Goal: Task Accomplishment & Management: Manage account settings

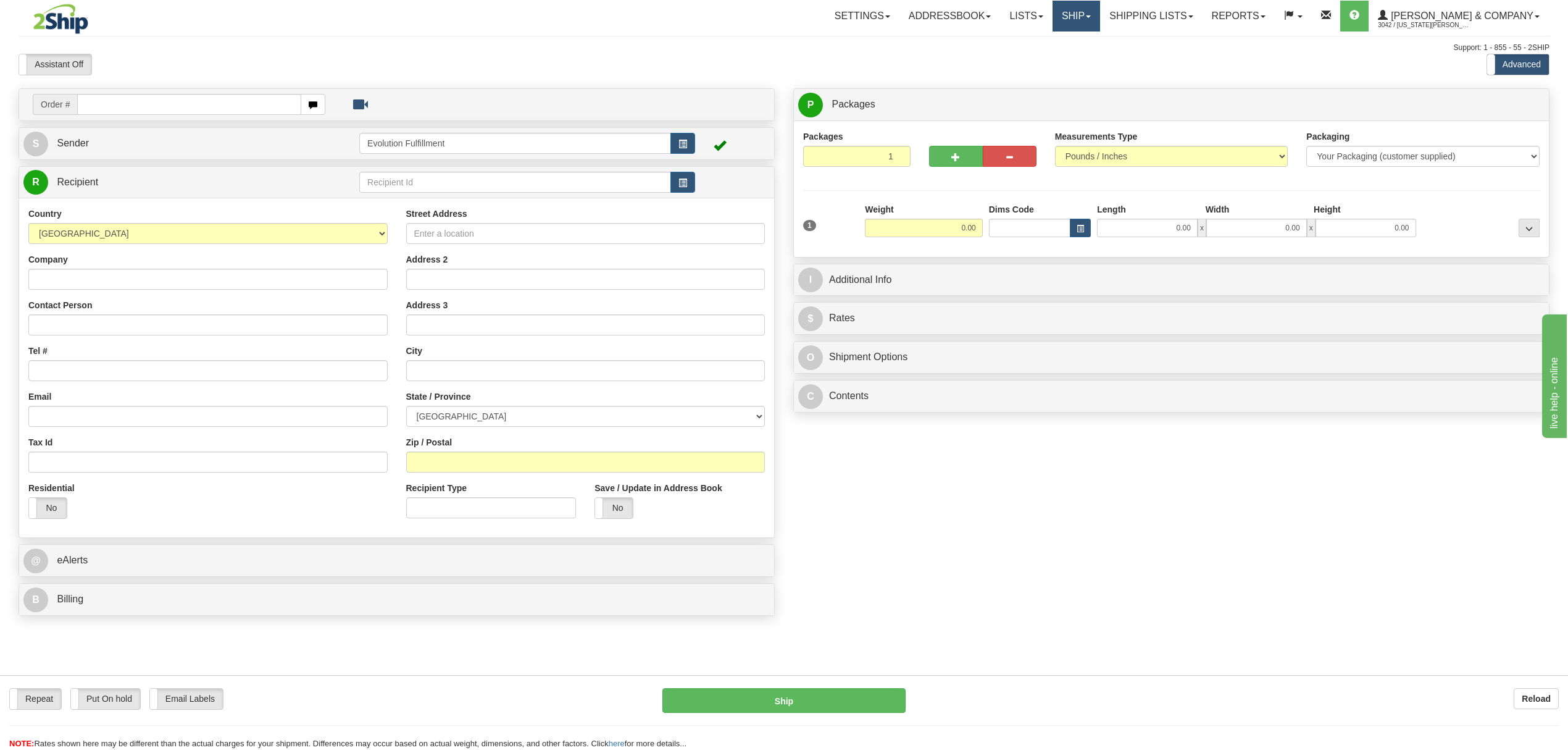
drag, startPoint x: 1109, startPoint y: 14, endPoint x: 1116, endPoint y: 15, distance: 7.1
click at [1100, 14] on link "Ship" at bounding box center [1076, 16] width 48 height 31
click at [1086, 53] on link "OnHold / Order Queue" at bounding box center [1043, 59] width 112 height 16
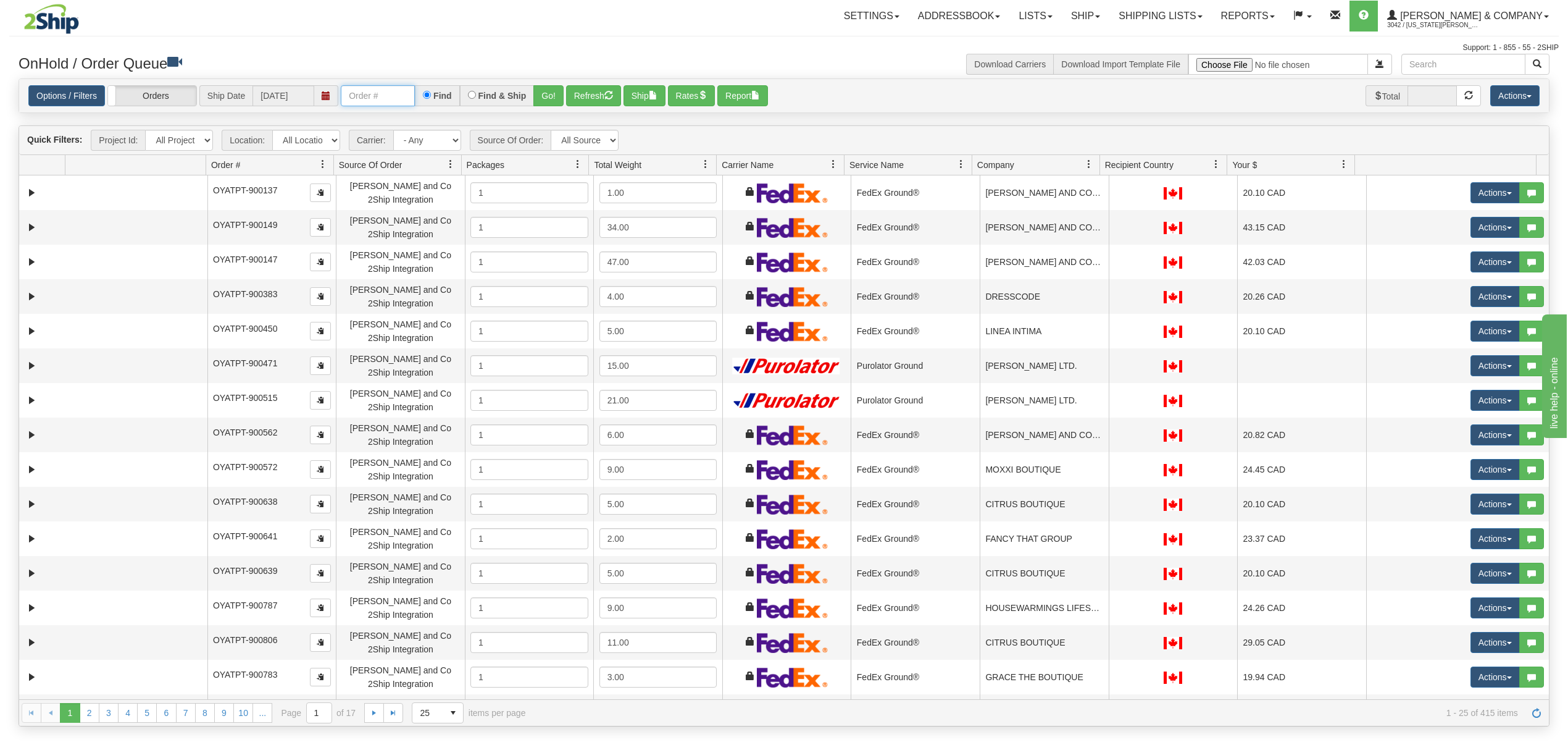
click at [395, 95] on input "text" at bounding box center [377, 96] width 74 height 21
click at [579, 89] on button "Refresh" at bounding box center [593, 96] width 55 height 21
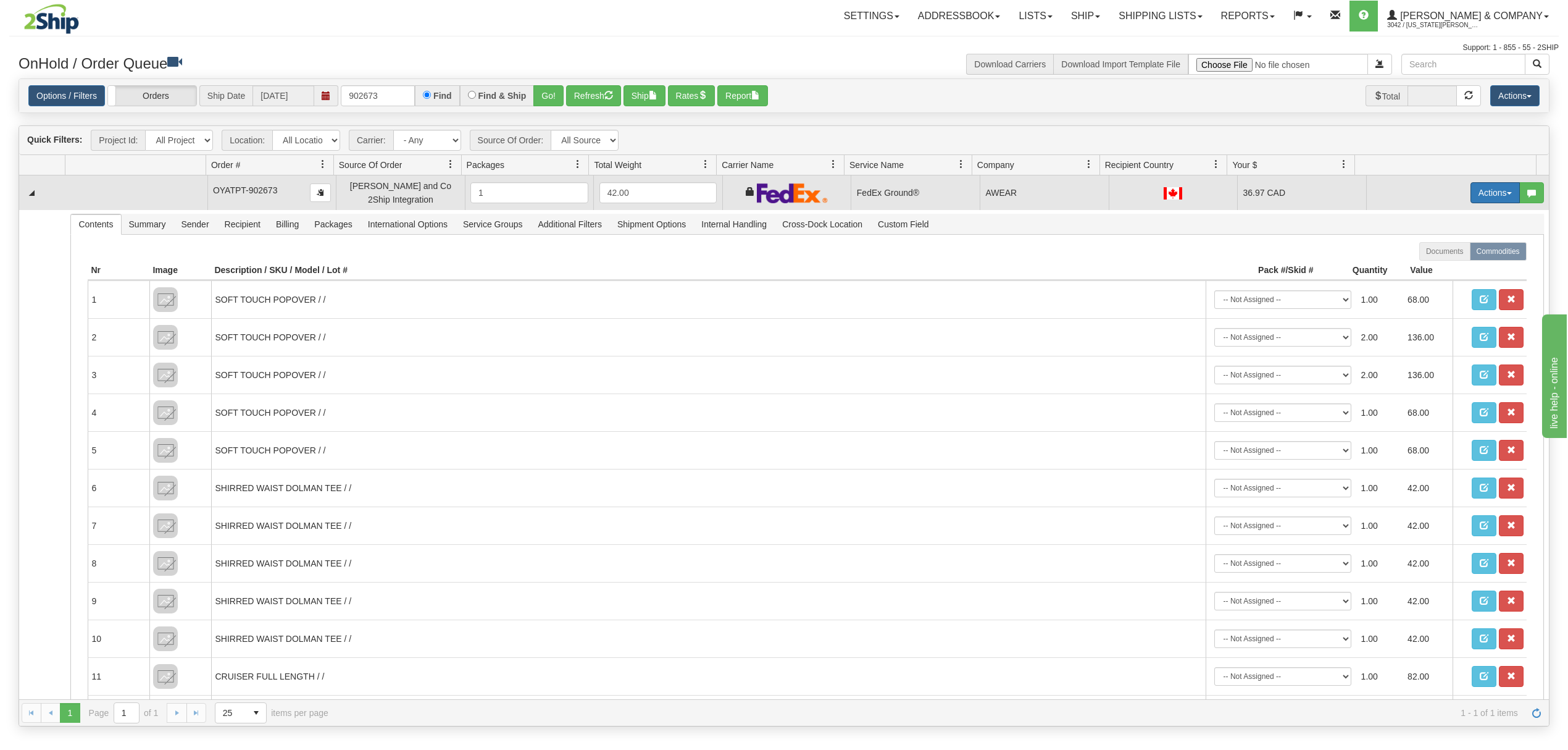
click at [1485, 194] on button "Actions" at bounding box center [1495, 192] width 50 height 21
click at [1433, 269] on span "Ship" at bounding box center [1446, 264] width 26 height 10
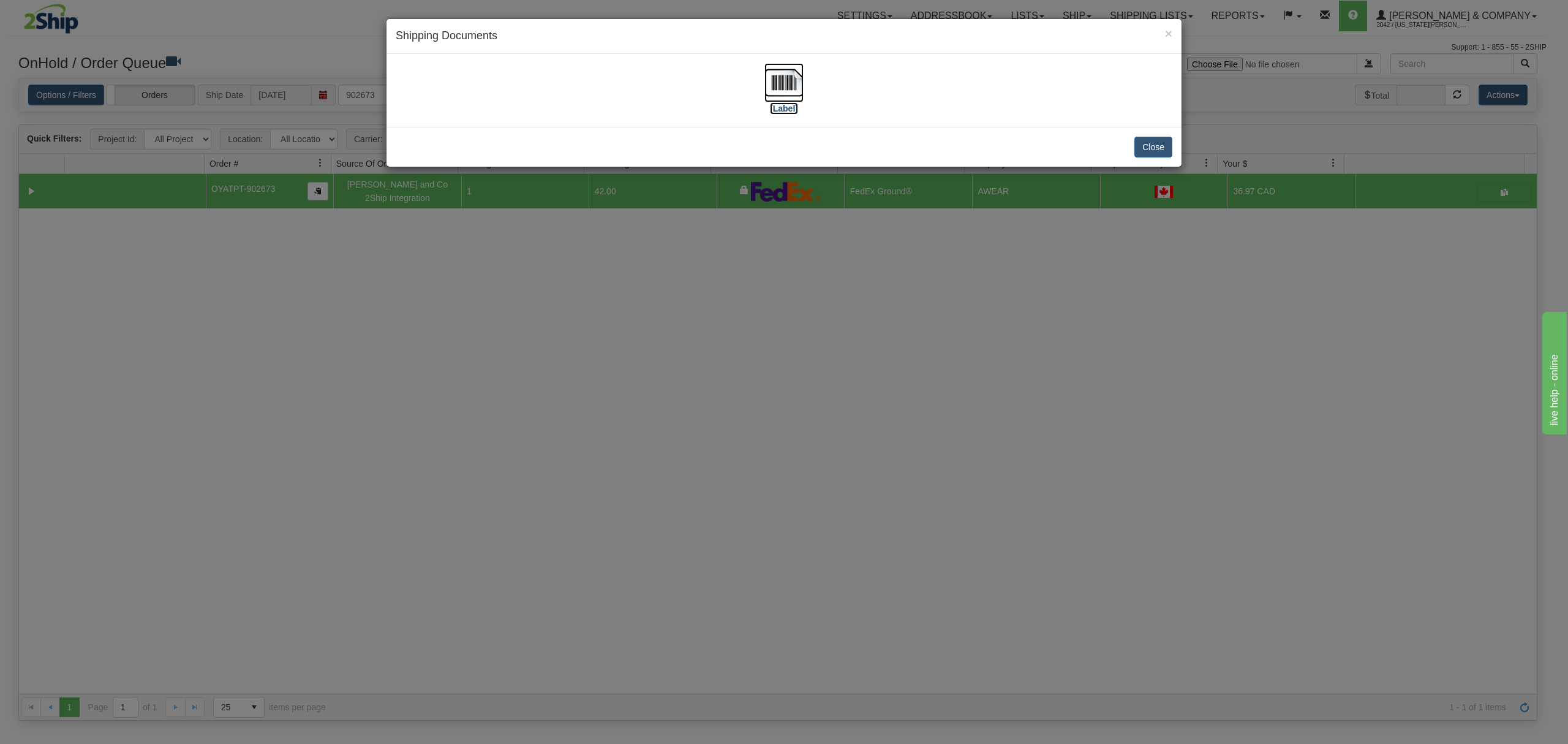
click at [794, 91] on img at bounding box center [784, 83] width 40 height 40
click at [1167, 153] on button "Close" at bounding box center [1153, 146] width 38 height 21
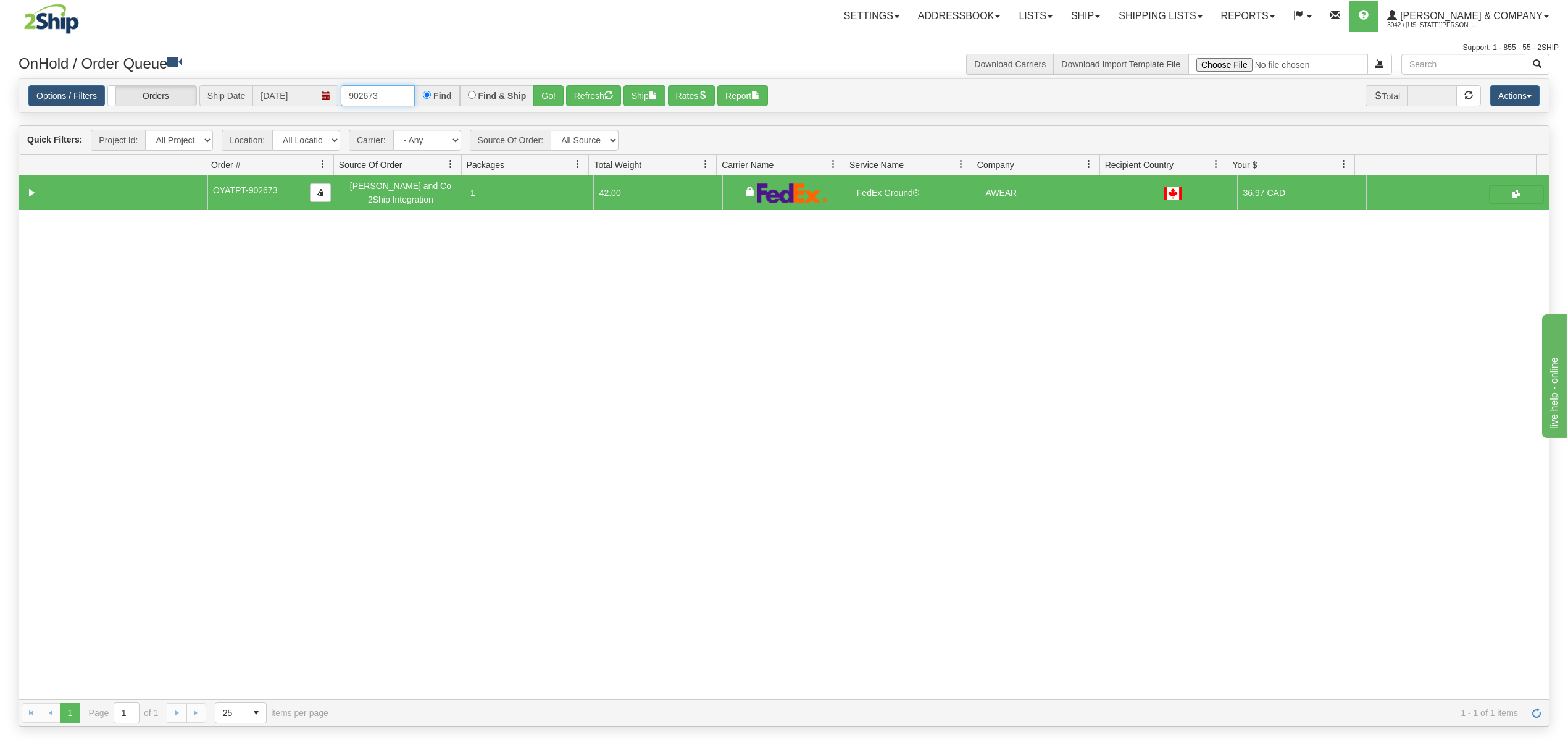
drag, startPoint x: 399, startPoint y: 97, endPoint x: 266, endPoint y: 100, distance: 133.0
click at [266, 100] on div "Options / Filters Group Shipments Orders Ship Date [DATE] 902673 Find Find & Sh…" at bounding box center [784, 97] width 1511 height 22
click at [542, 91] on button "Go!" at bounding box center [549, 96] width 30 height 21
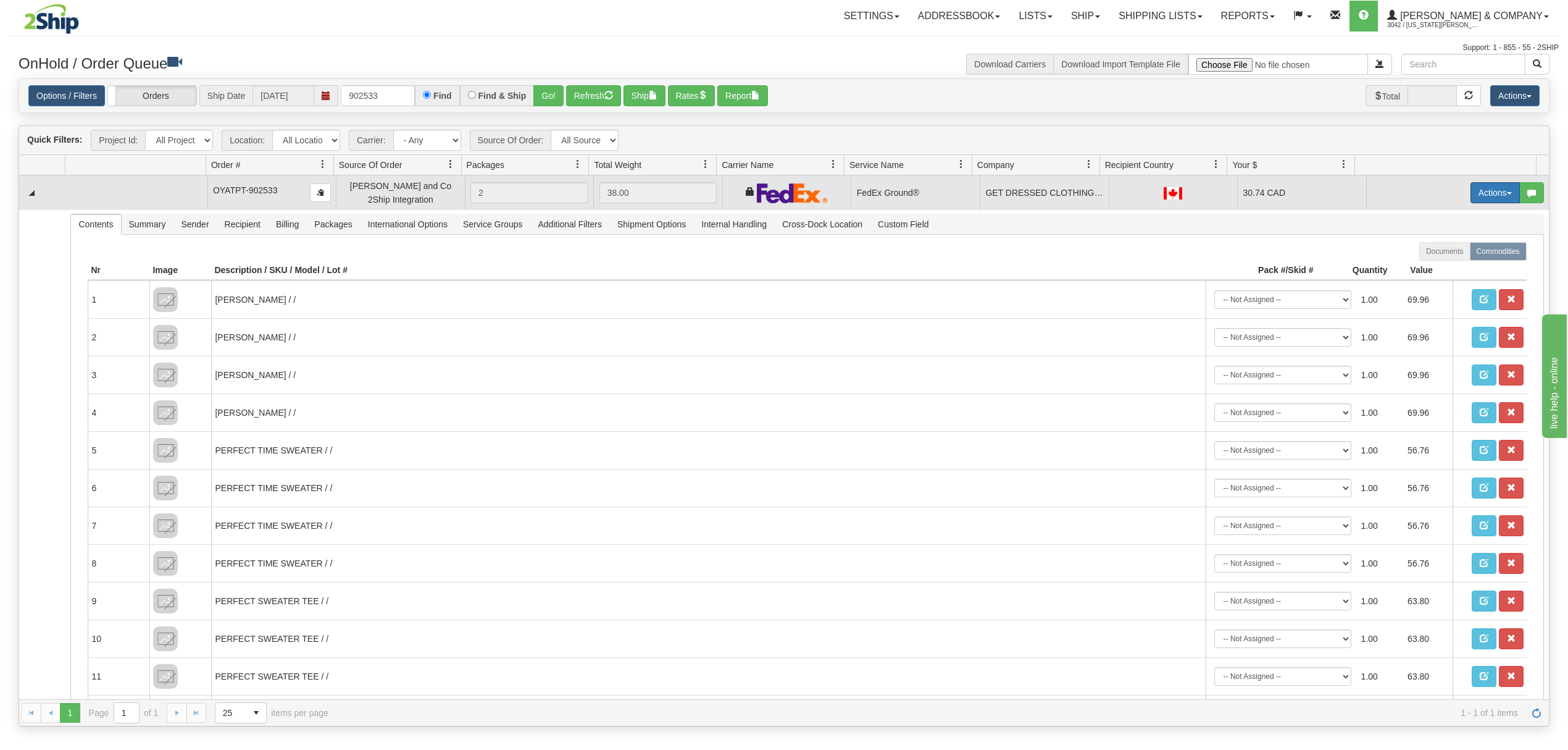
click at [1485, 191] on button "Actions" at bounding box center [1495, 192] width 50 height 21
click at [1433, 265] on span "Ship" at bounding box center [1446, 264] width 26 height 10
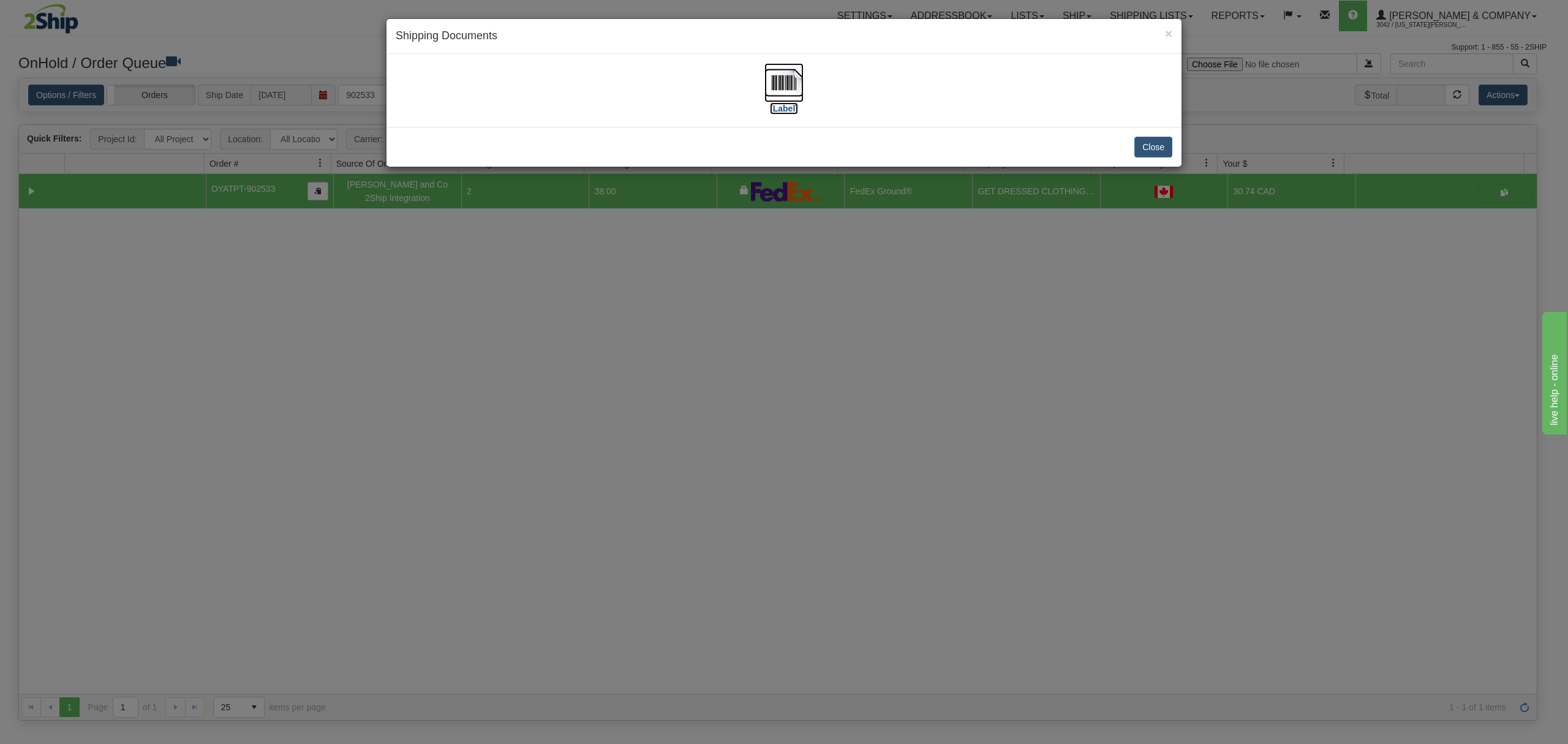
click at [780, 86] on img at bounding box center [784, 83] width 40 height 40
click at [1149, 148] on button "Close" at bounding box center [1153, 146] width 38 height 21
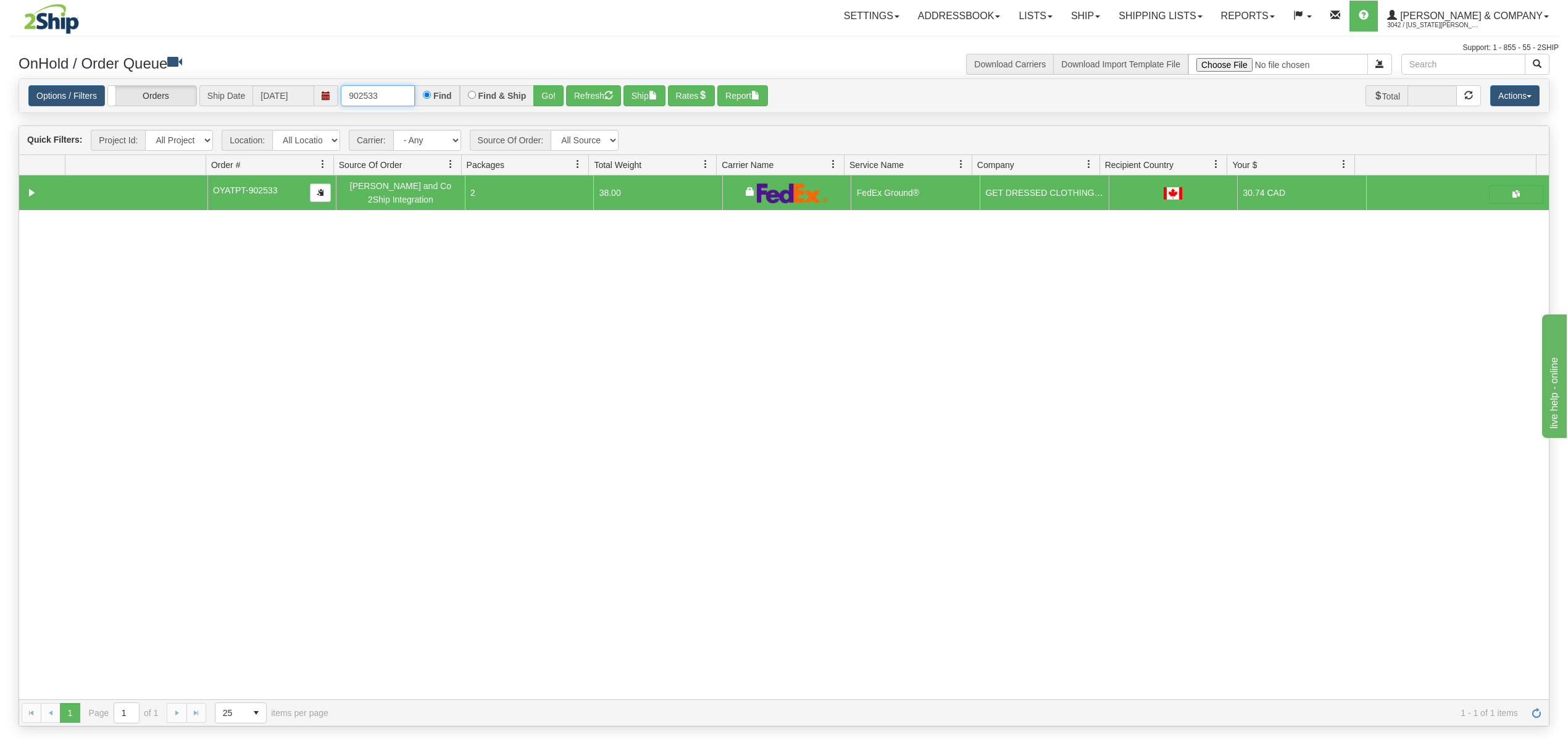
click at [388, 100] on input "902533" at bounding box center [377, 96] width 74 height 21
click at [542, 88] on button "Go!" at bounding box center [549, 96] width 30 height 21
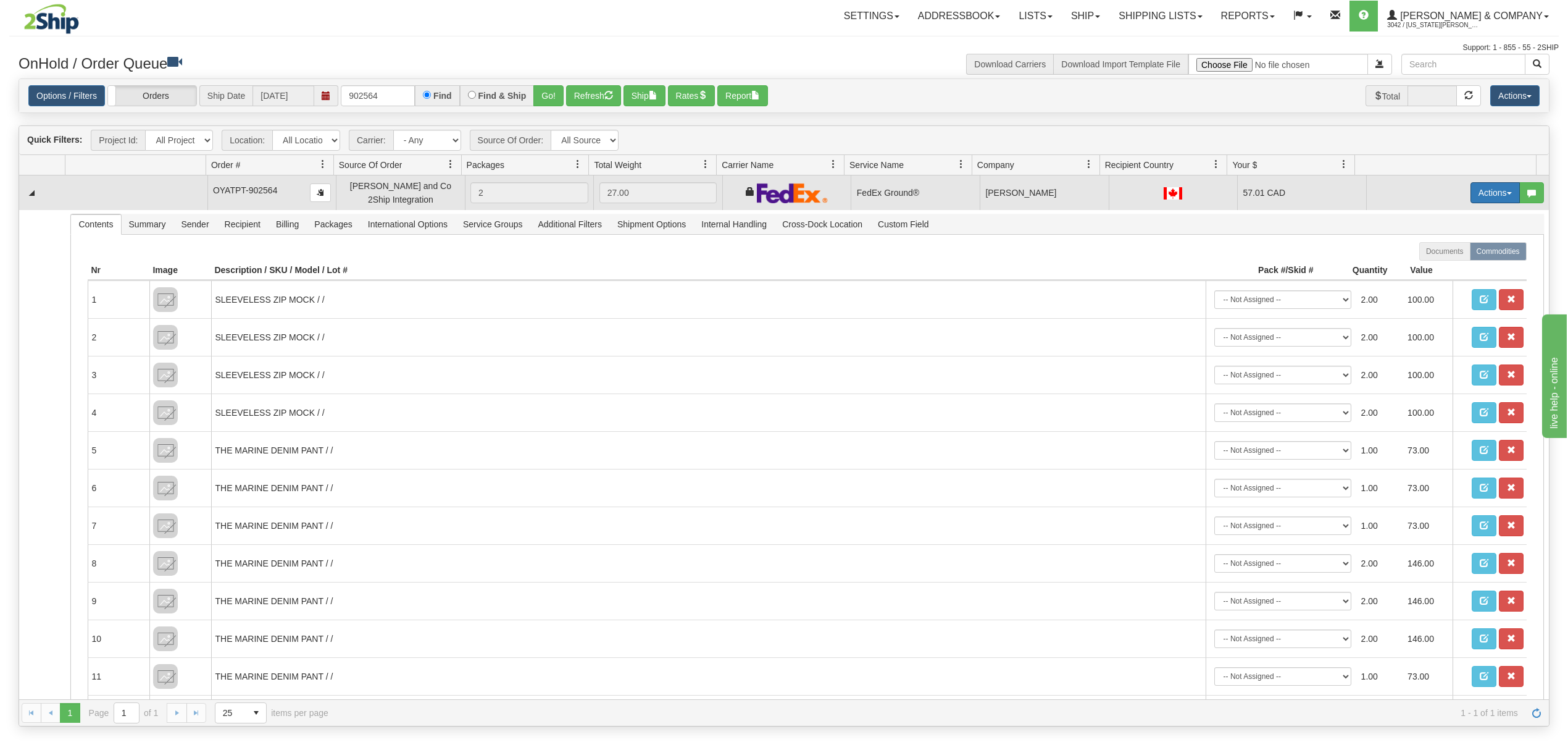
click at [1484, 203] on button "Actions" at bounding box center [1495, 192] width 50 height 21
click at [1440, 265] on span "Ship" at bounding box center [1446, 264] width 26 height 10
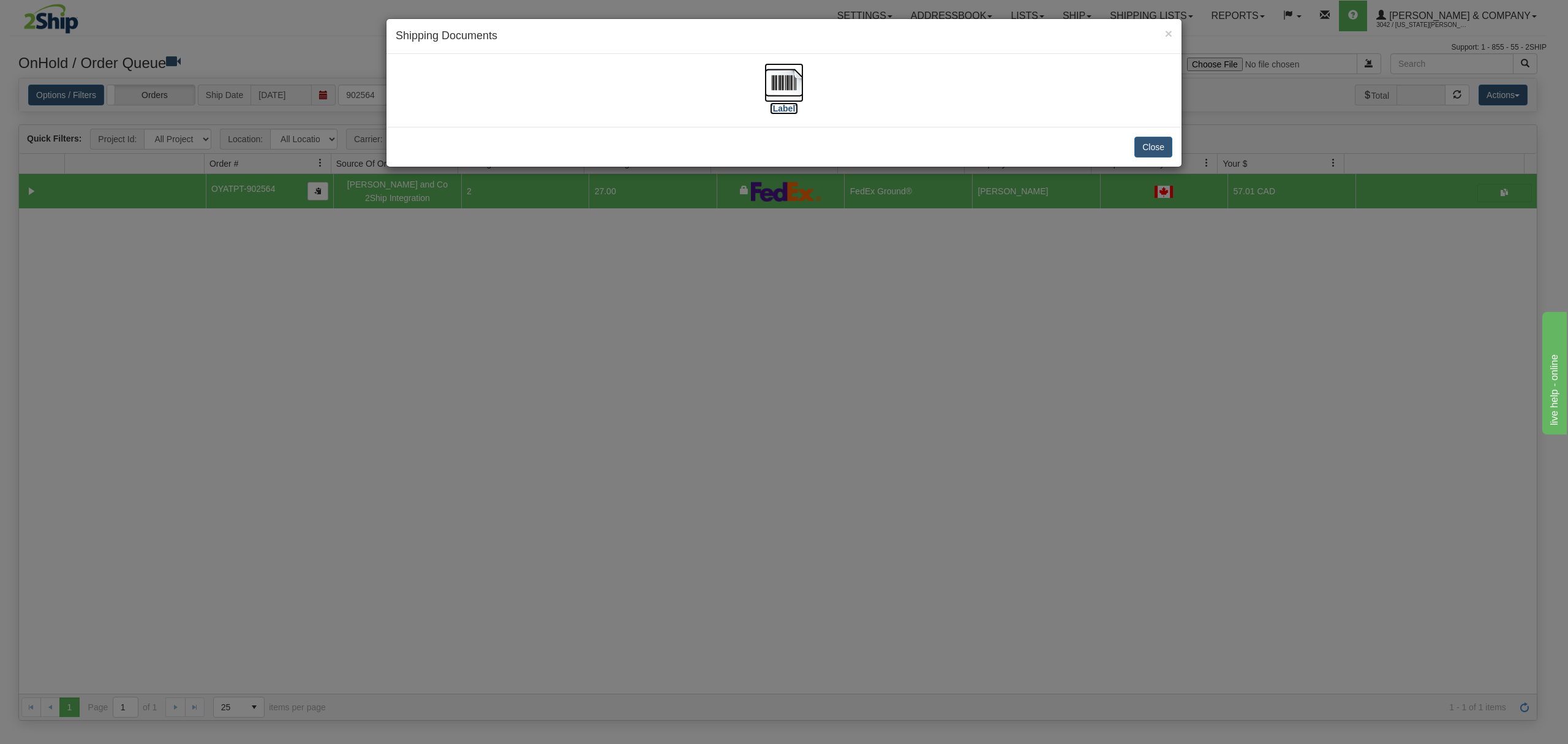
click at [791, 77] on img at bounding box center [784, 83] width 40 height 40
click at [1164, 147] on button "Close" at bounding box center [1153, 146] width 38 height 21
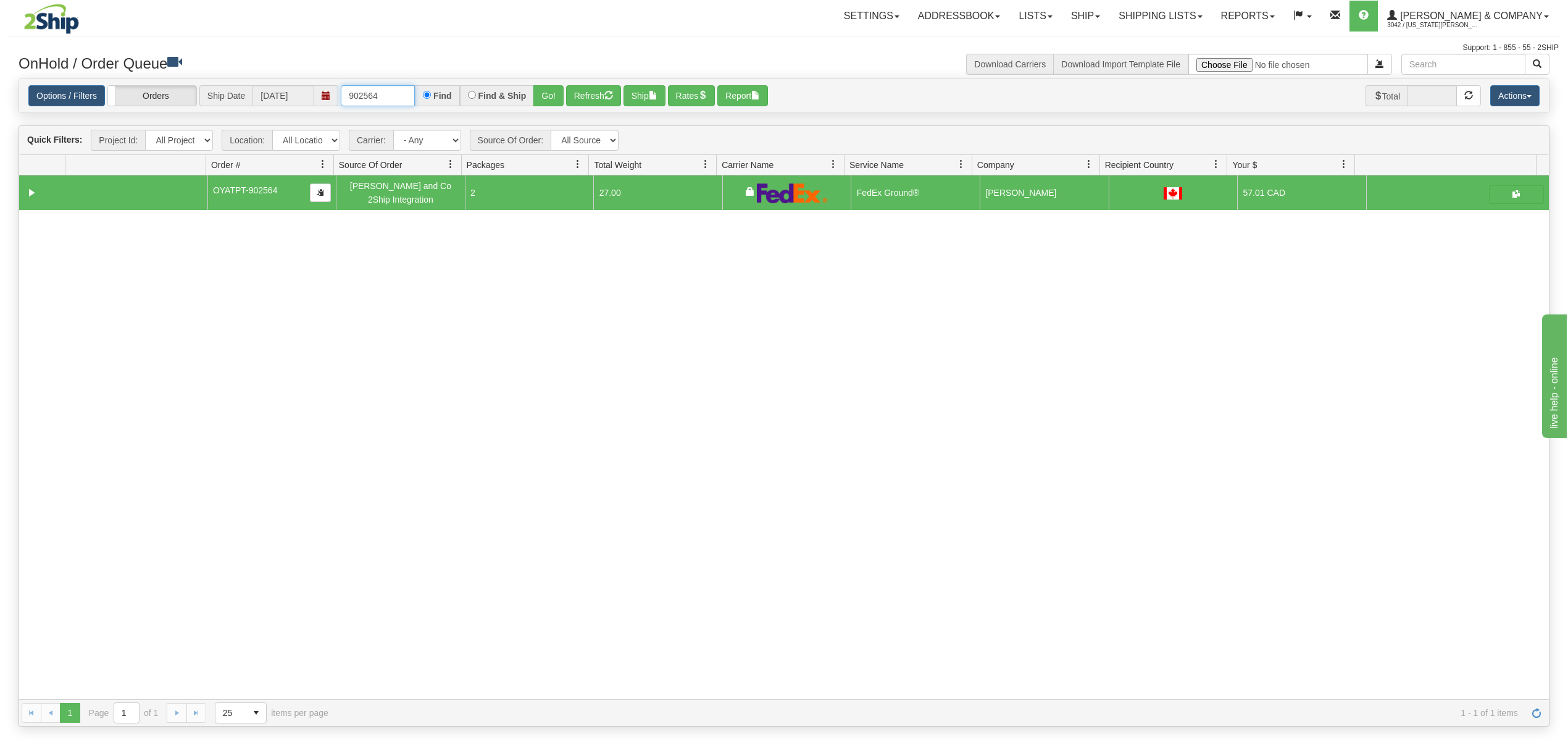
drag, startPoint x: 393, startPoint y: 97, endPoint x: 302, endPoint y: 97, distance: 91.0
click at [302, 97] on div "Options / Filters Group Shipments Orders Ship Date [DATE] 902564 Find Find & Sh…" at bounding box center [784, 97] width 1511 height 22
click at [552, 100] on button "Go!" at bounding box center [549, 96] width 30 height 21
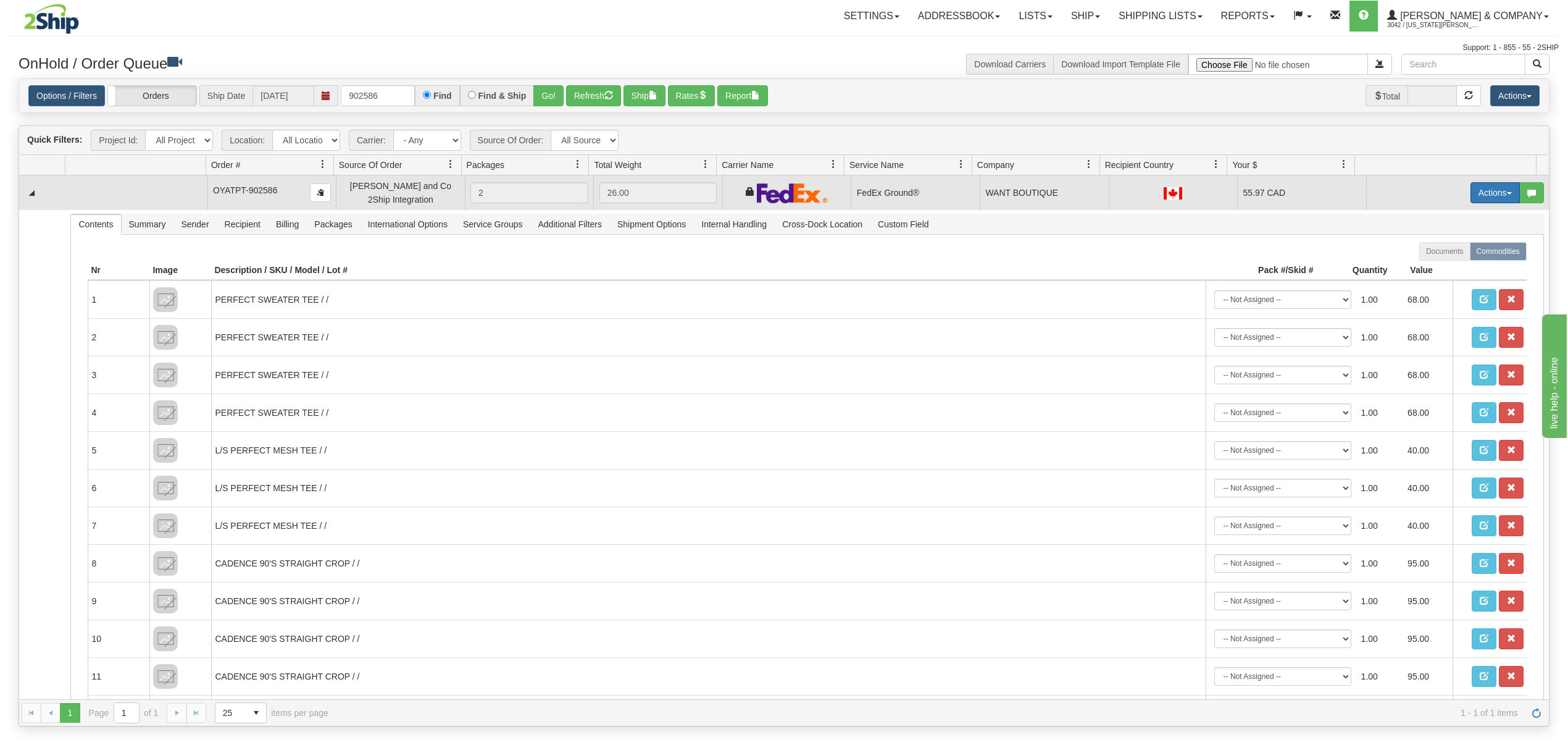
click at [1477, 191] on button "Actions" at bounding box center [1495, 192] width 50 height 21
click at [1433, 267] on span "Ship" at bounding box center [1446, 264] width 26 height 10
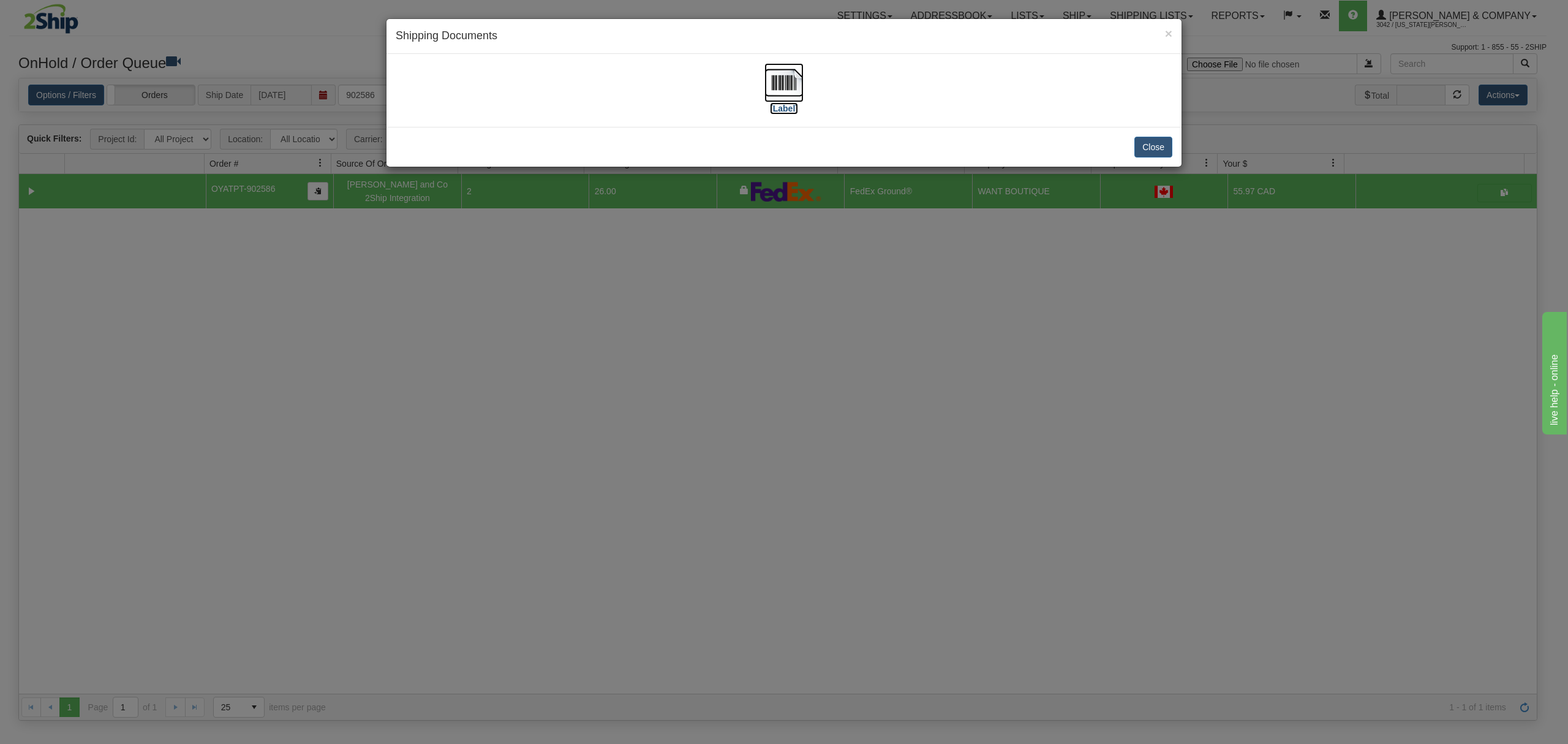
click at [783, 83] on img at bounding box center [784, 83] width 40 height 40
click at [1152, 154] on button "Close" at bounding box center [1153, 146] width 38 height 21
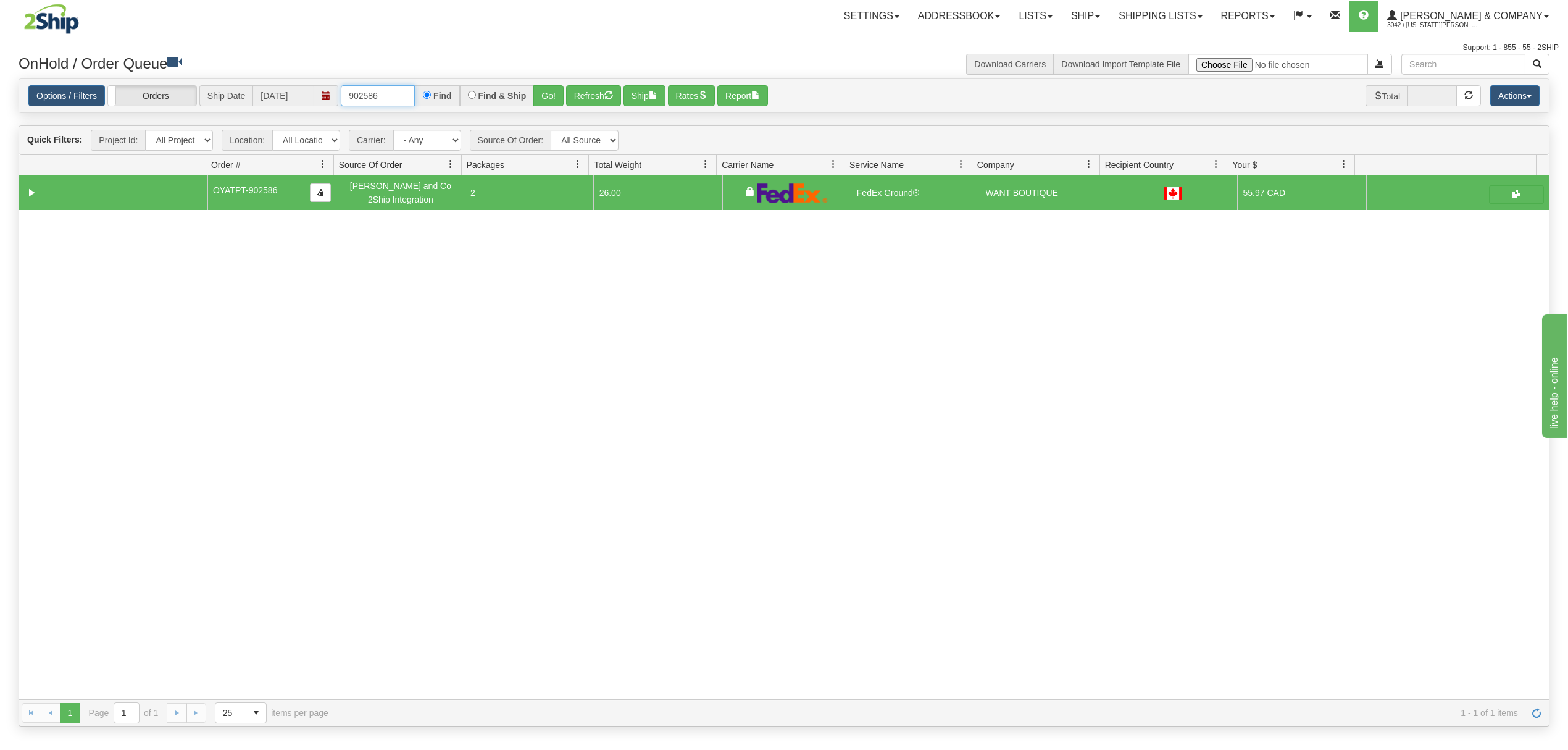
drag, startPoint x: 387, startPoint y: 99, endPoint x: 318, endPoint y: 98, distance: 69.0
click at [318, 98] on div "Options / Filters Group Shipments Orders Ship Date [DATE] 902586 Find Find & Sh…" at bounding box center [784, 97] width 1511 height 22
click at [550, 104] on button "Go!" at bounding box center [549, 96] width 30 height 21
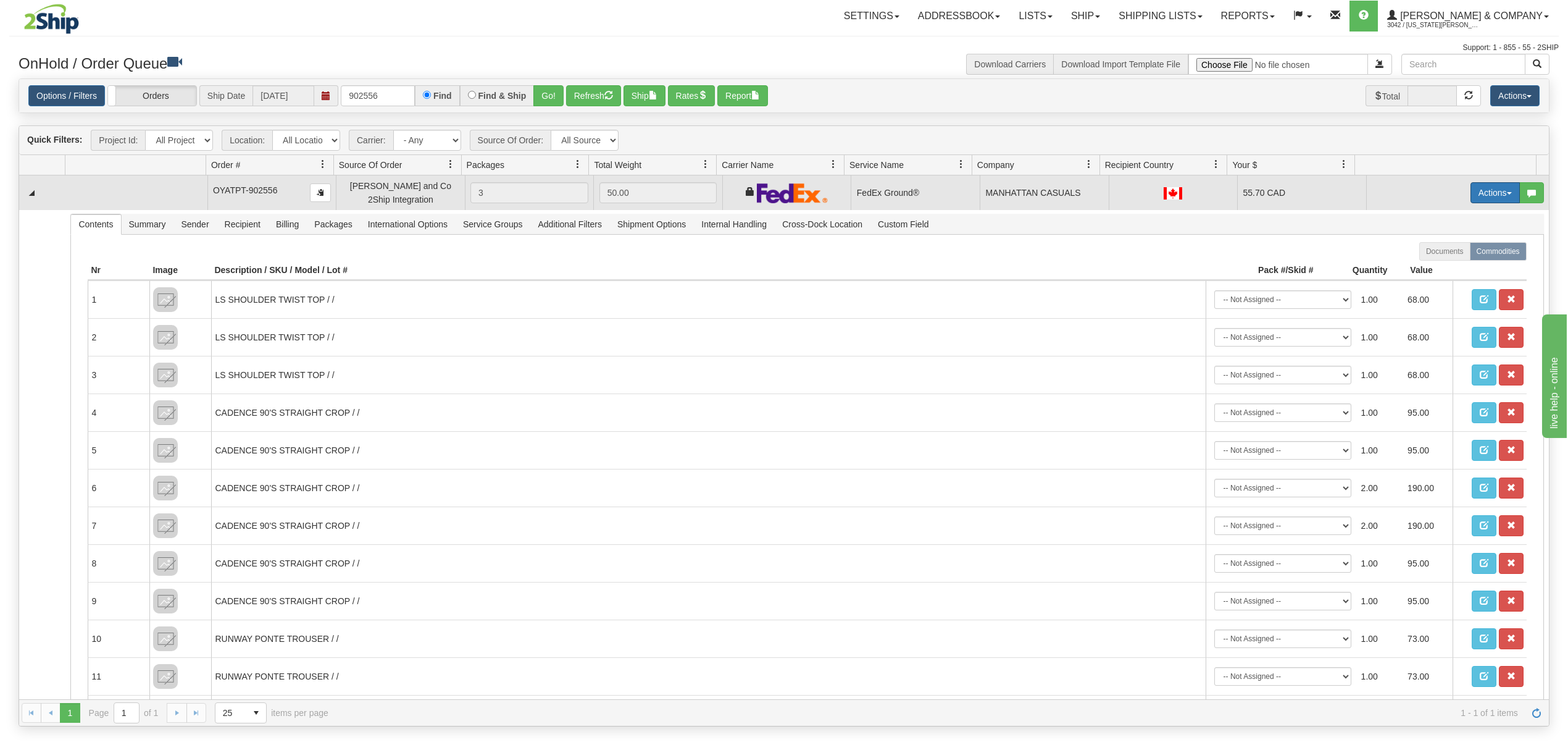
click at [1506, 193] on span "button" at bounding box center [1508, 193] width 5 height 2
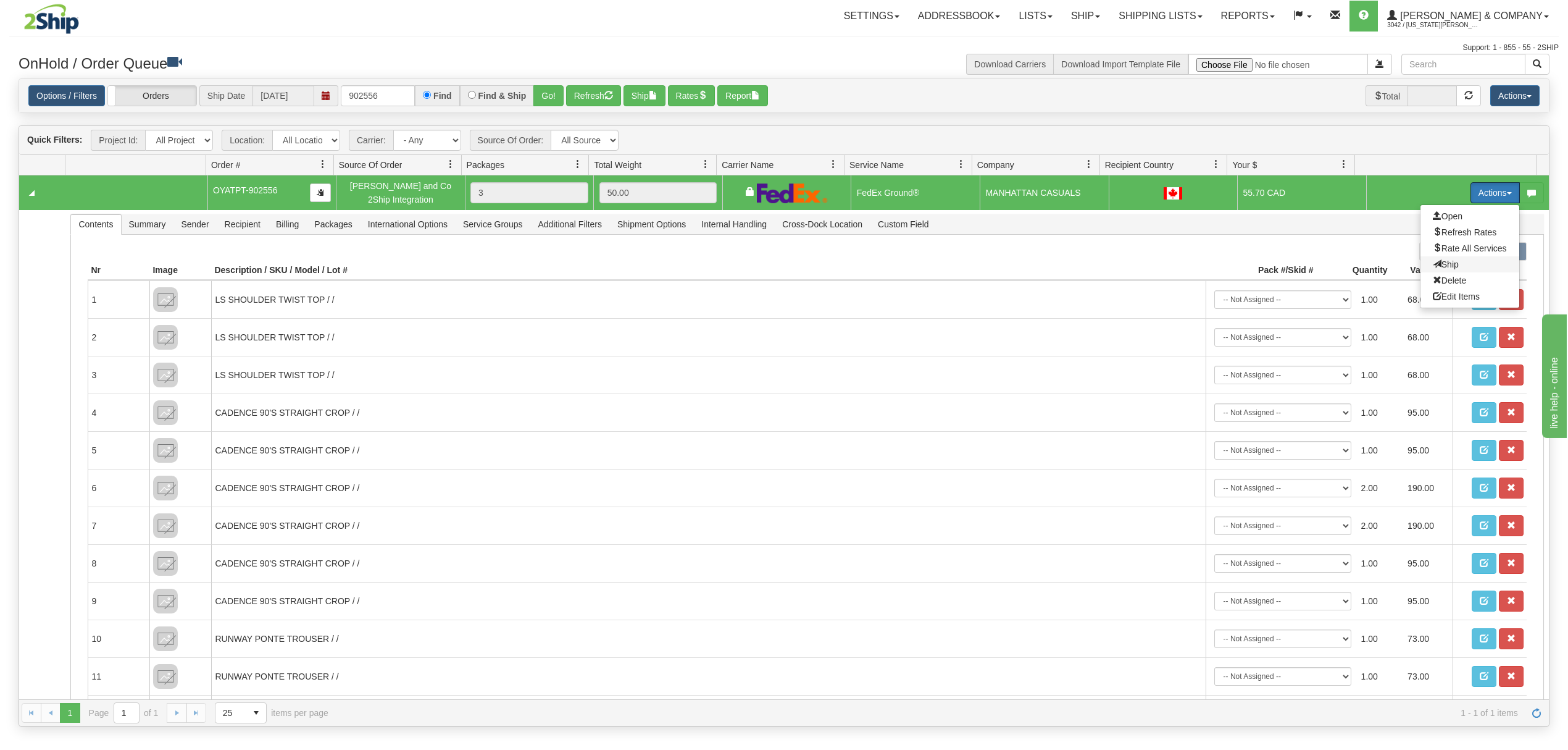
click at [1433, 265] on span at bounding box center [1437, 263] width 9 height 9
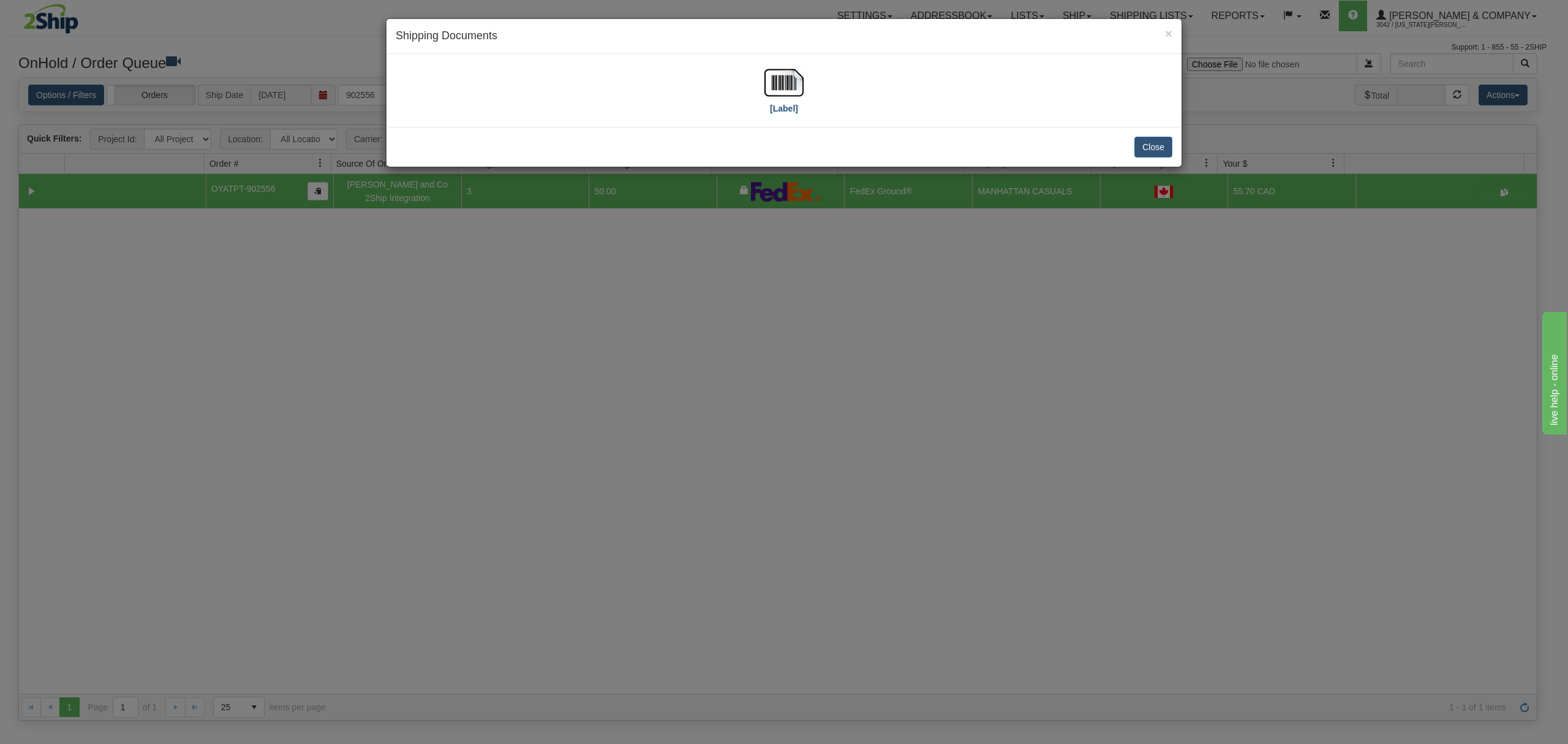
drag, startPoint x: 760, startPoint y: 79, endPoint x: 767, endPoint y: 79, distance: 7.0
click at [765, 79] on div "[Label]" at bounding box center [784, 90] width 777 height 54
click at [767, 79] on img at bounding box center [784, 83] width 40 height 40
click at [1153, 146] on button "Close" at bounding box center [1153, 146] width 38 height 21
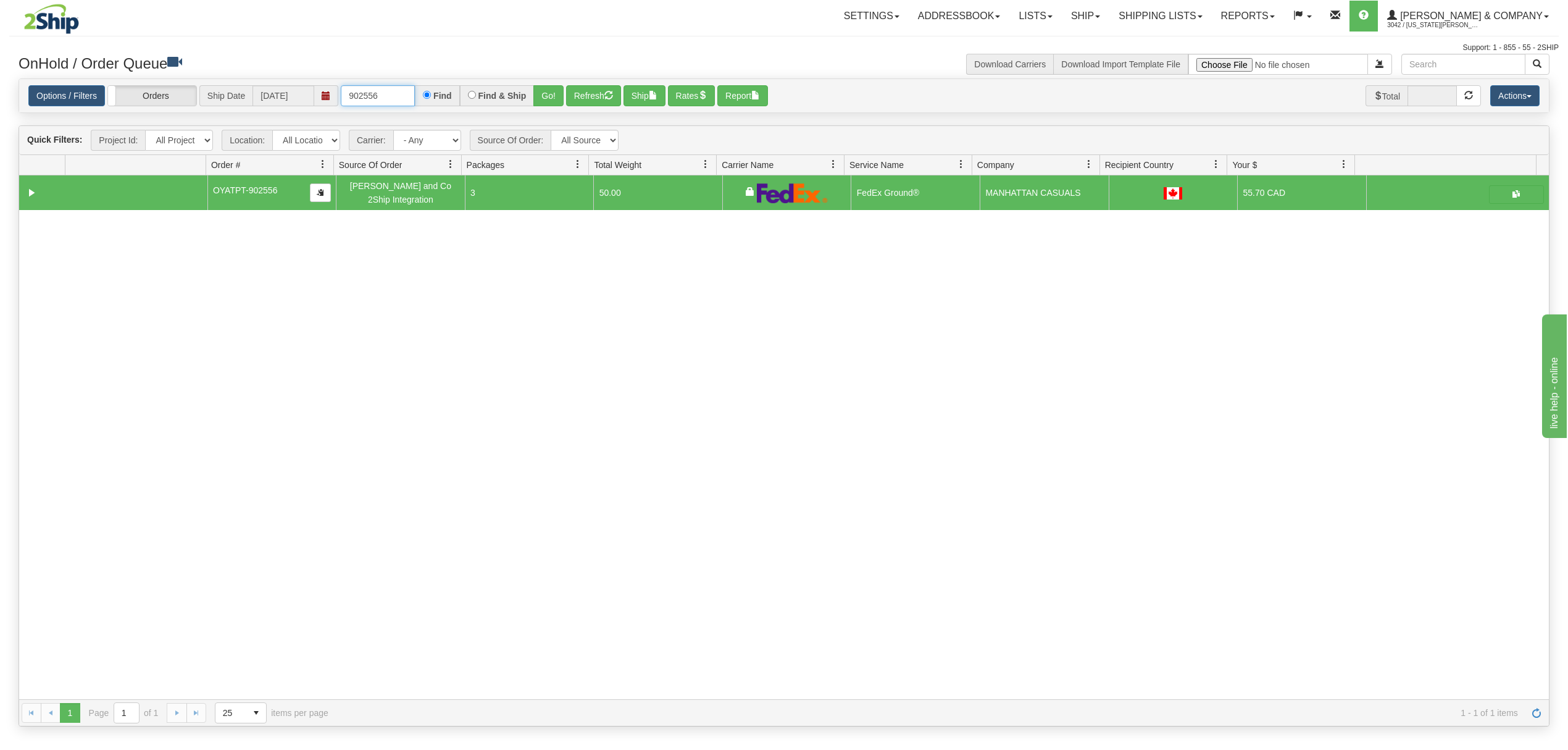
drag, startPoint x: 405, startPoint y: 92, endPoint x: 332, endPoint y: 92, distance: 73.0
click at [332, 92] on div "Options / Filters Group Shipments Orders Ship Date [DATE] 902556 Find Find & Sh…" at bounding box center [784, 97] width 1511 height 22
click at [551, 97] on button "Go!" at bounding box center [549, 96] width 30 height 21
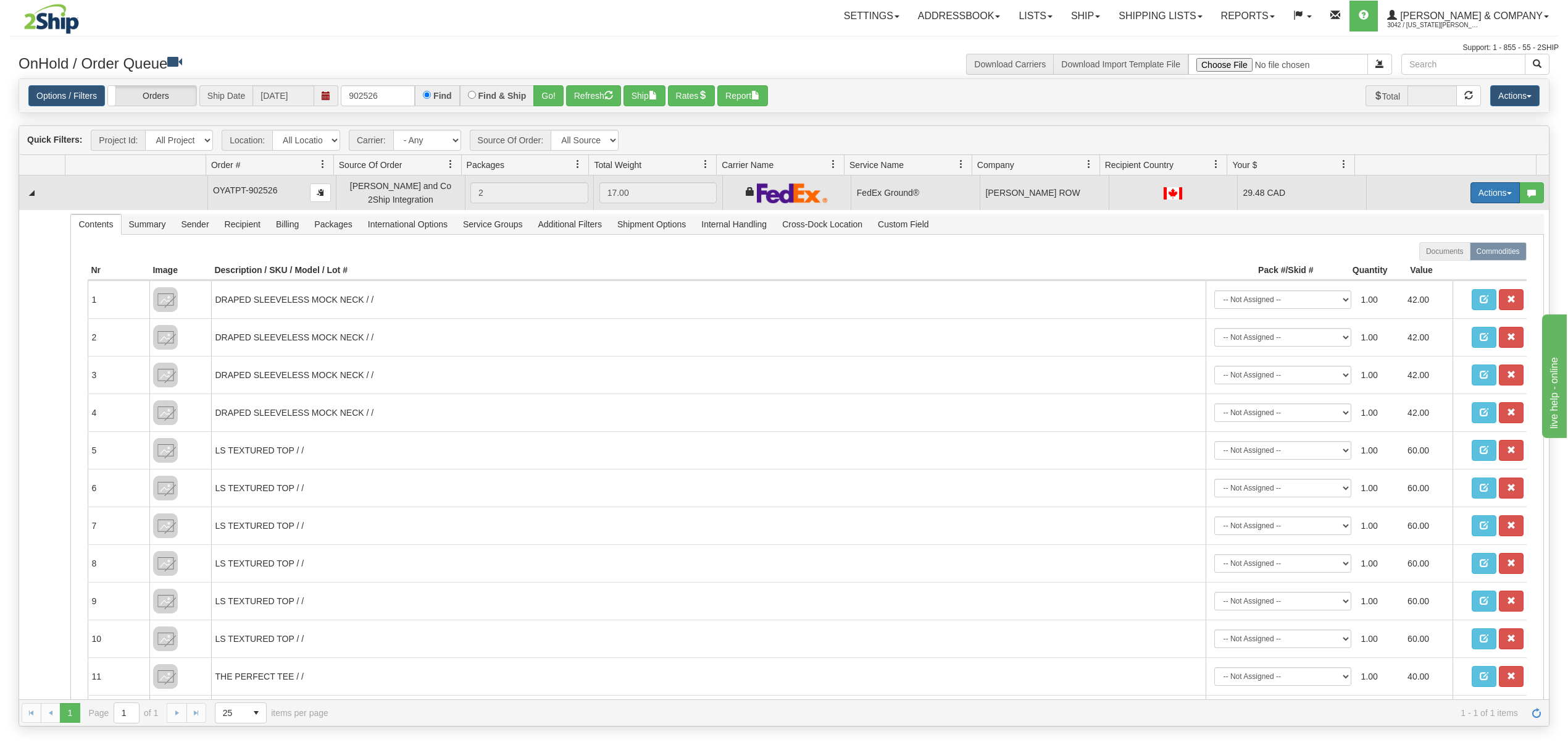
click at [1472, 190] on button "Actions" at bounding box center [1495, 192] width 50 height 21
click at [1436, 266] on span "Ship" at bounding box center [1446, 264] width 26 height 10
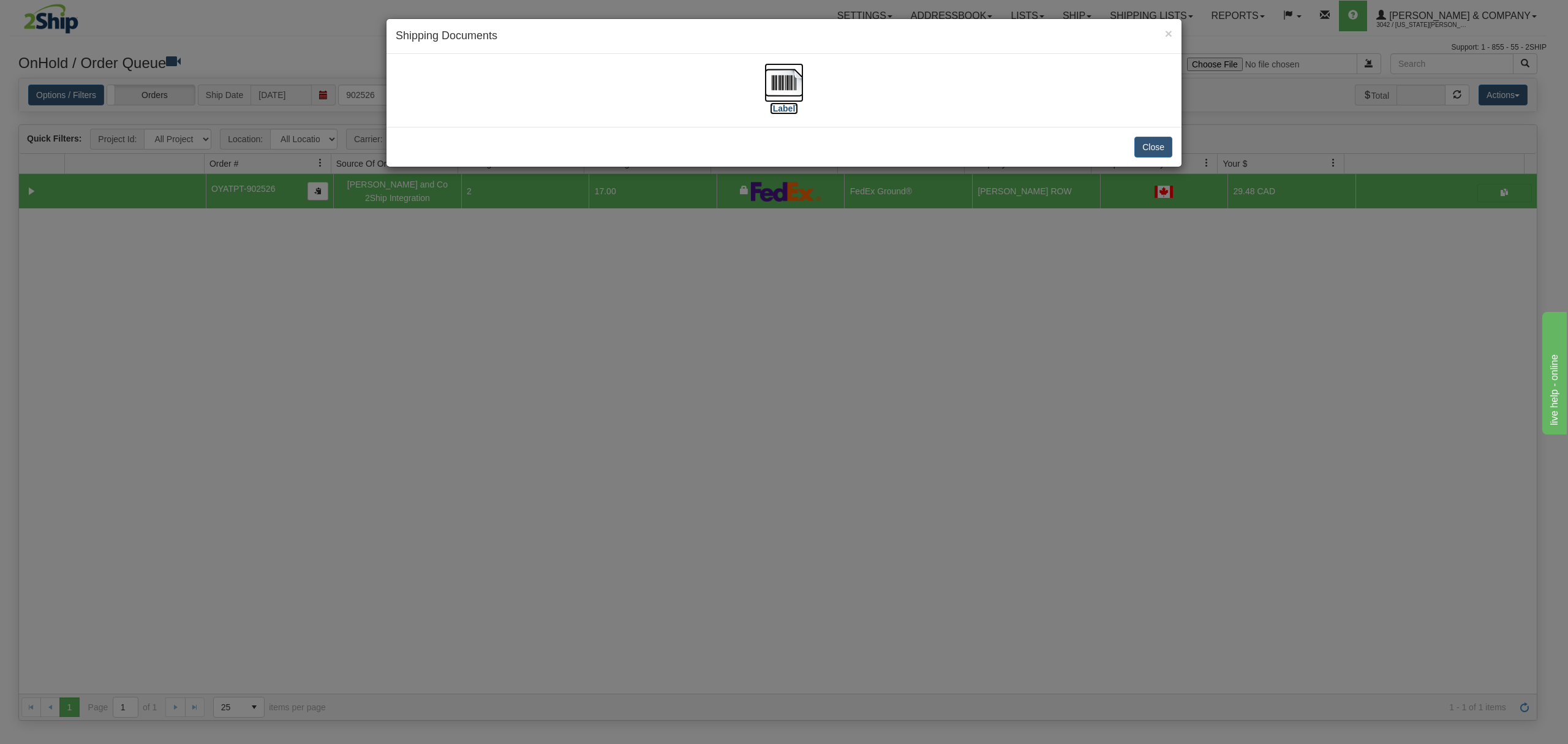
click at [780, 86] on img at bounding box center [784, 83] width 40 height 40
click at [1148, 148] on button "Close" at bounding box center [1153, 146] width 38 height 21
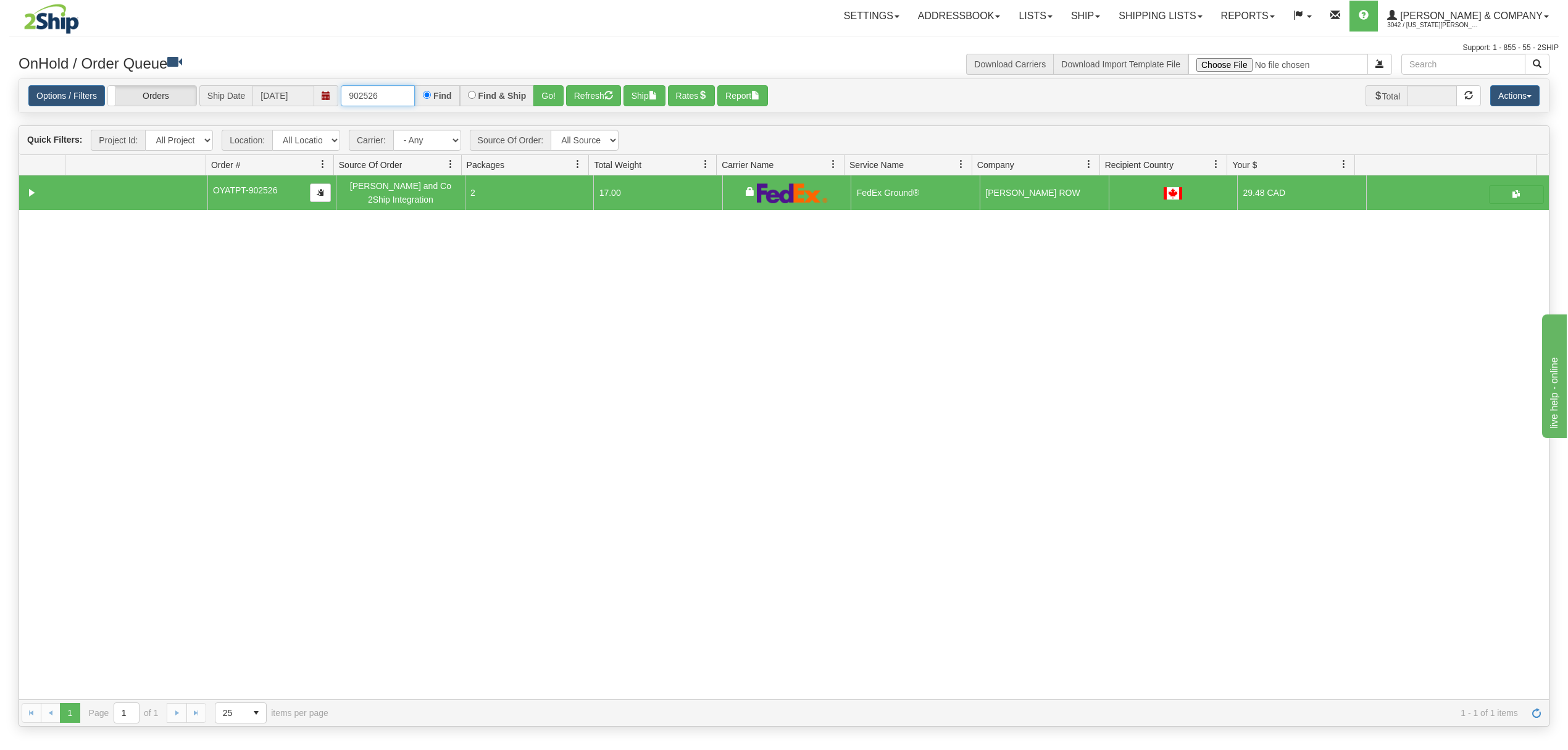
click at [415, 90] on input "902526" at bounding box center [377, 96] width 74 height 21
click at [552, 97] on button "Go!" at bounding box center [549, 96] width 30 height 21
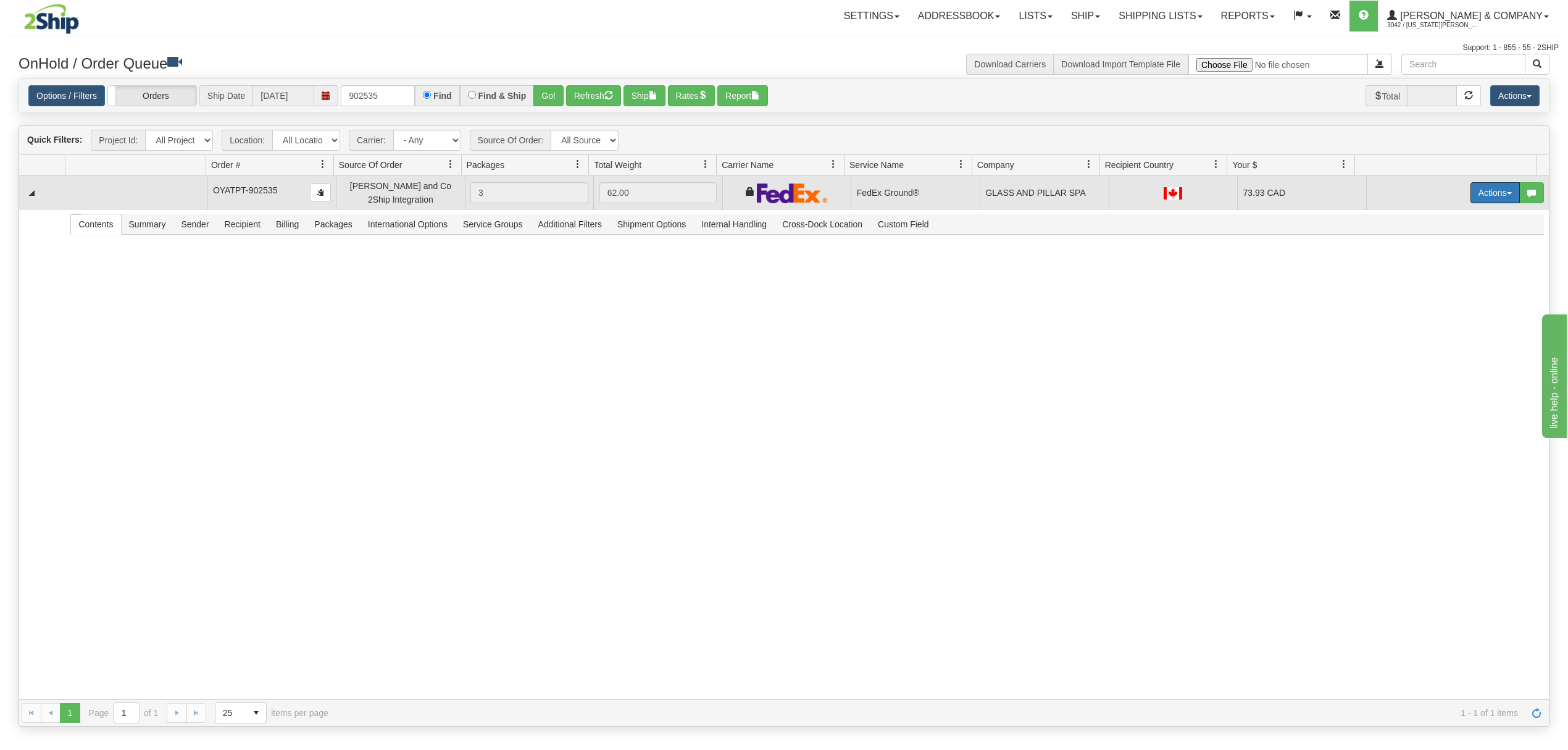
click at [1485, 196] on button "Actions" at bounding box center [1495, 192] width 50 height 21
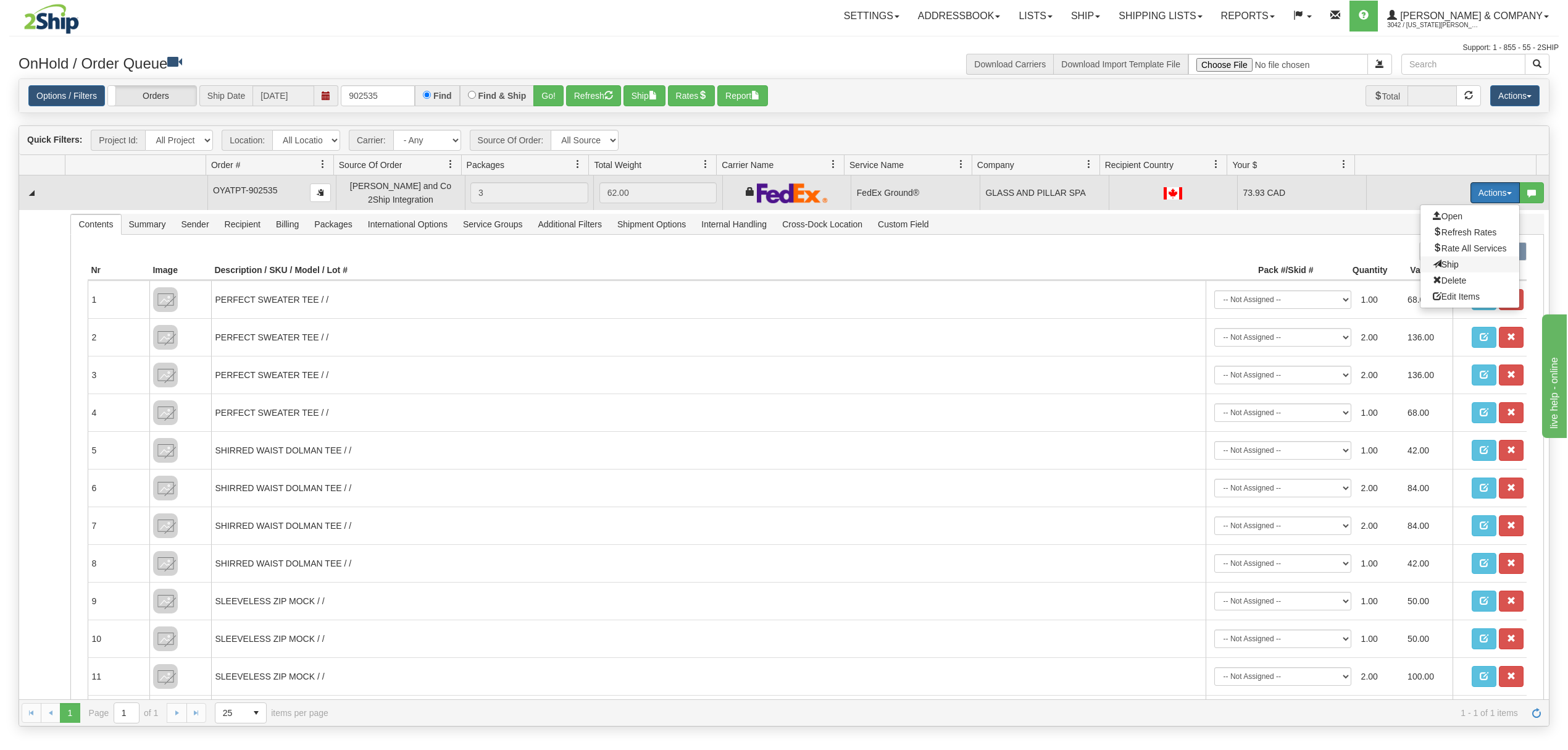
click at [1433, 268] on span "Ship" at bounding box center [1446, 264] width 26 height 10
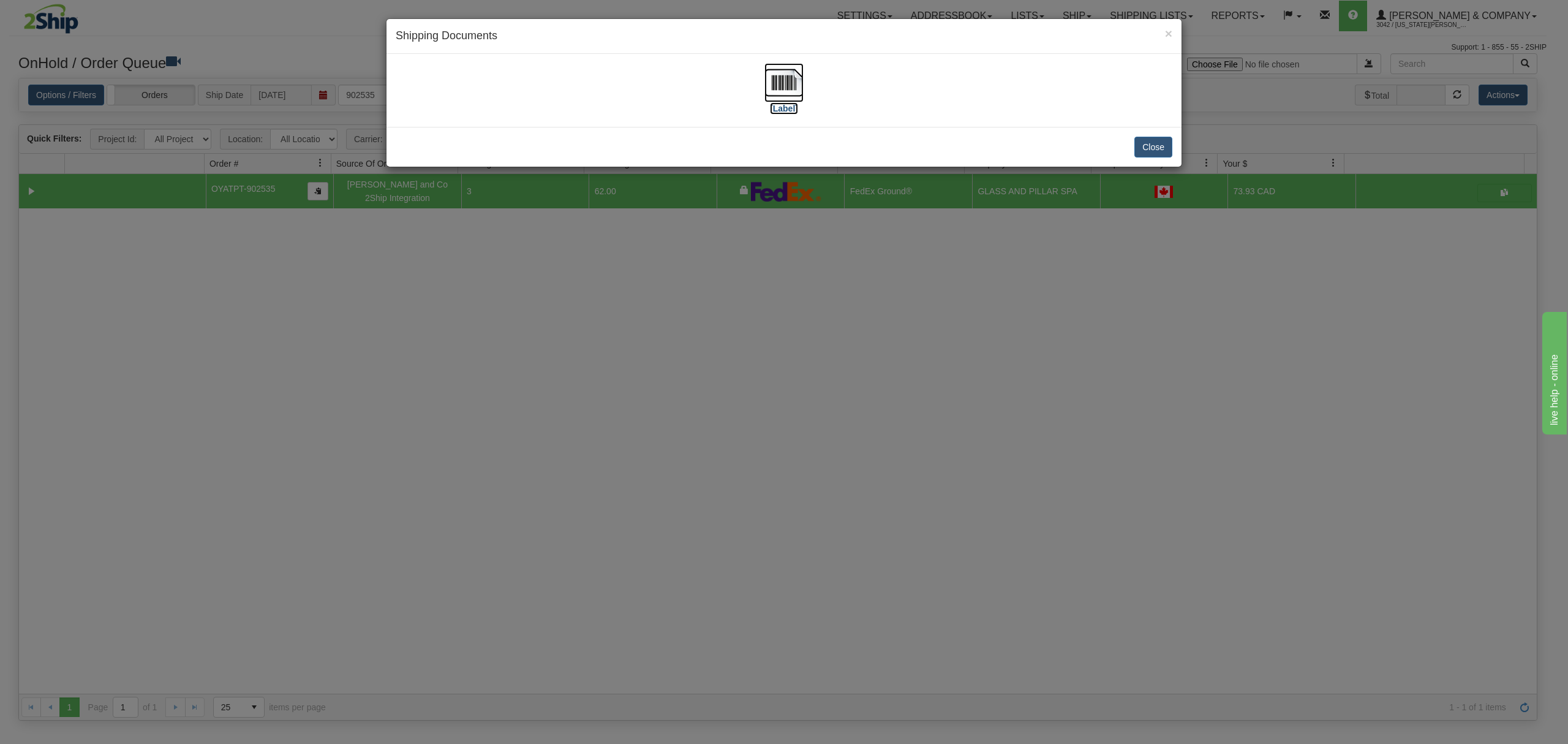
click at [792, 83] on img at bounding box center [784, 83] width 40 height 40
click at [1150, 151] on button "Close" at bounding box center [1153, 146] width 38 height 21
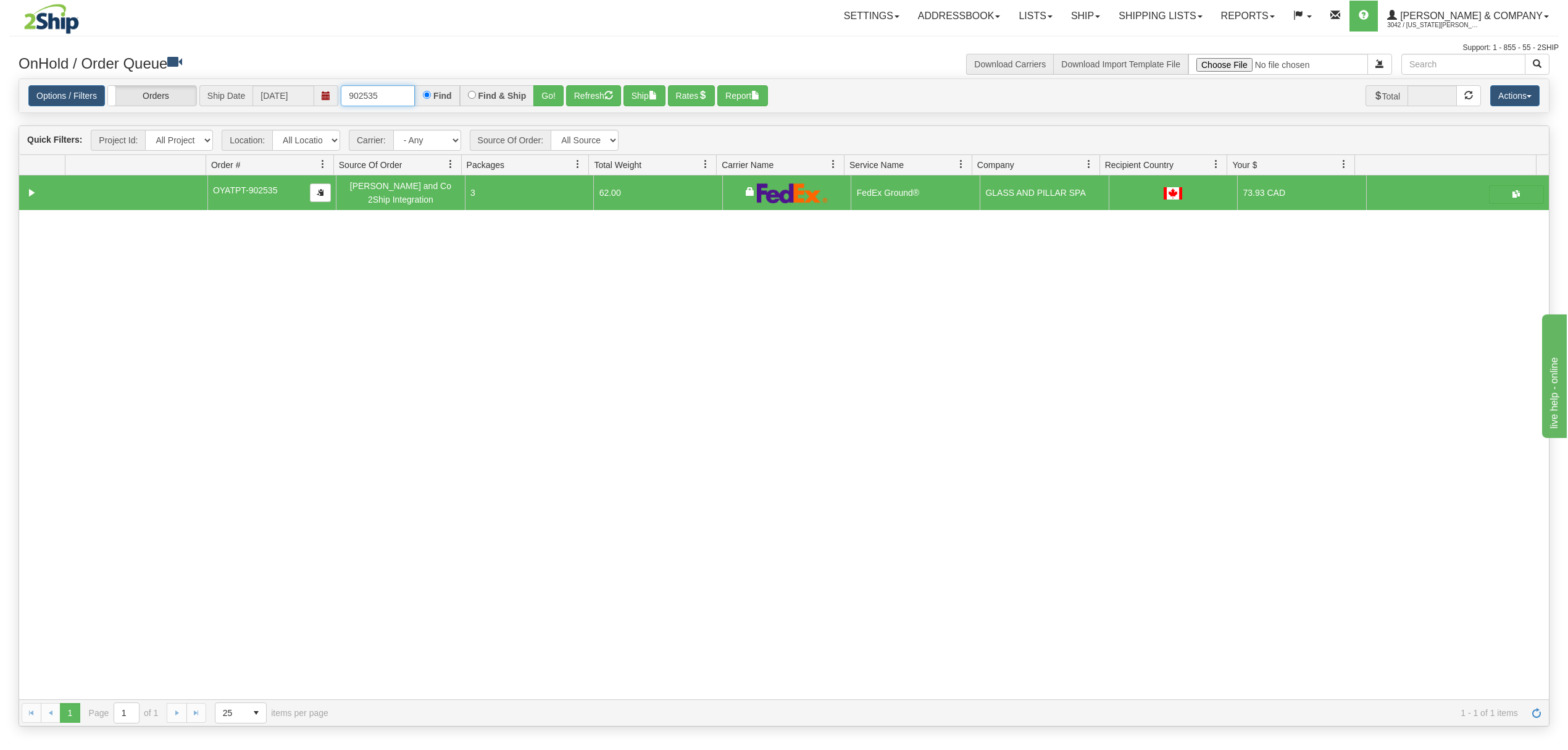
click at [401, 87] on input "902535" at bounding box center [377, 96] width 74 height 21
click at [554, 94] on button "Go!" at bounding box center [549, 96] width 30 height 21
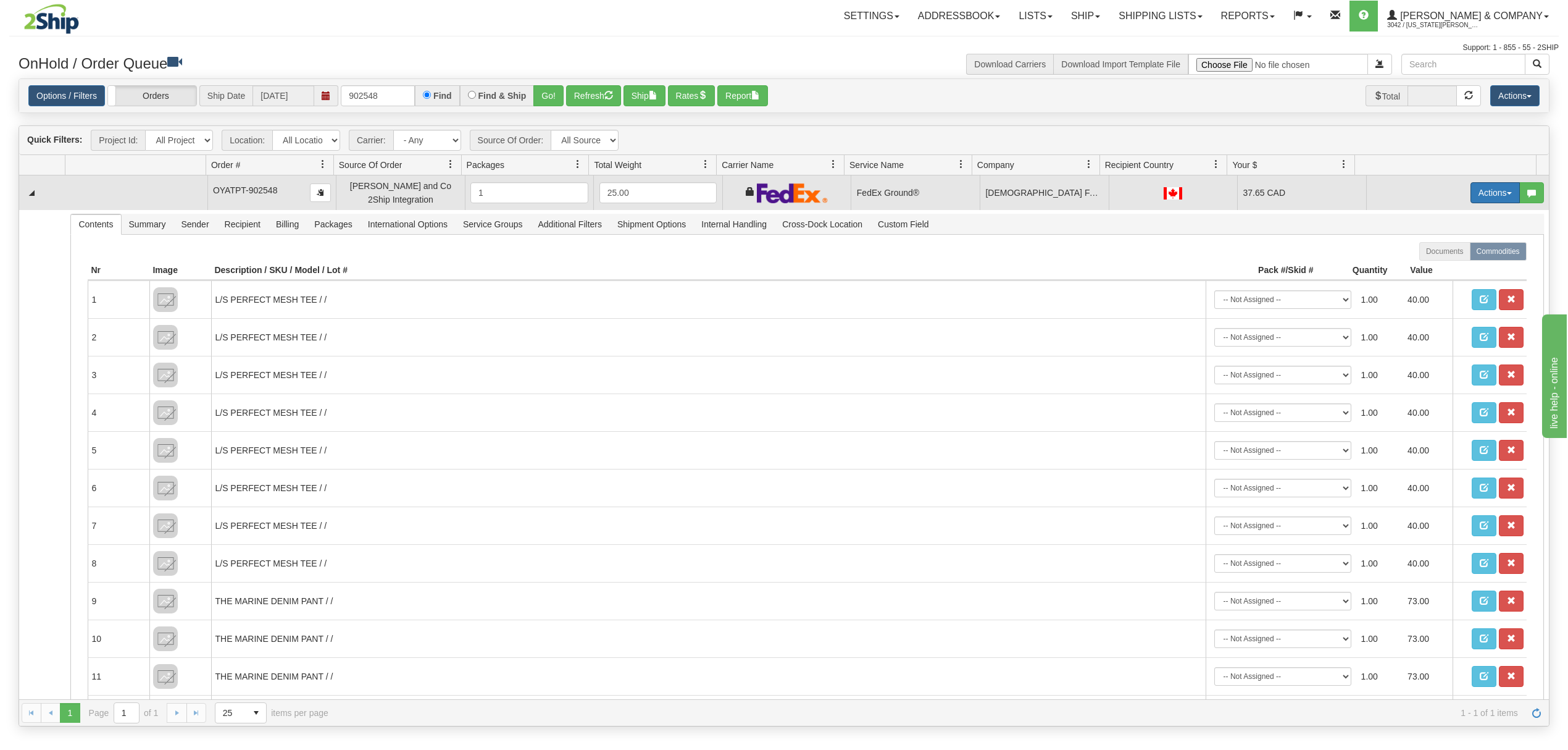
click at [1470, 196] on button "Actions" at bounding box center [1495, 192] width 50 height 21
click at [1435, 264] on span "Ship" at bounding box center [1446, 264] width 26 height 10
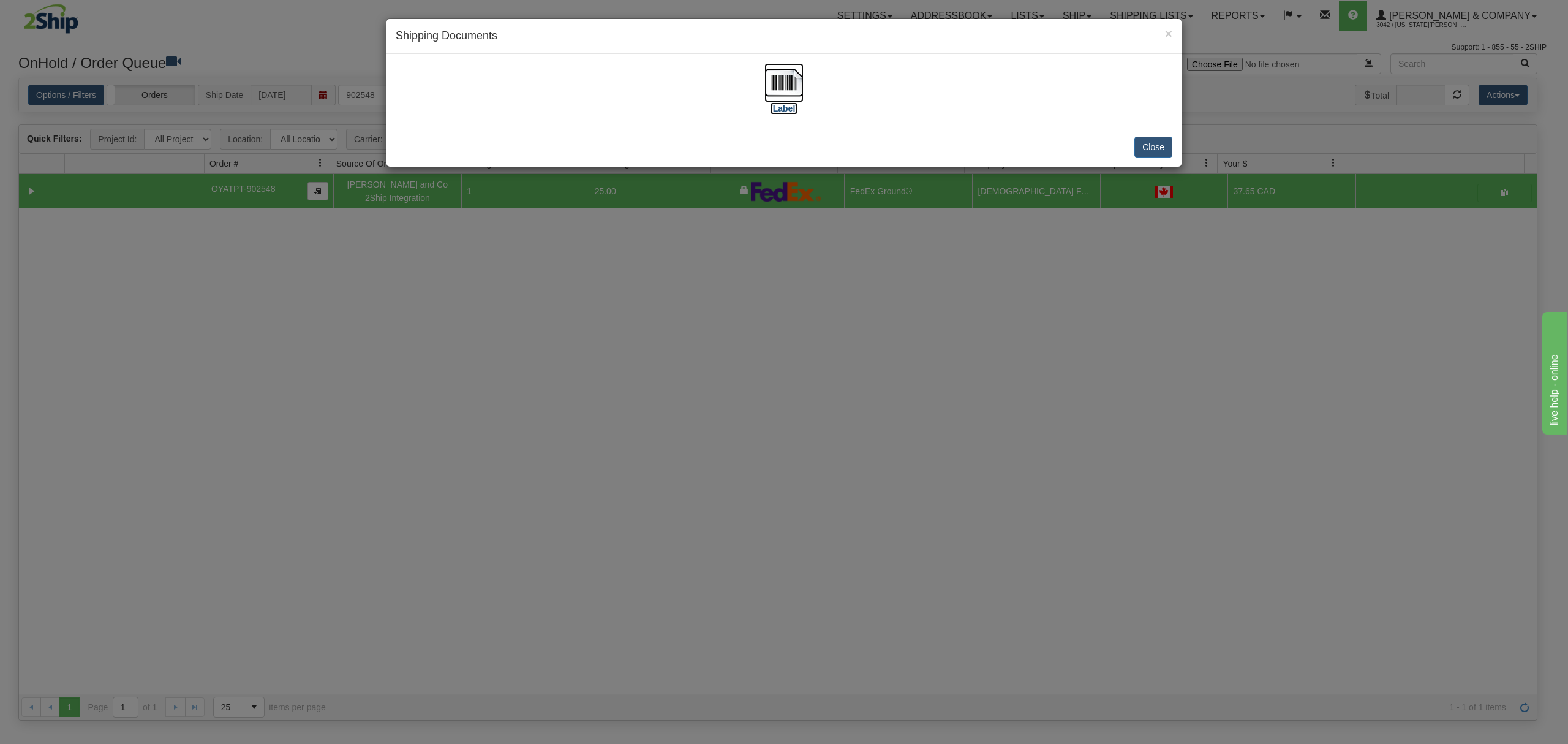
click at [782, 72] on img at bounding box center [784, 83] width 40 height 40
click at [1143, 140] on button "Close" at bounding box center [1153, 146] width 38 height 21
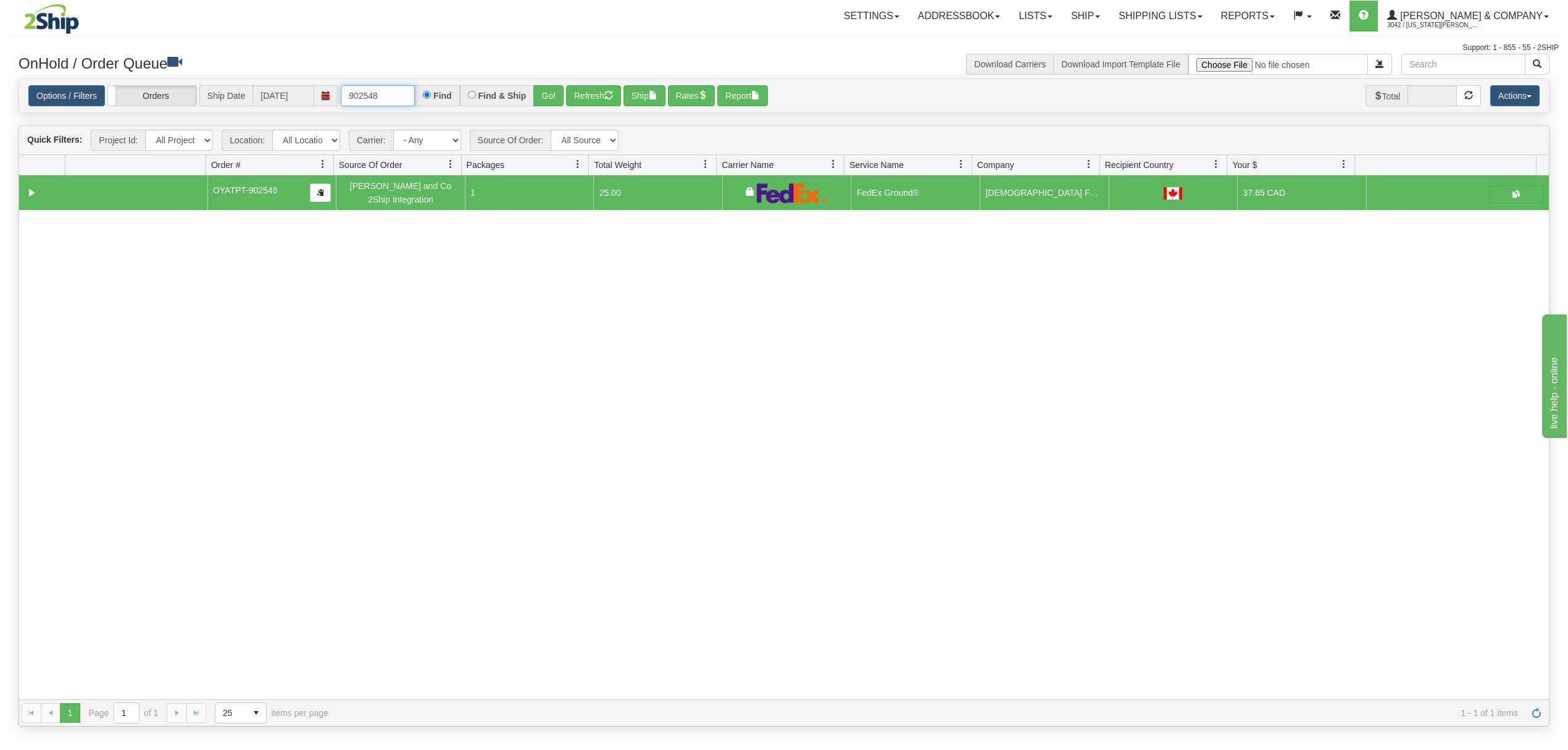
click at [384, 97] on input "902548" at bounding box center [377, 96] width 74 height 21
click at [547, 86] on button "Go!" at bounding box center [549, 96] width 30 height 21
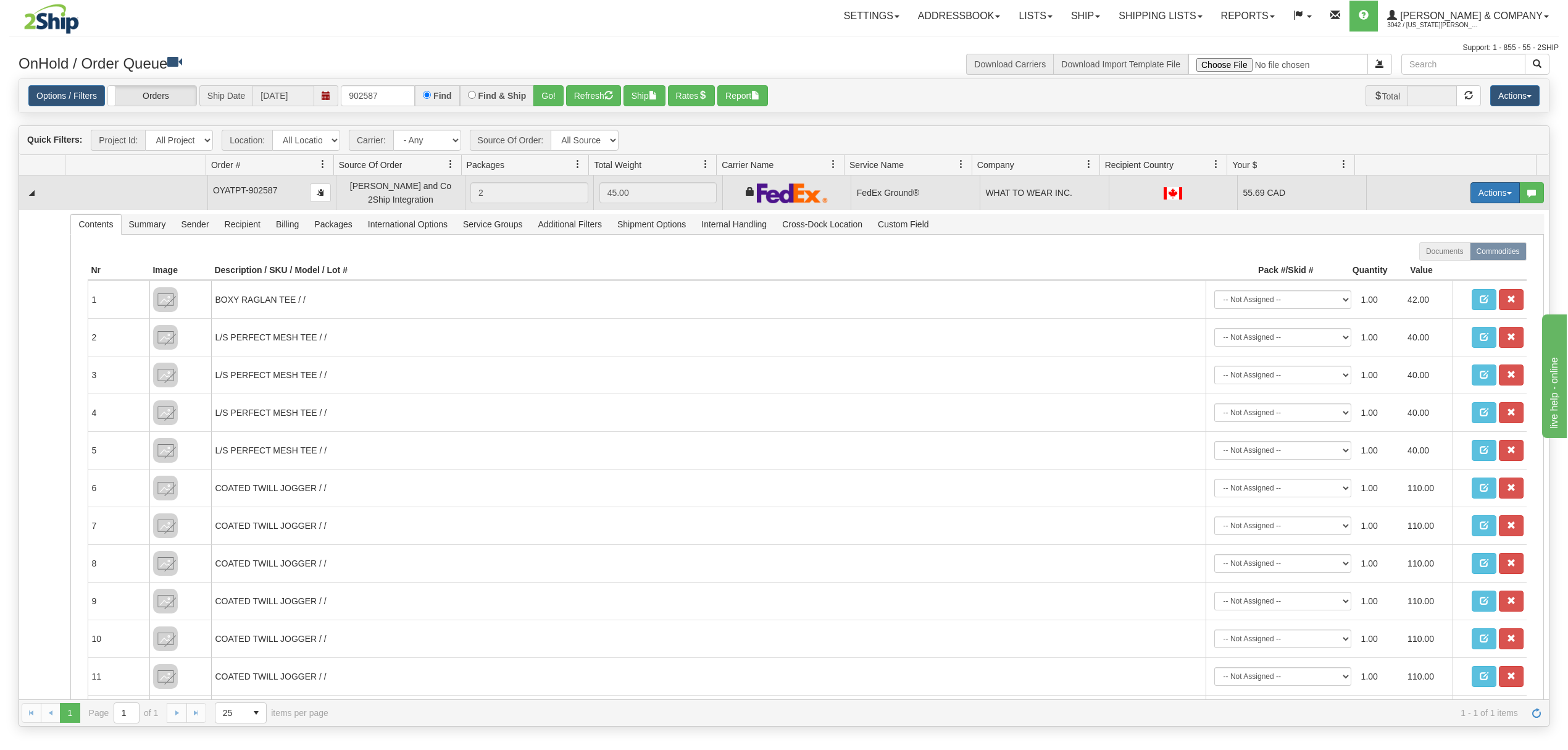
click at [1481, 199] on button "Actions" at bounding box center [1495, 192] width 50 height 21
click at [1430, 261] on link "Ship" at bounding box center [1469, 264] width 99 height 16
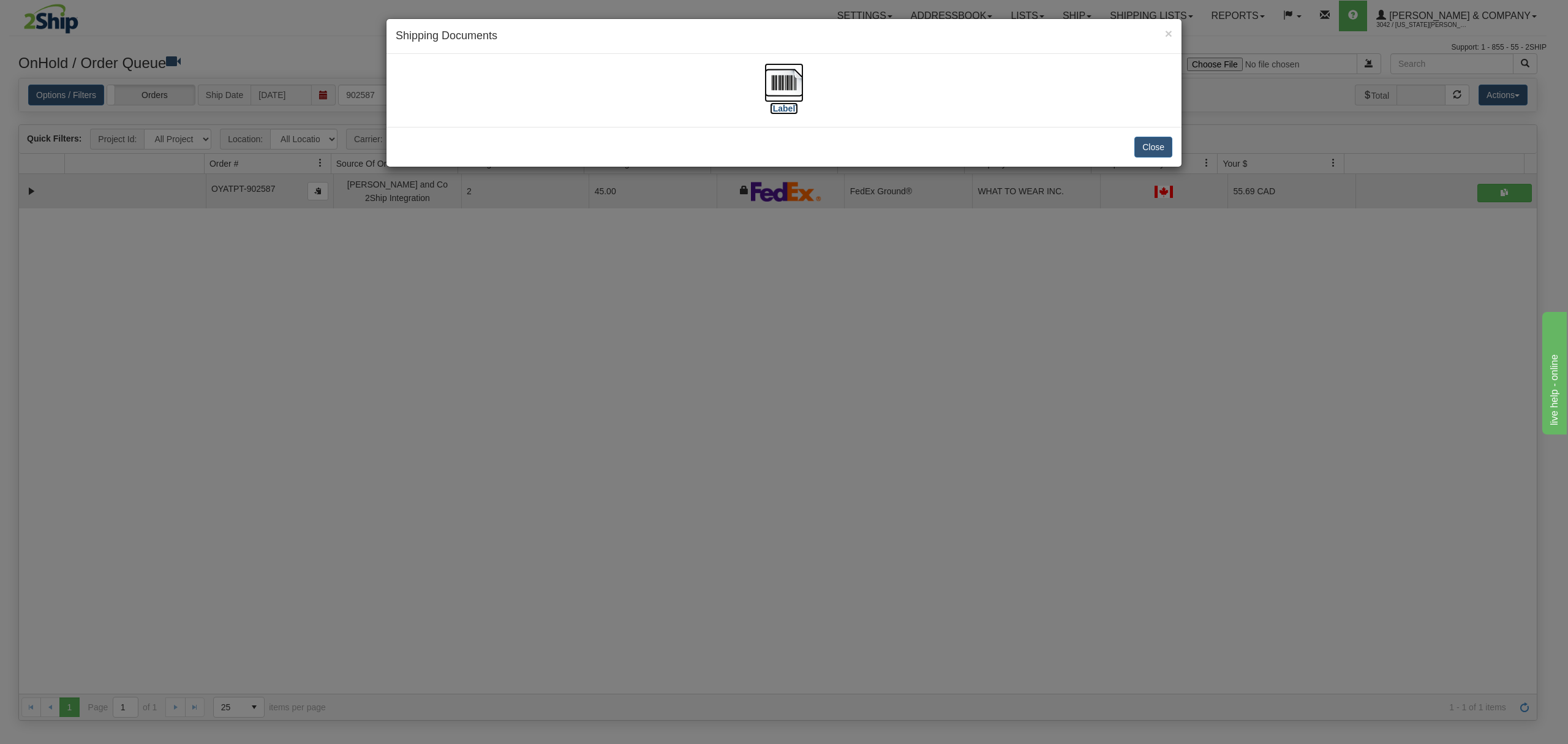
click at [787, 88] on img at bounding box center [784, 83] width 40 height 40
click at [1153, 148] on button "Close" at bounding box center [1153, 146] width 38 height 21
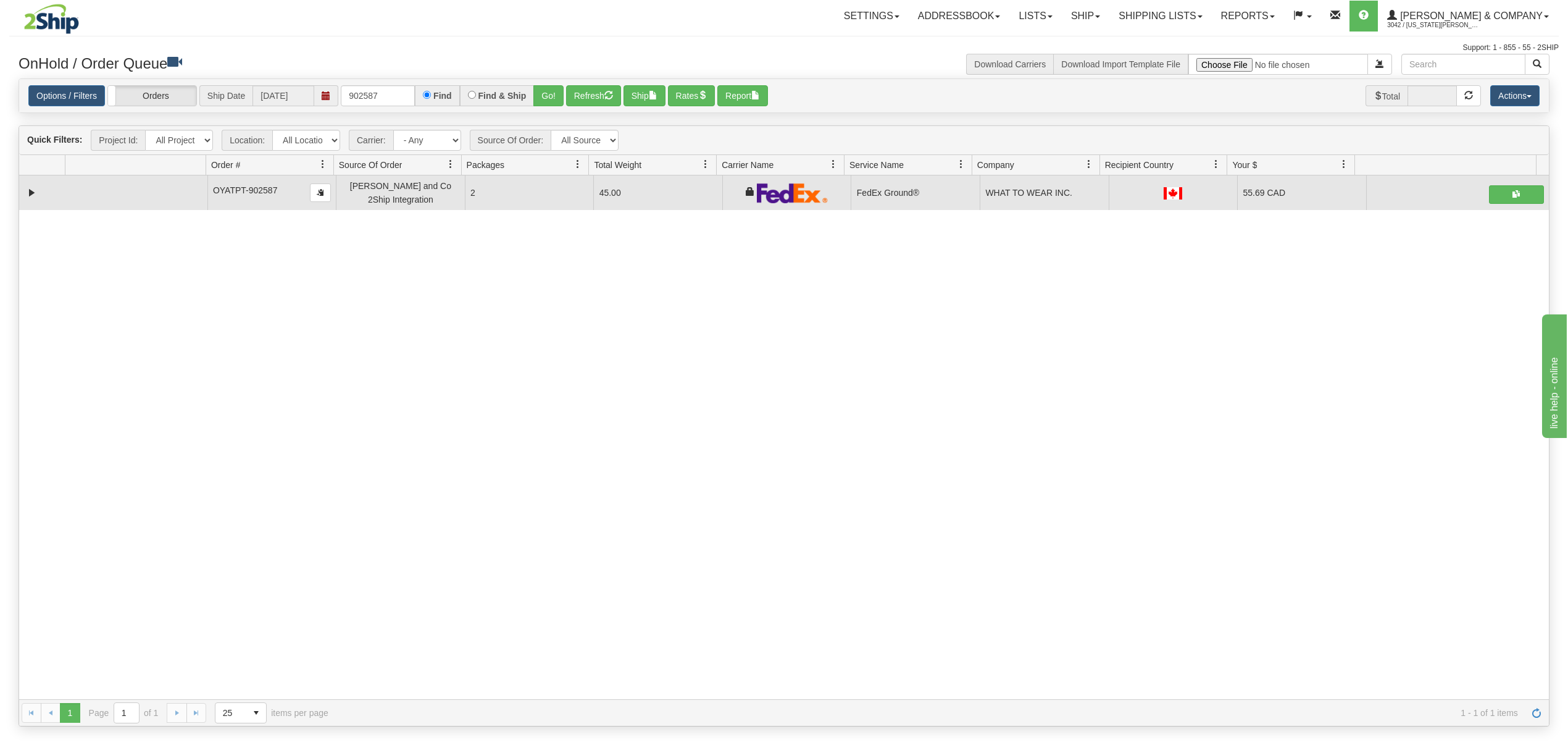
click at [416, 86] on div "Find" at bounding box center [437, 96] width 45 height 21
click at [384, 89] on input "902587" at bounding box center [377, 96] width 74 height 21
click at [552, 97] on button "Go!" at bounding box center [549, 96] width 30 height 21
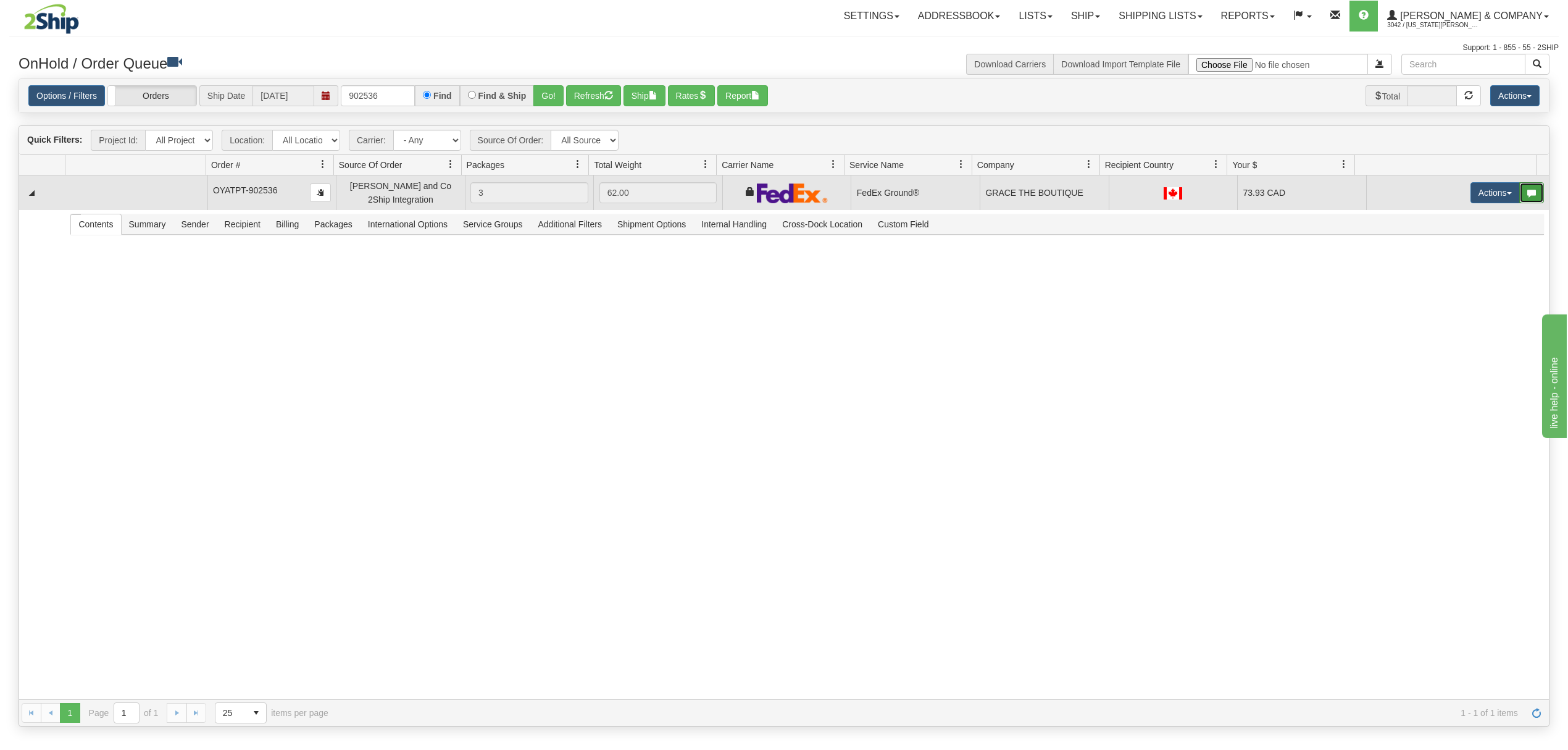
click at [1519, 199] on button "button" at bounding box center [1531, 192] width 25 height 21
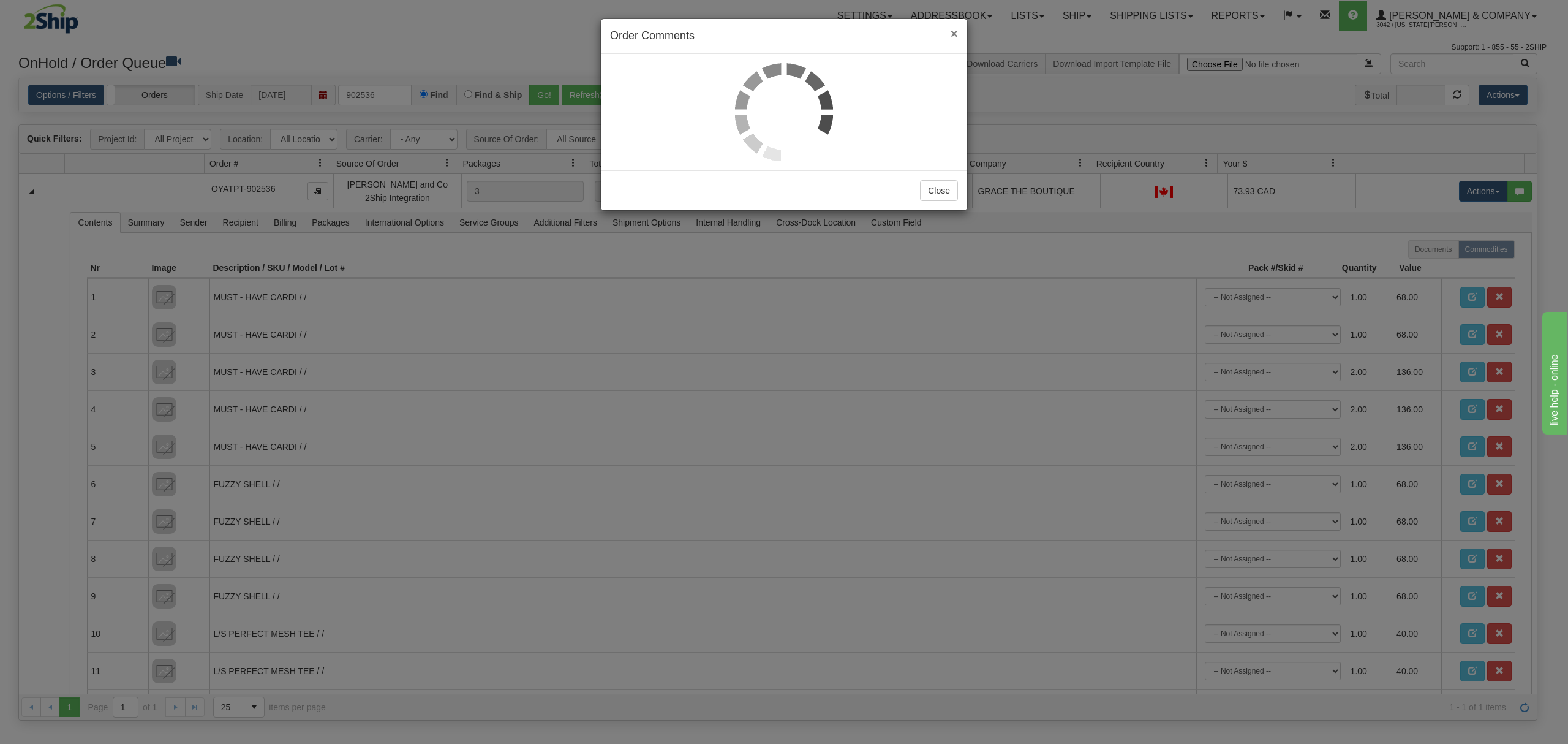
click at [951, 31] on span "×" at bounding box center [953, 34] width 7 height 14
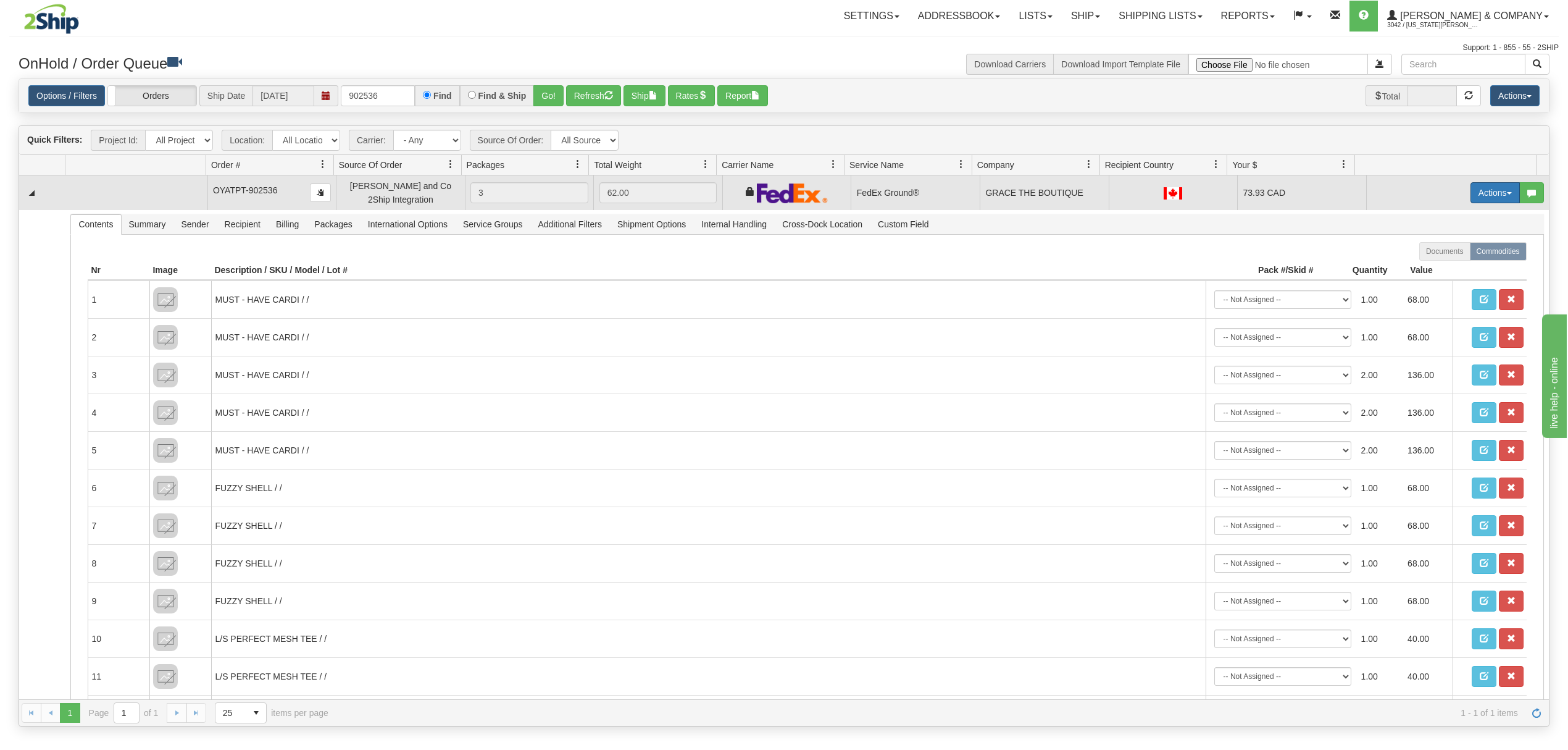
click at [1479, 200] on button "Actions" at bounding box center [1495, 192] width 50 height 21
click at [1433, 266] on span "Ship" at bounding box center [1446, 264] width 26 height 10
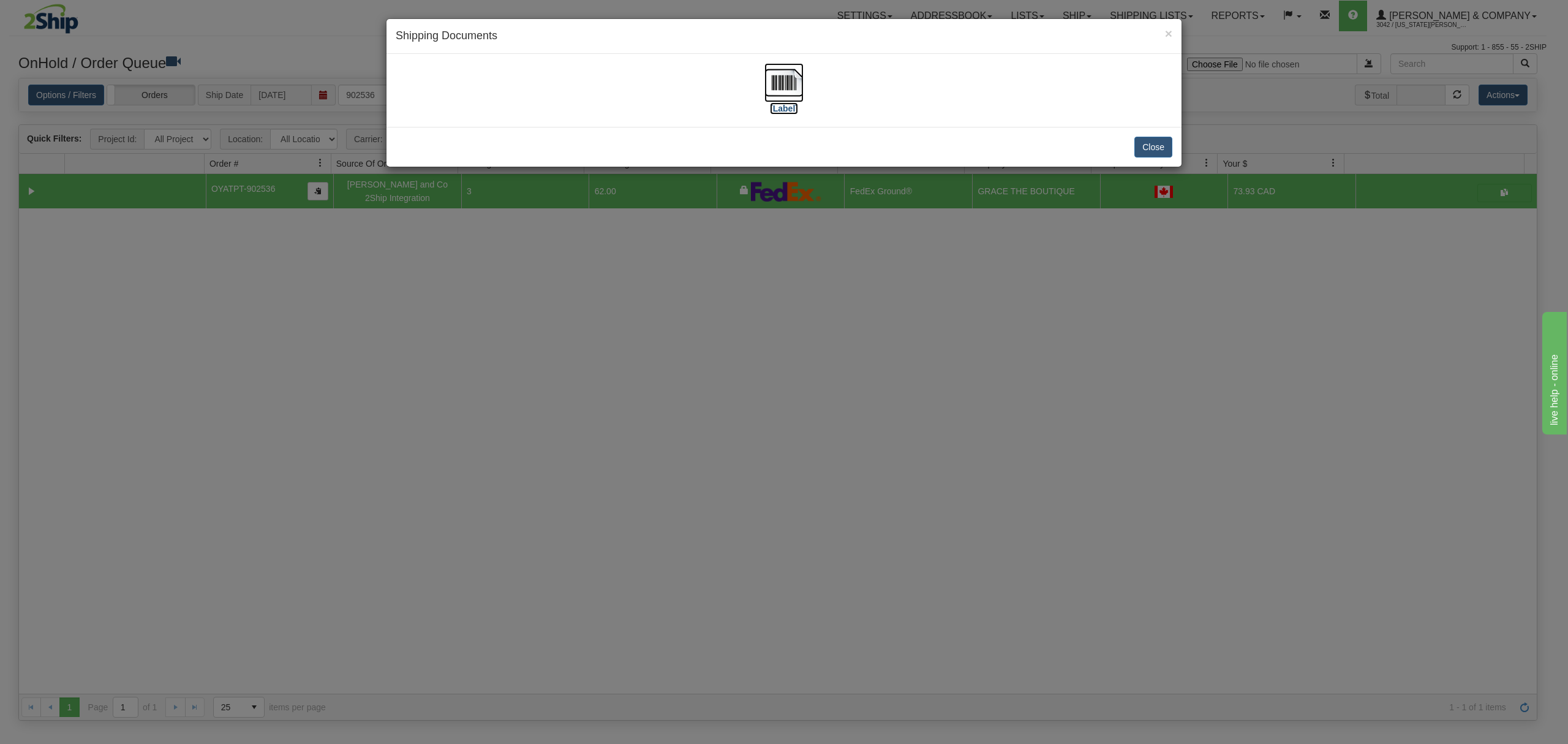
click at [791, 75] on img at bounding box center [784, 83] width 40 height 40
click at [1152, 140] on button "Close" at bounding box center [1153, 146] width 38 height 21
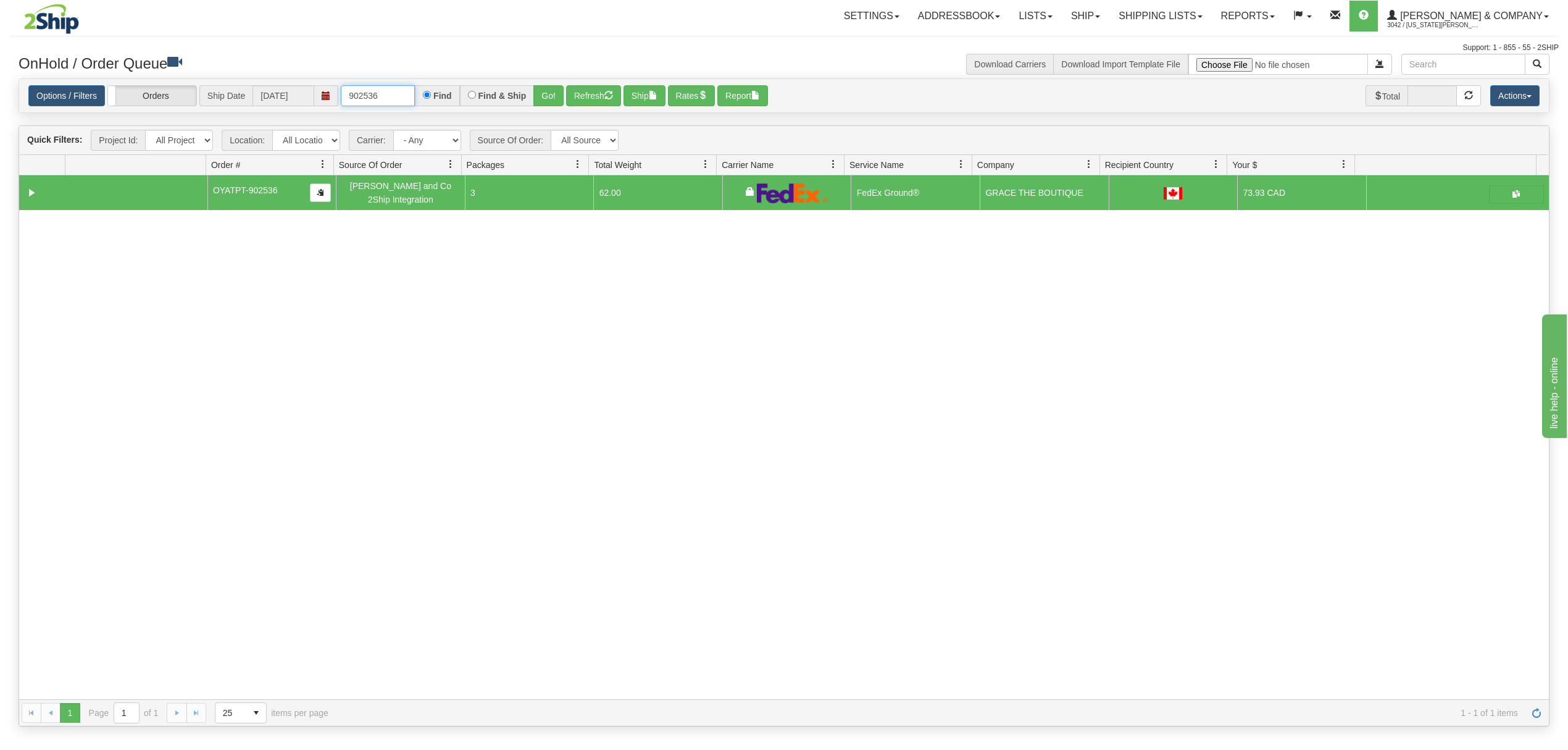
drag, startPoint x: 375, startPoint y: 105, endPoint x: 254, endPoint y: 100, distance: 121.1
click at [254, 102] on div "Options / Filters Group Shipments Orders Ship Date [DATE] 902536 Find Find & Sh…" at bounding box center [784, 97] width 1511 height 22
click at [560, 102] on button "Go!" at bounding box center [549, 96] width 30 height 21
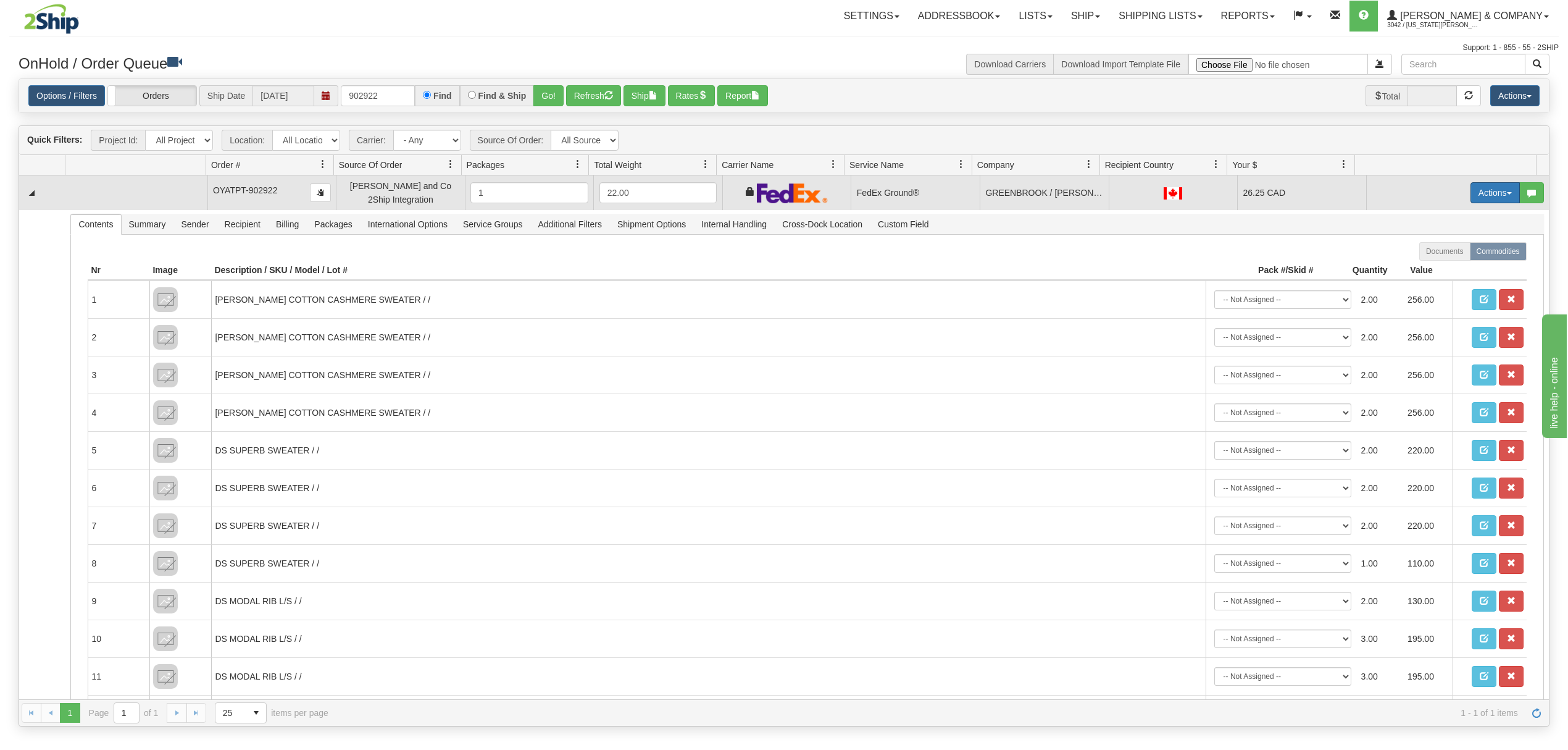
click at [1482, 196] on button "Actions" at bounding box center [1495, 192] width 50 height 21
click at [1433, 265] on span "Ship" at bounding box center [1446, 264] width 26 height 10
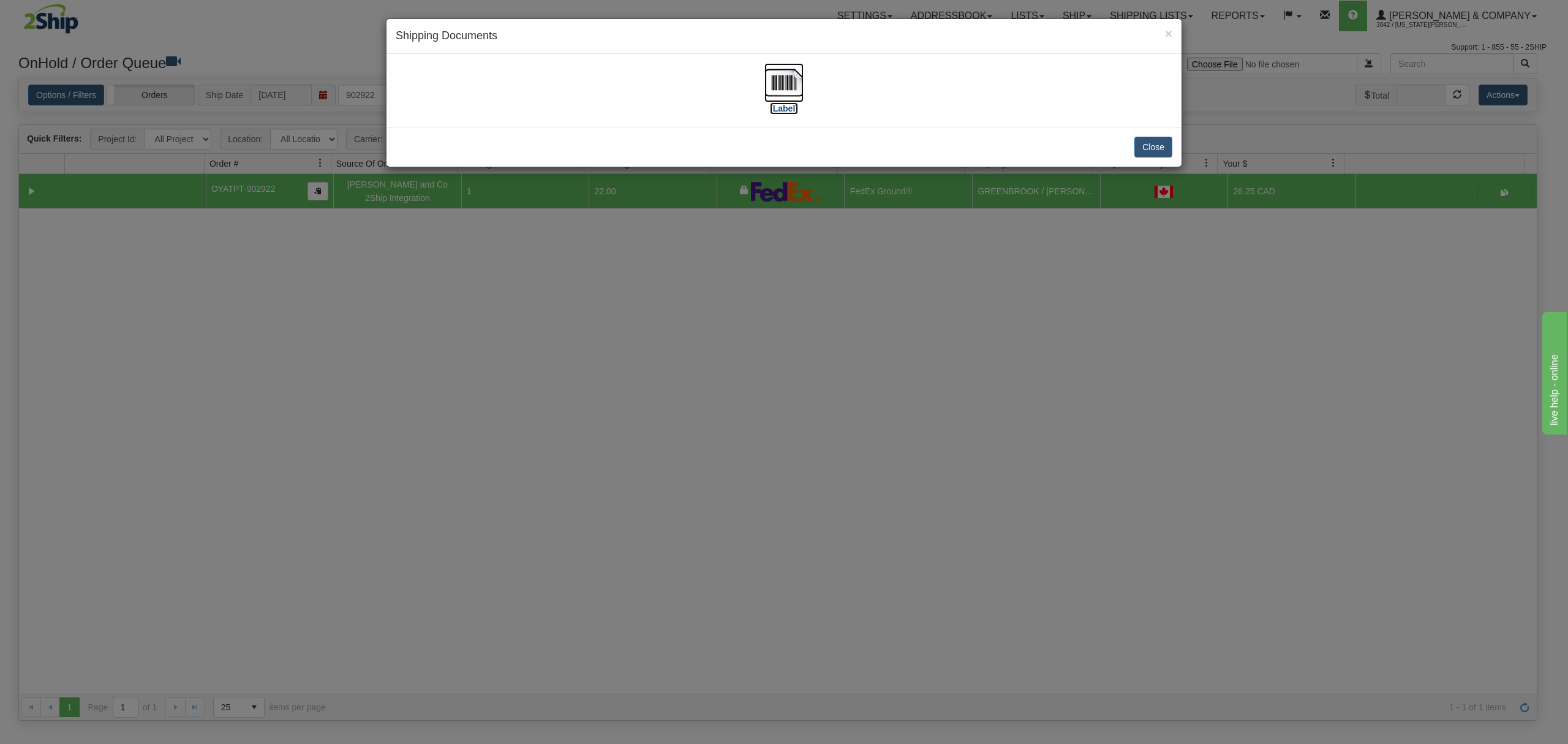
click at [780, 84] on img at bounding box center [784, 83] width 40 height 40
click at [1140, 147] on button "Close" at bounding box center [1153, 146] width 38 height 21
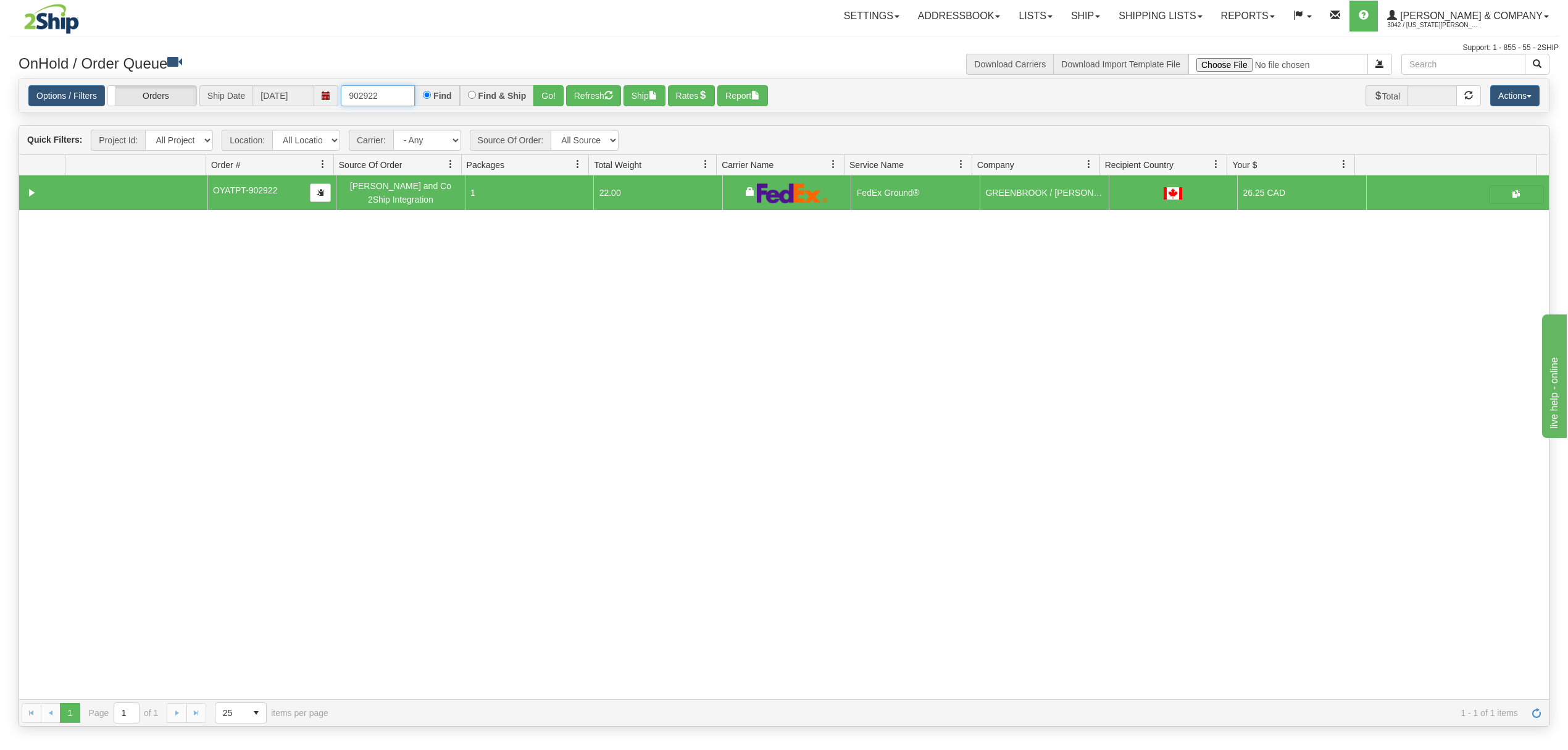
click at [405, 90] on input "902922" at bounding box center [377, 96] width 74 height 21
click at [549, 100] on button "Go!" at bounding box center [549, 96] width 30 height 21
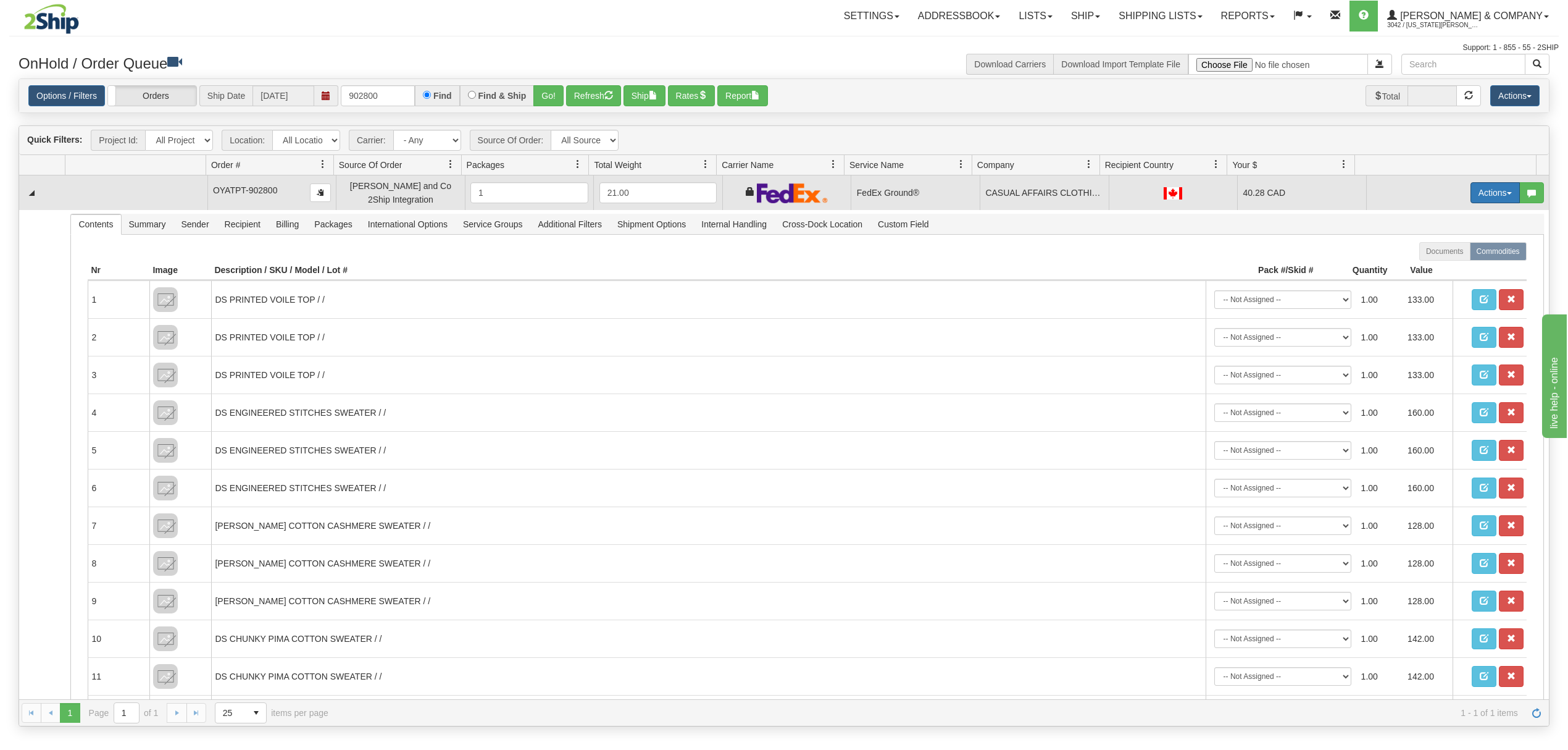
click at [1486, 199] on button "Actions" at bounding box center [1495, 192] width 50 height 21
click at [1435, 263] on span "Ship" at bounding box center [1446, 264] width 26 height 10
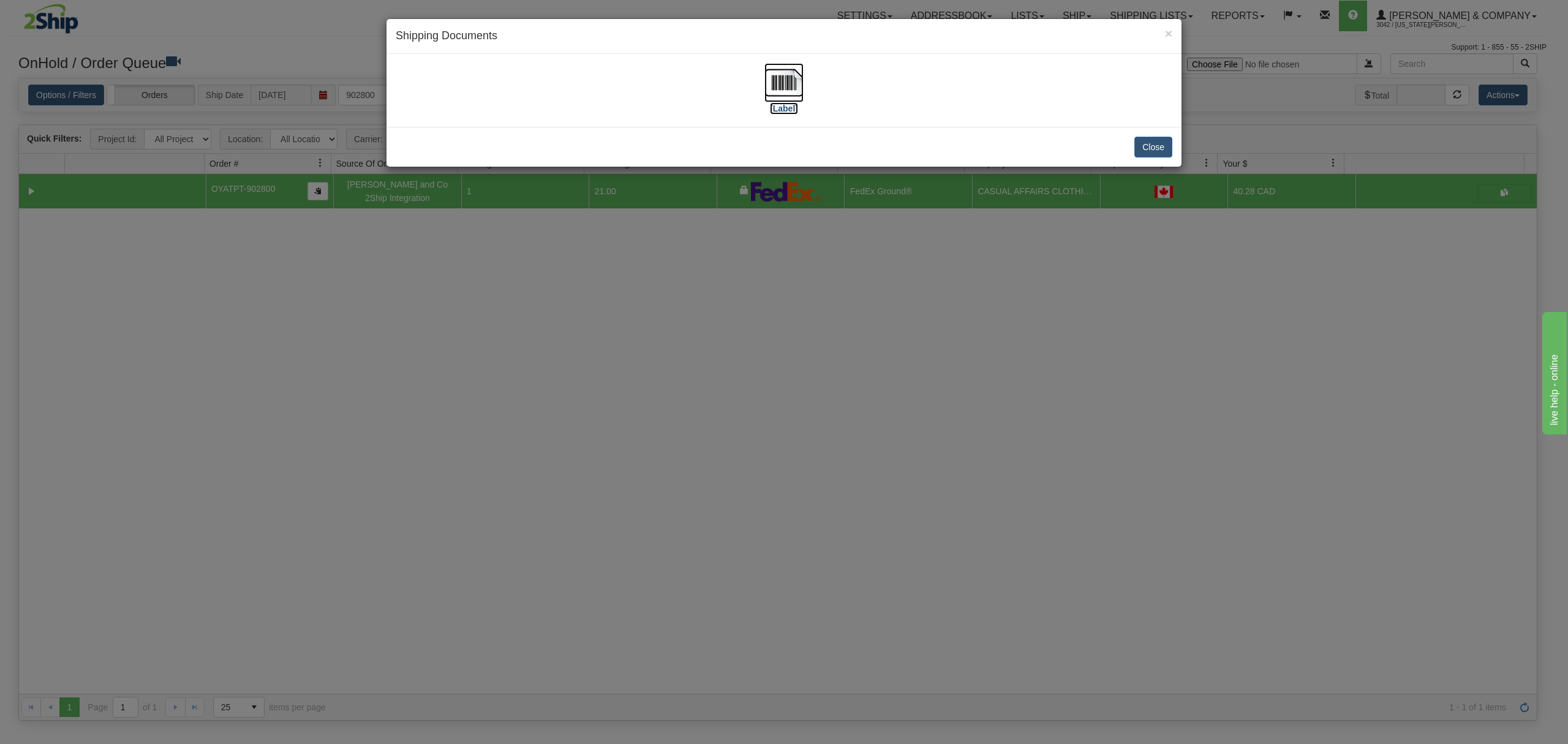
click at [789, 88] on img at bounding box center [784, 83] width 40 height 40
click at [1139, 142] on button "Close" at bounding box center [1153, 146] width 38 height 21
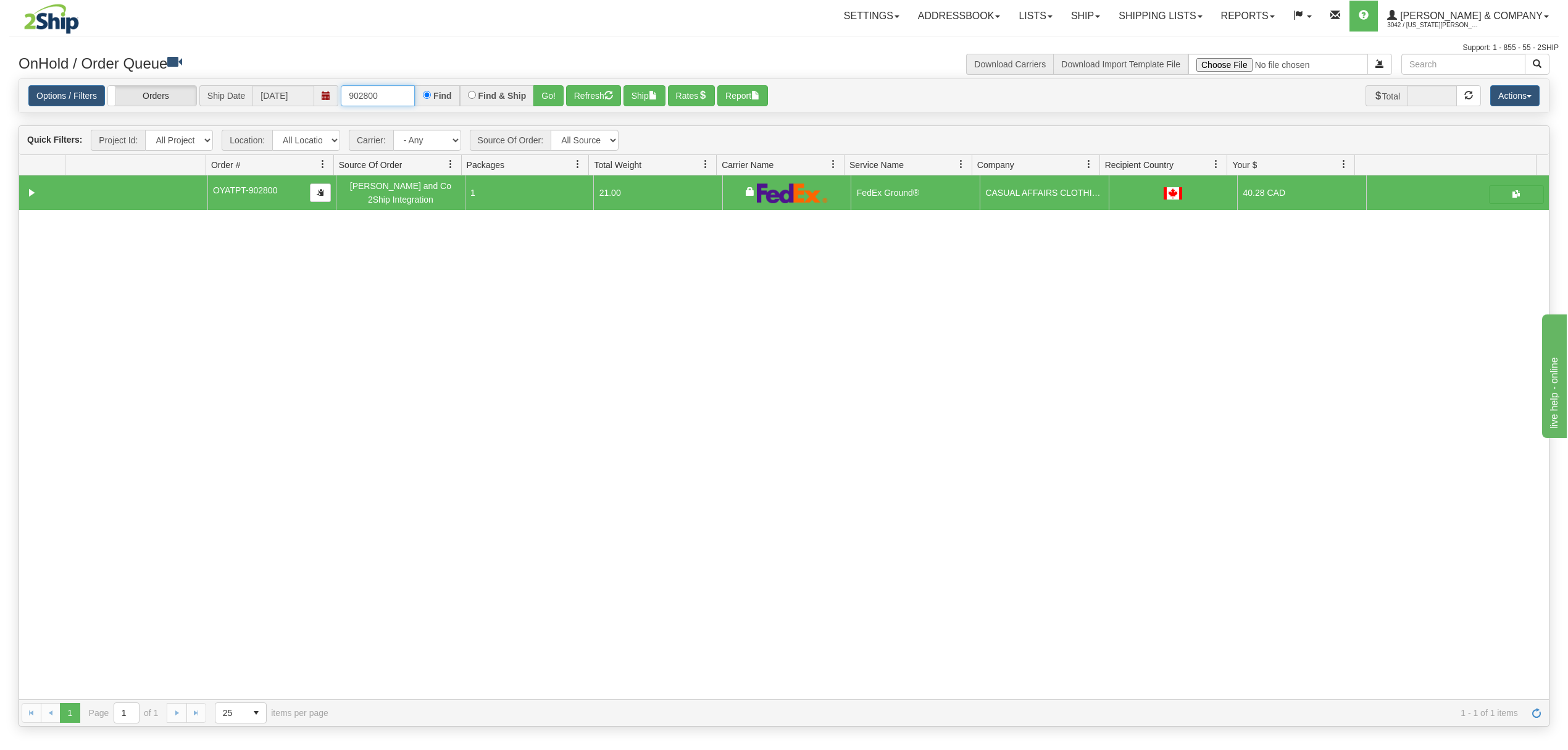
drag, startPoint x: 391, startPoint y: 92, endPoint x: 328, endPoint y: 98, distance: 63.3
click at [328, 98] on div "Options / Filters Group Shipments Orders Ship Date [DATE] 902800 Find Find & Sh…" at bounding box center [784, 97] width 1511 height 22
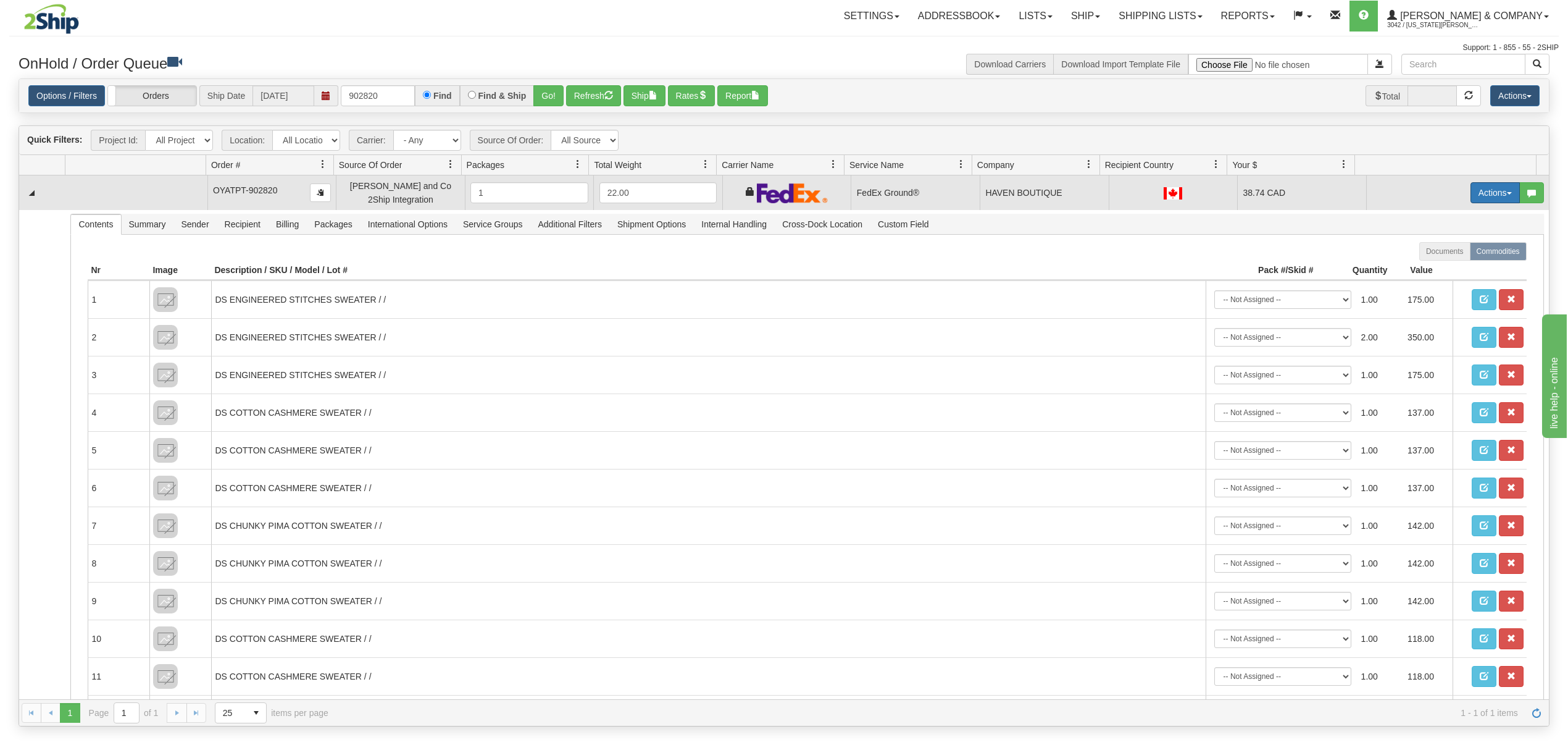
click at [1470, 199] on button "Actions" at bounding box center [1495, 192] width 50 height 21
click at [1433, 265] on span "Ship" at bounding box center [1446, 264] width 26 height 10
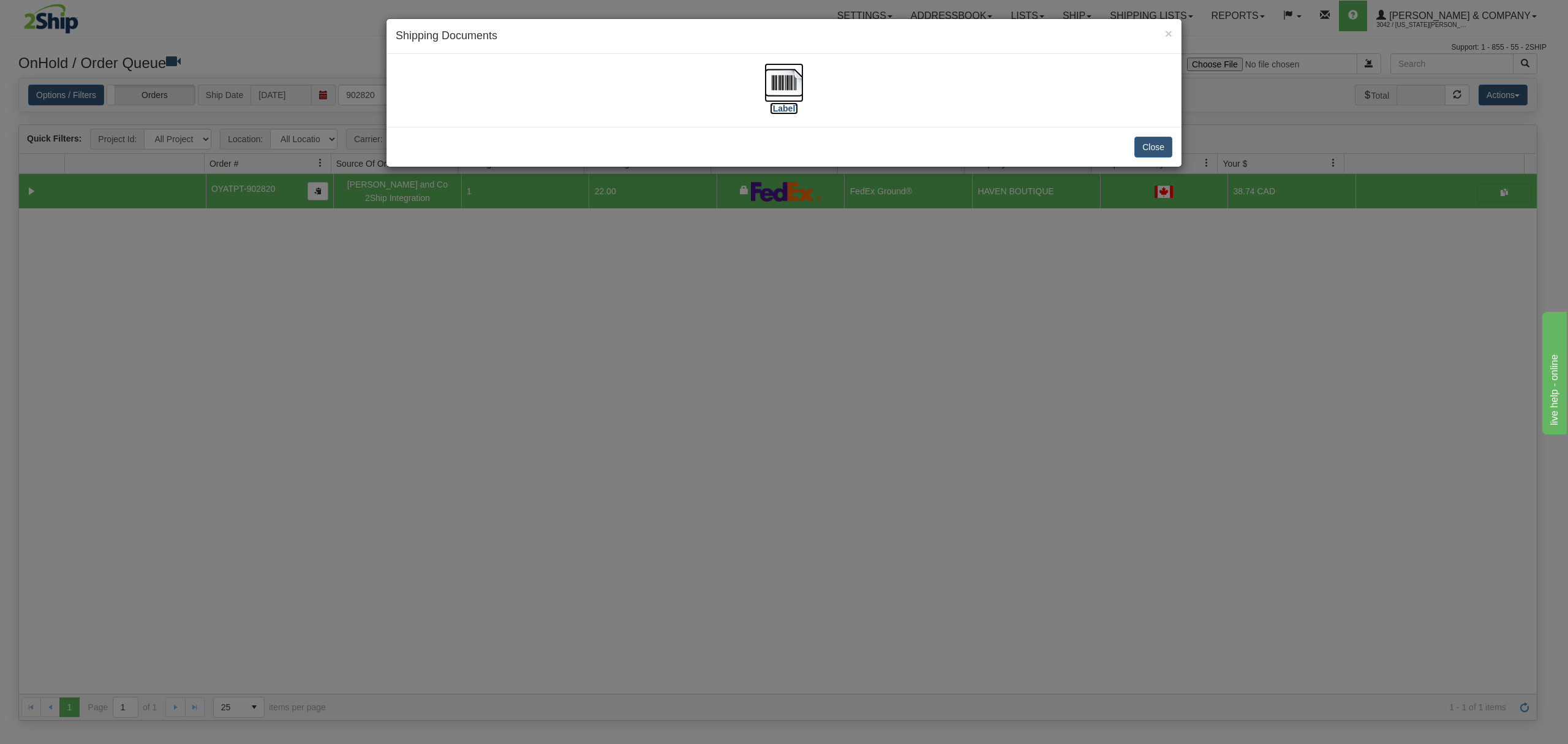
click at [784, 80] on img at bounding box center [784, 83] width 40 height 40
click at [1157, 142] on button "Close" at bounding box center [1153, 146] width 38 height 21
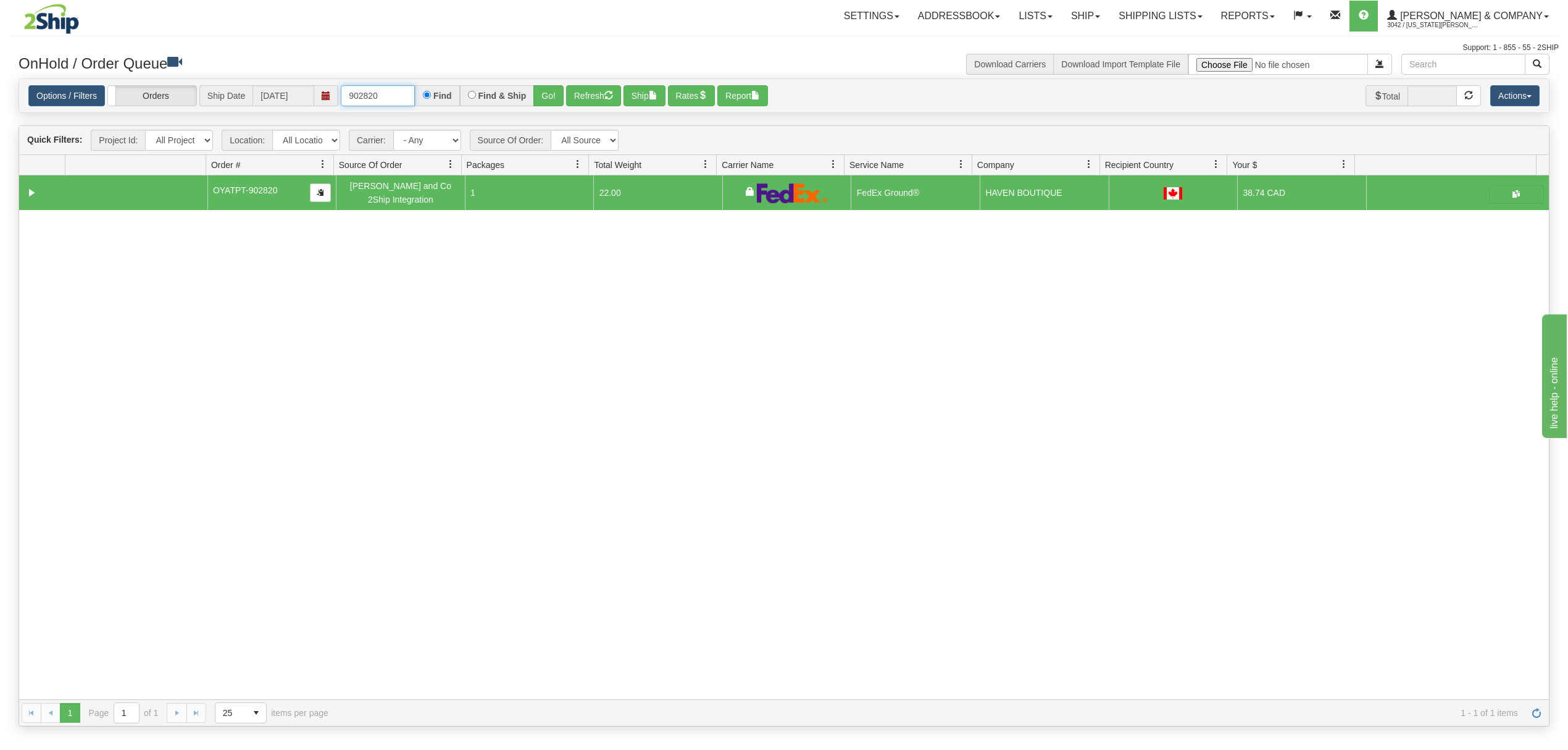
click at [405, 94] on input "902820" at bounding box center [377, 96] width 74 height 21
click at [539, 93] on button "Go!" at bounding box center [549, 96] width 30 height 21
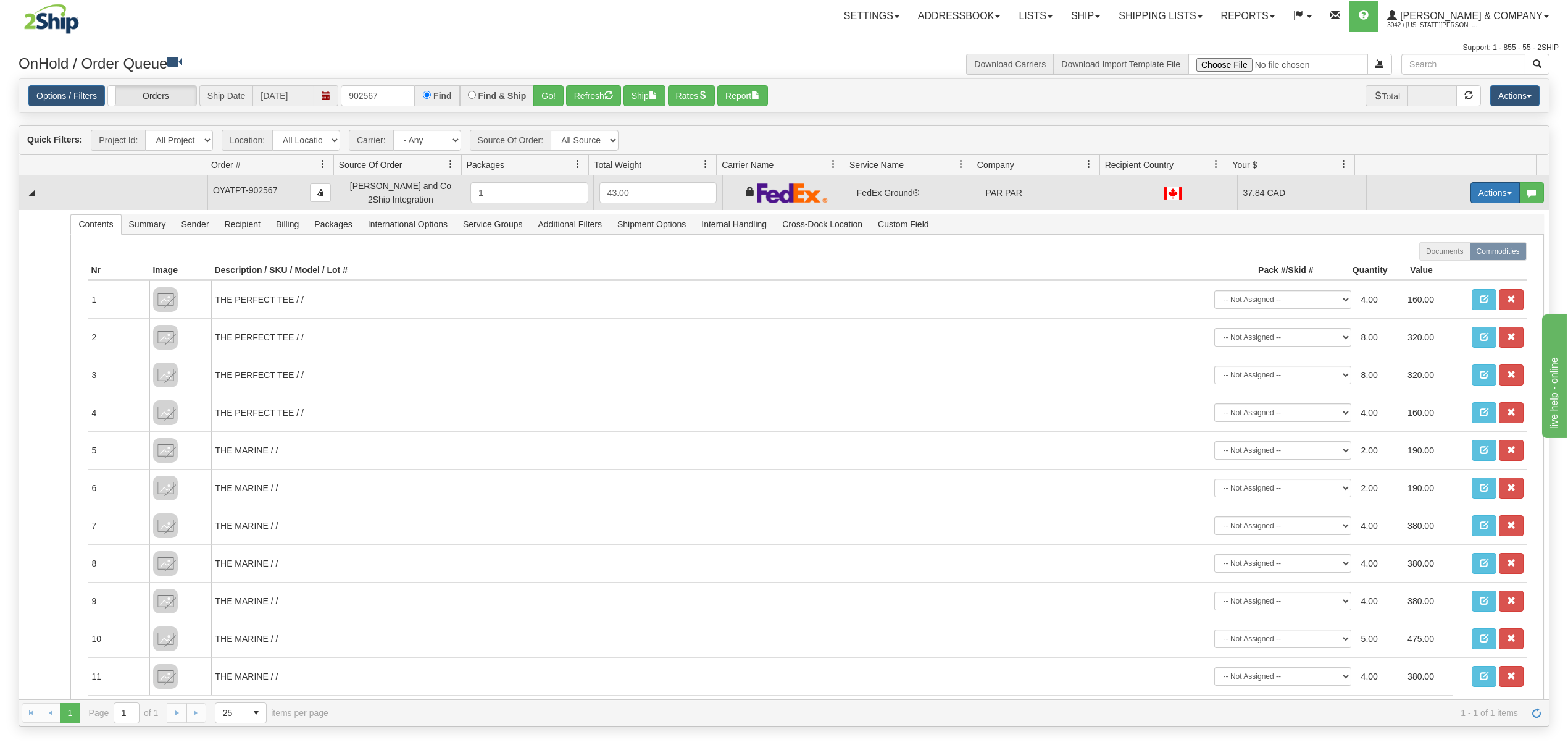
click at [1470, 192] on button "Actions" at bounding box center [1495, 192] width 50 height 21
click at [1433, 266] on span "Ship" at bounding box center [1446, 264] width 26 height 10
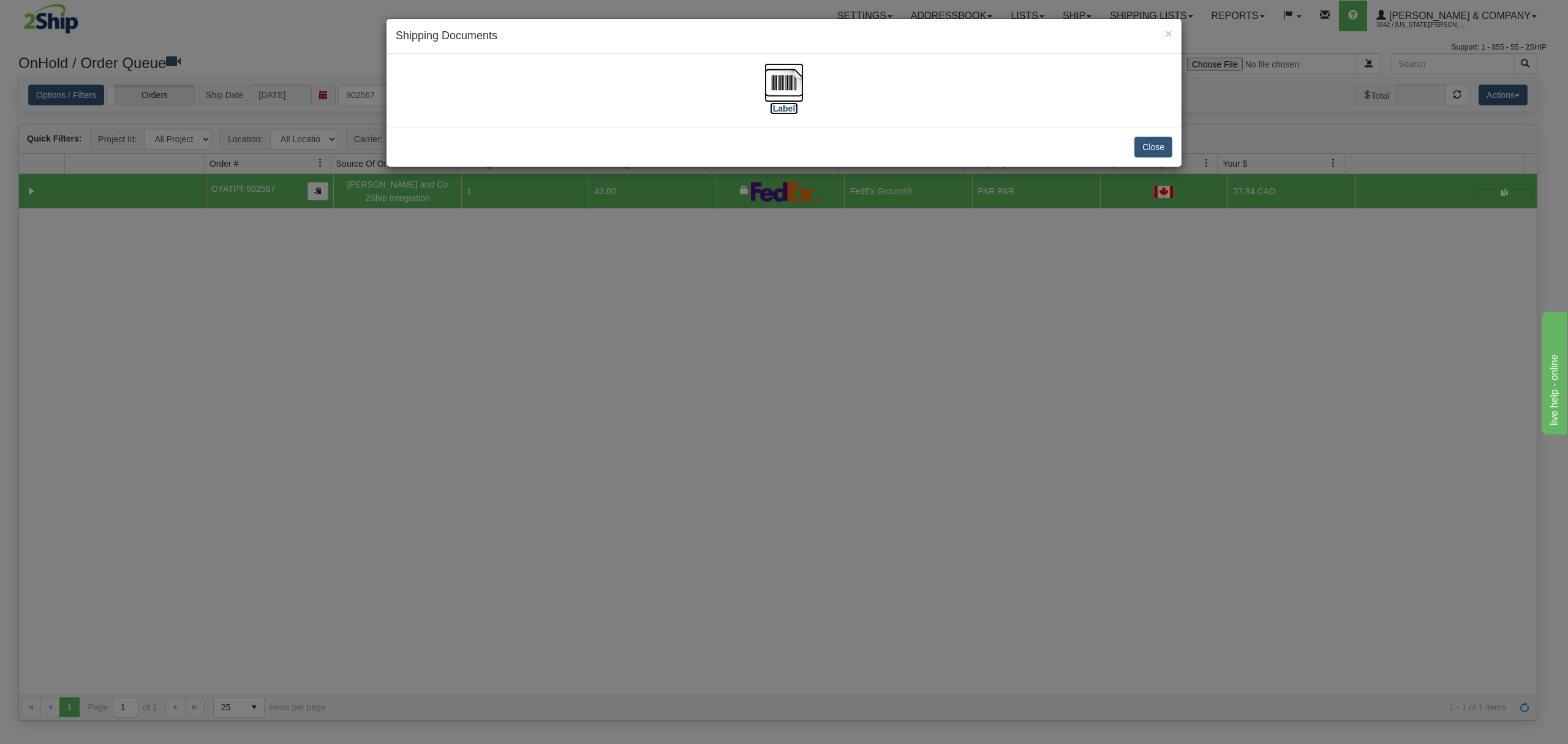
click at [777, 78] on img at bounding box center [784, 83] width 40 height 40
click at [1147, 157] on button "Close" at bounding box center [1153, 146] width 38 height 21
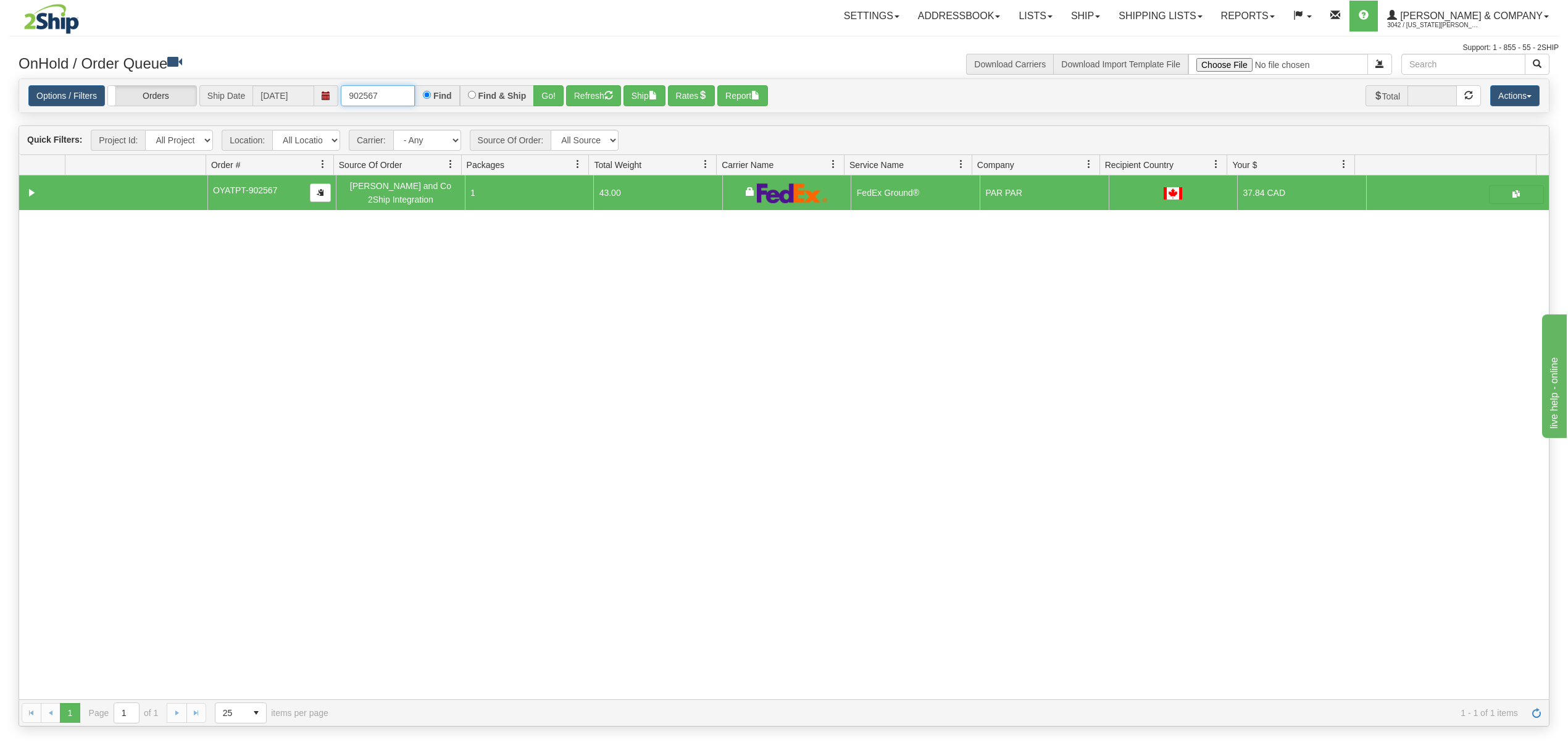
drag, startPoint x: 389, startPoint y: 94, endPoint x: 248, endPoint y: 94, distance: 141.0
click at [248, 94] on div "Options / Filters Group Shipments Orders Ship Date [DATE] 902567 Find Find & Sh…" at bounding box center [784, 97] width 1511 height 22
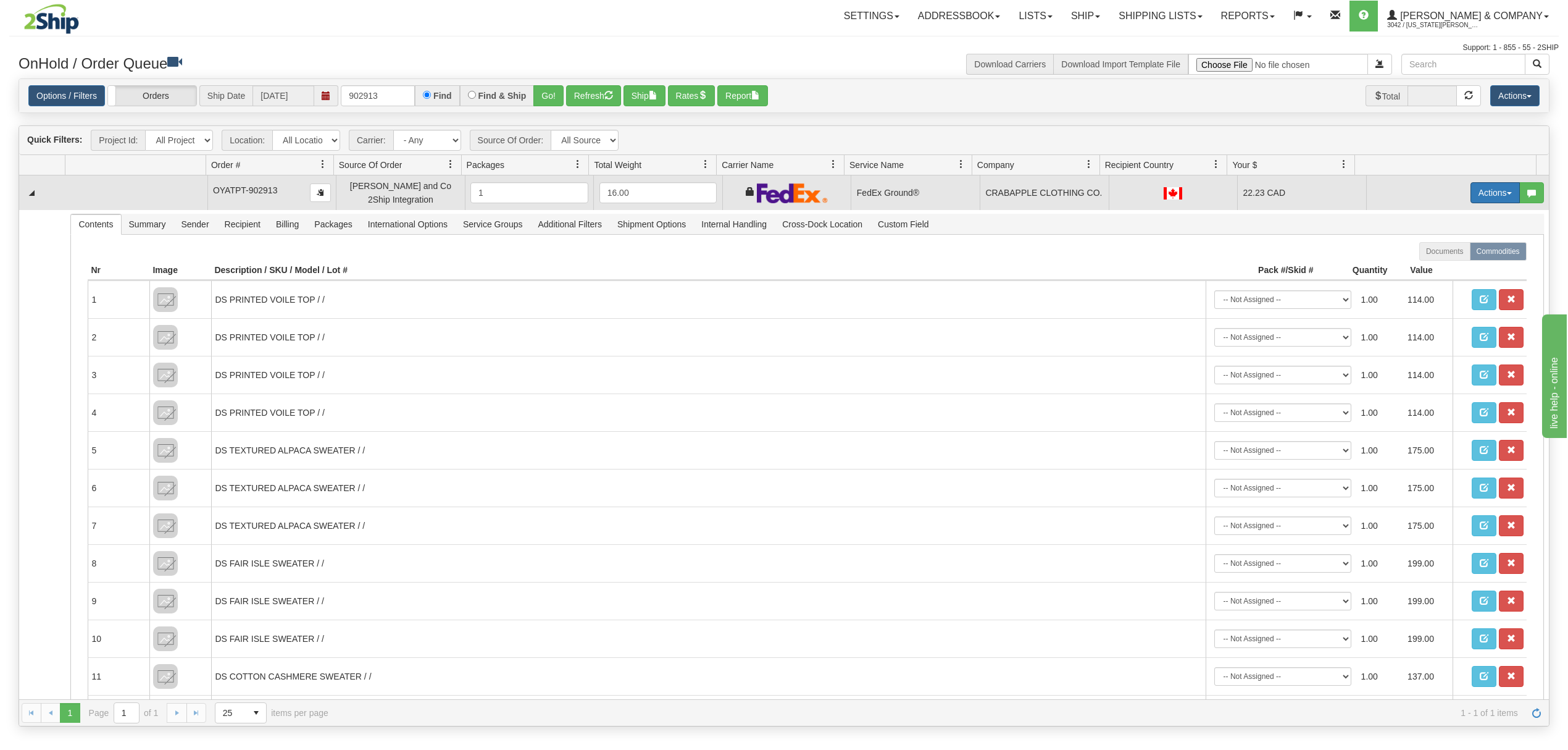
click at [1480, 198] on button "Actions" at bounding box center [1495, 192] width 50 height 21
click at [1433, 263] on span "Ship" at bounding box center [1446, 264] width 26 height 10
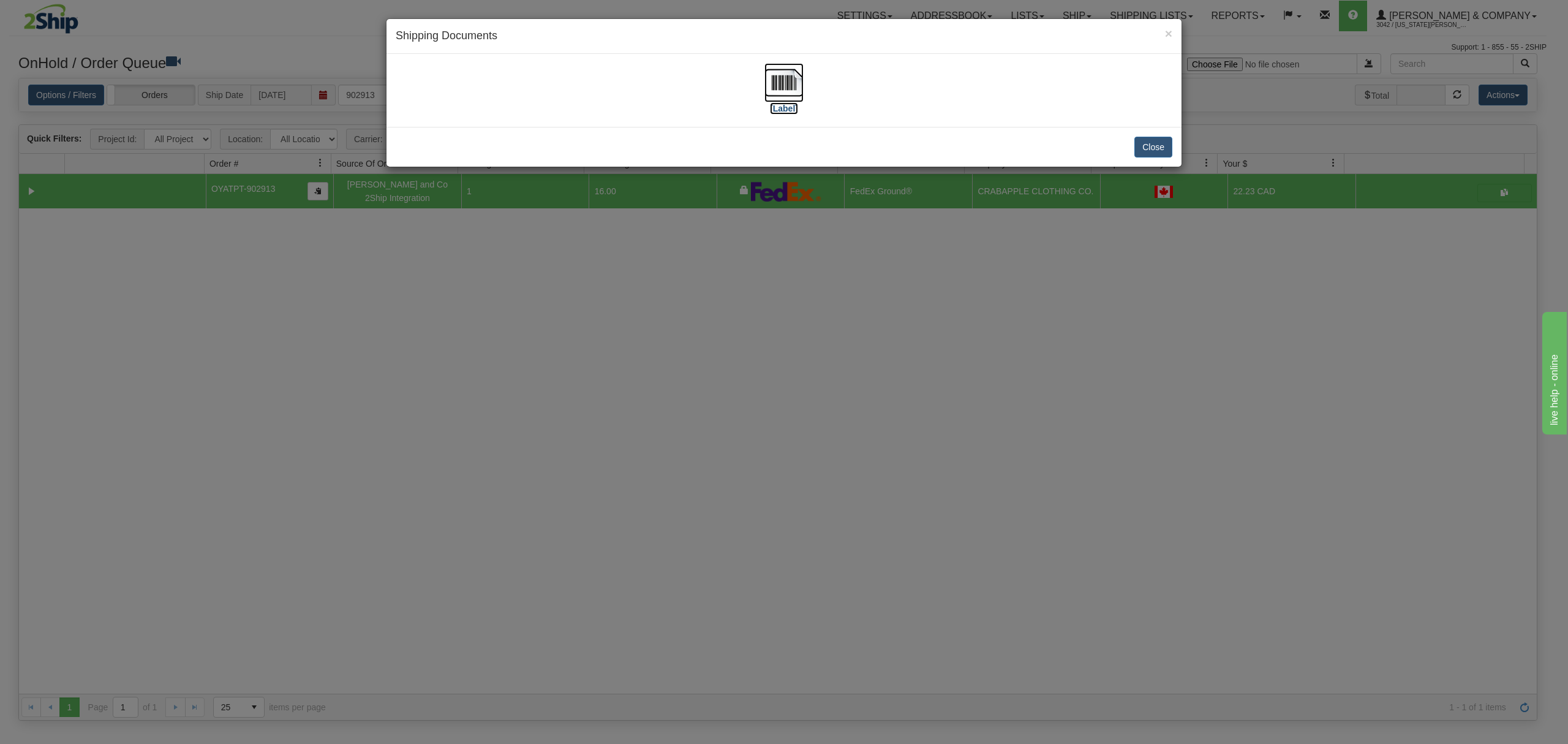
click at [785, 86] on img at bounding box center [784, 83] width 40 height 40
click at [1147, 143] on button "Close" at bounding box center [1153, 146] width 38 height 21
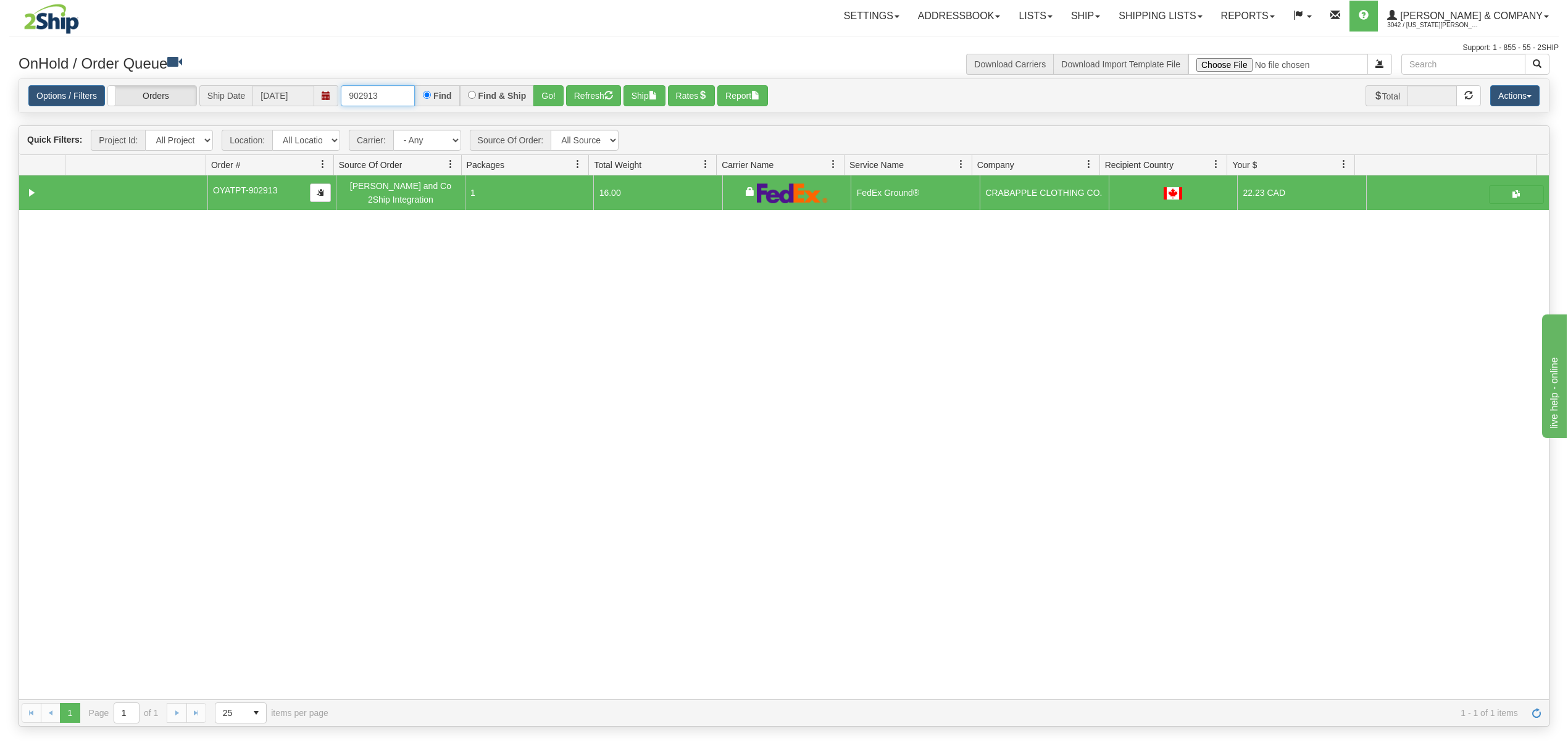
drag, startPoint x: 402, startPoint y: 92, endPoint x: 315, endPoint y: 83, distance: 87.5
click at [315, 83] on div "Options / Filters Group Shipments Orders Ship Date [DATE] 902913 Find Find & Sh…" at bounding box center [784, 96] width 1529 height 34
click at [557, 99] on button "Go!" at bounding box center [549, 96] width 30 height 21
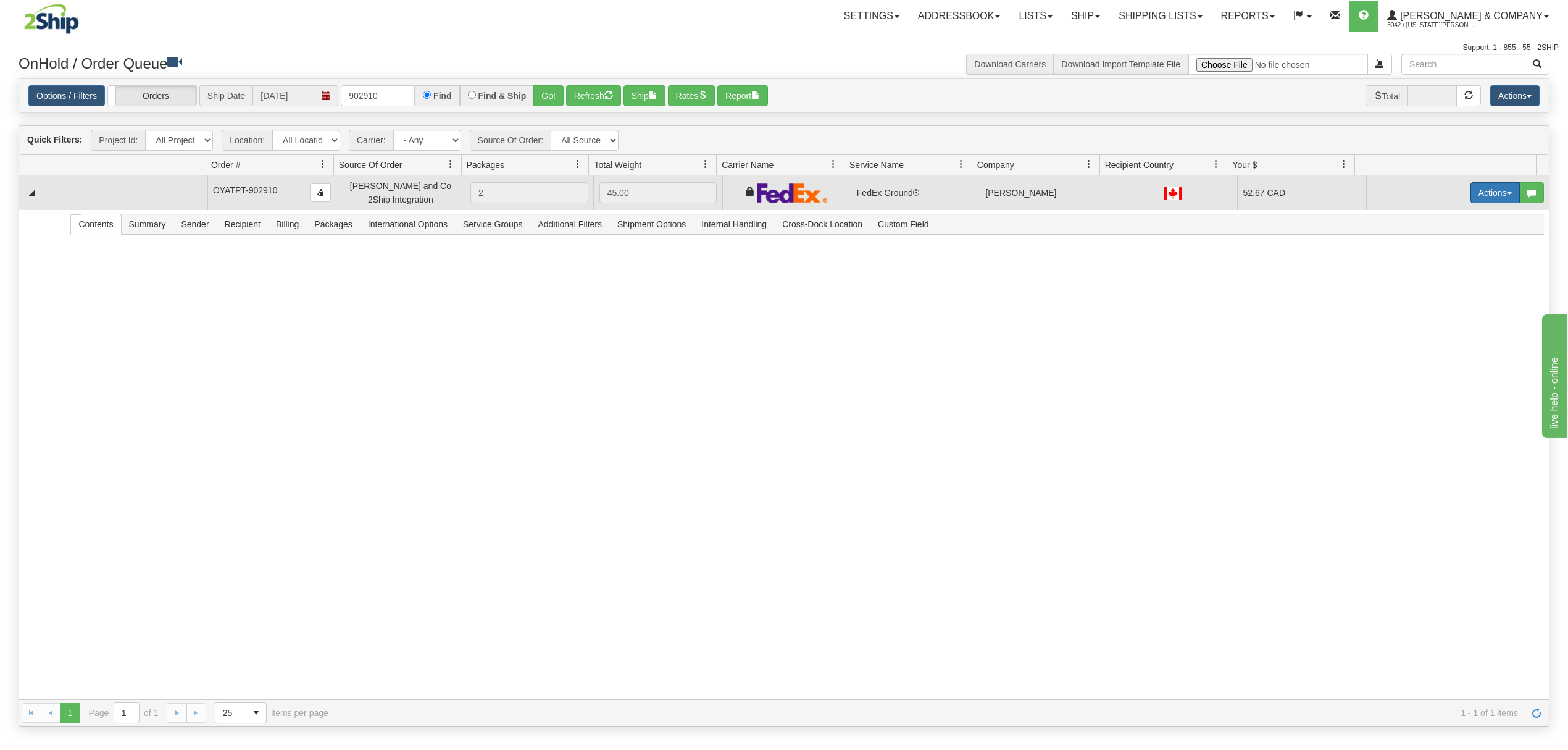
click at [1477, 196] on button "Actions" at bounding box center [1495, 192] width 50 height 21
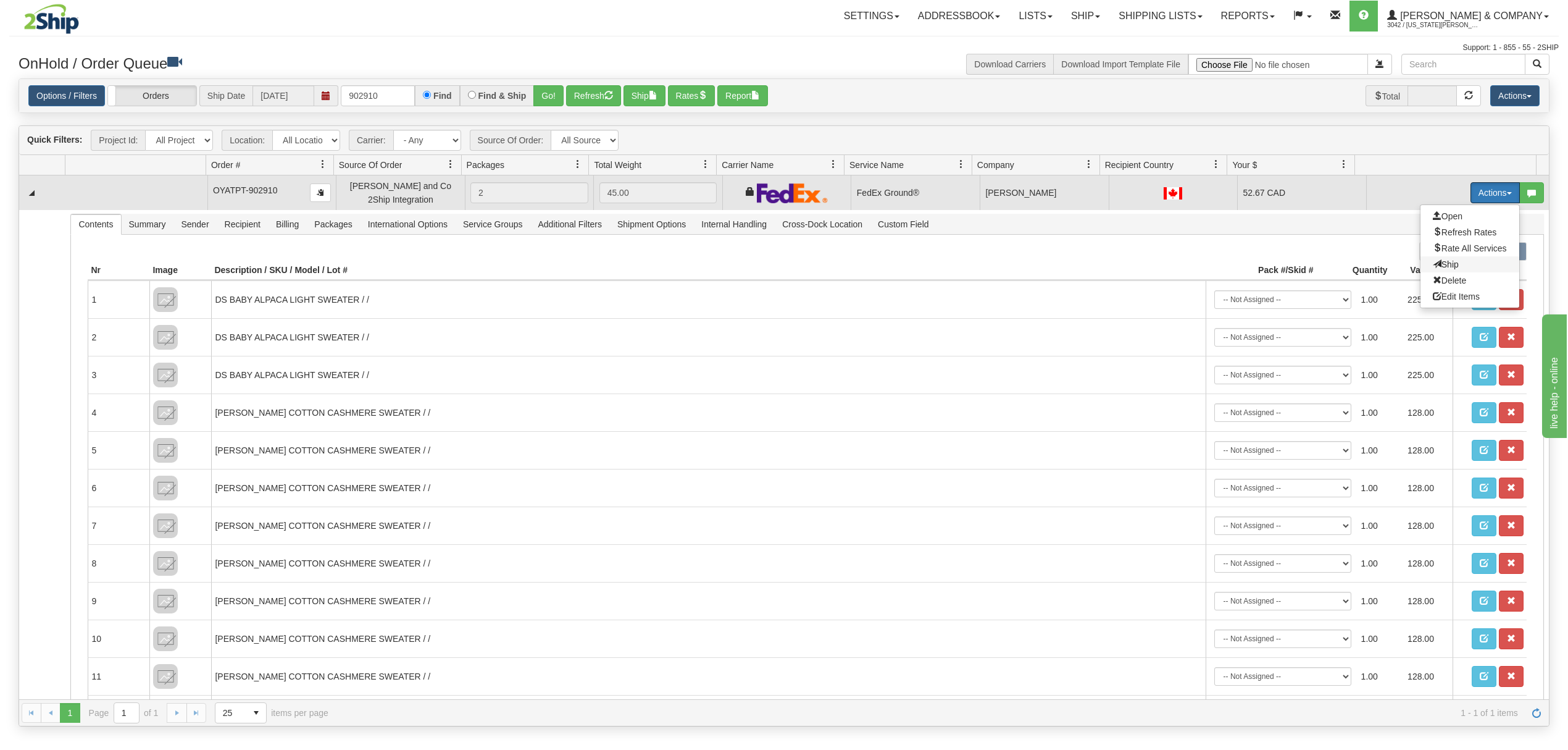
click at [1433, 263] on span "Ship" at bounding box center [1446, 264] width 26 height 10
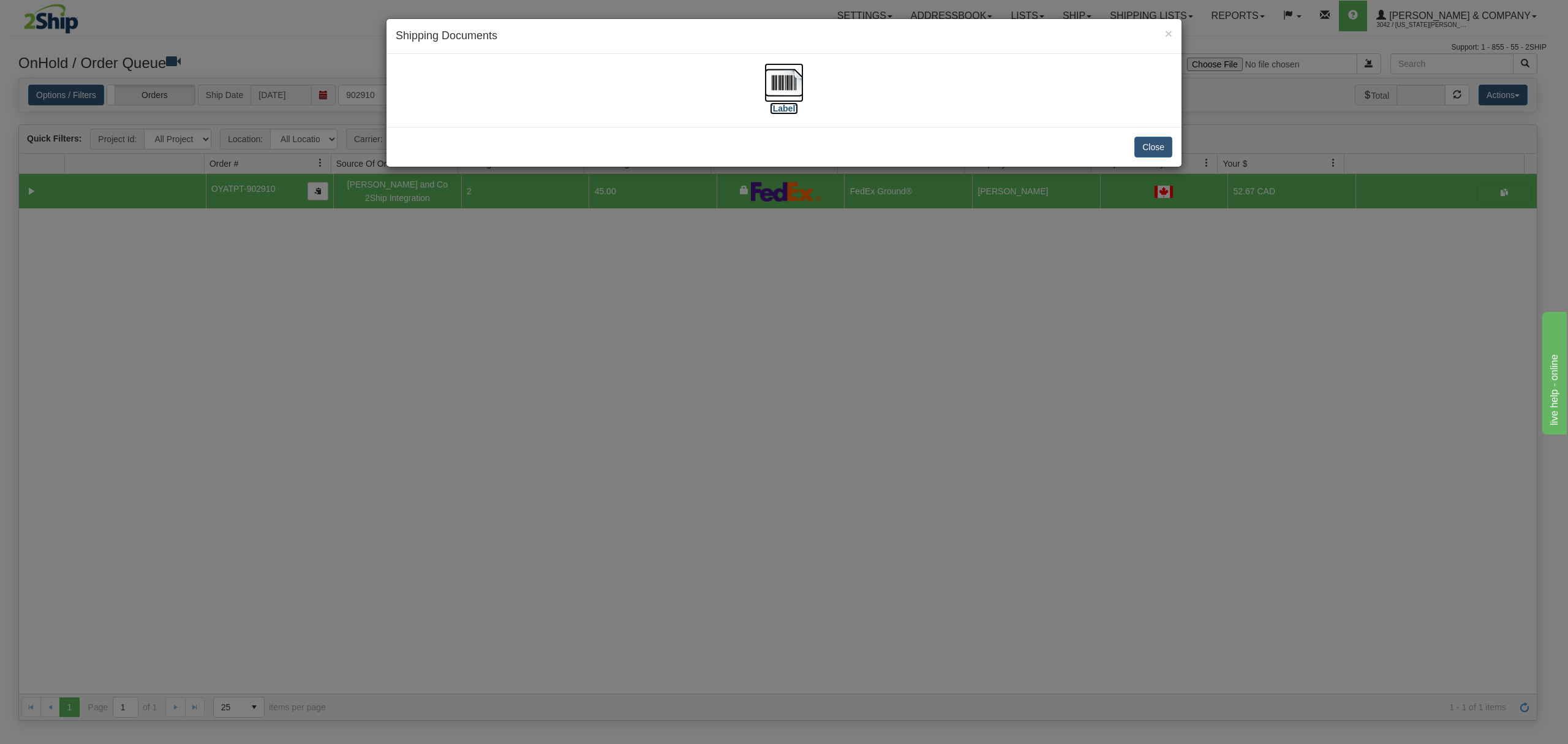
click at [786, 84] on img at bounding box center [784, 83] width 40 height 40
click at [1157, 139] on button "Close" at bounding box center [1153, 146] width 38 height 21
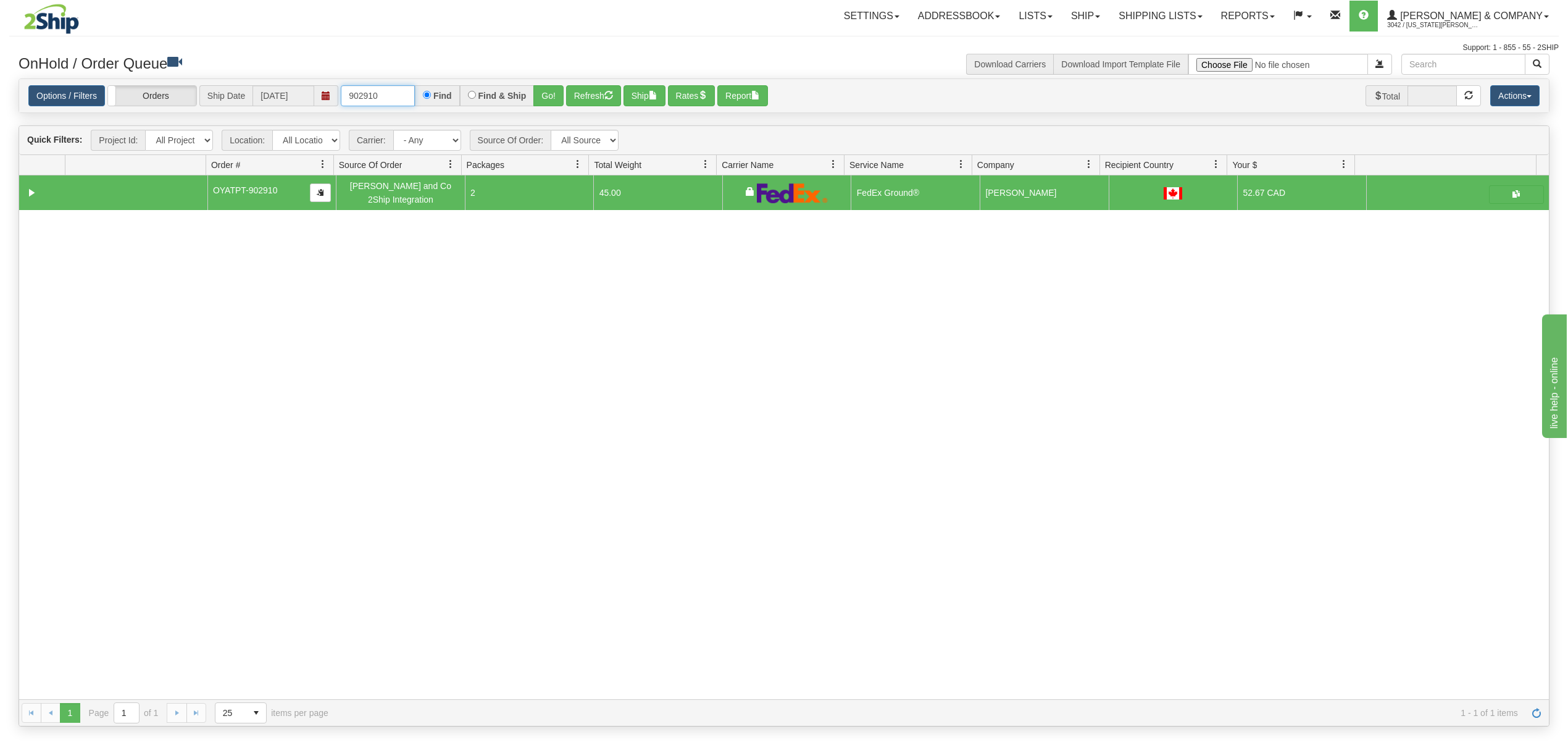
click at [393, 87] on input "902910" at bounding box center [377, 96] width 74 height 21
click at [560, 95] on button "Go!" at bounding box center [549, 96] width 30 height 21
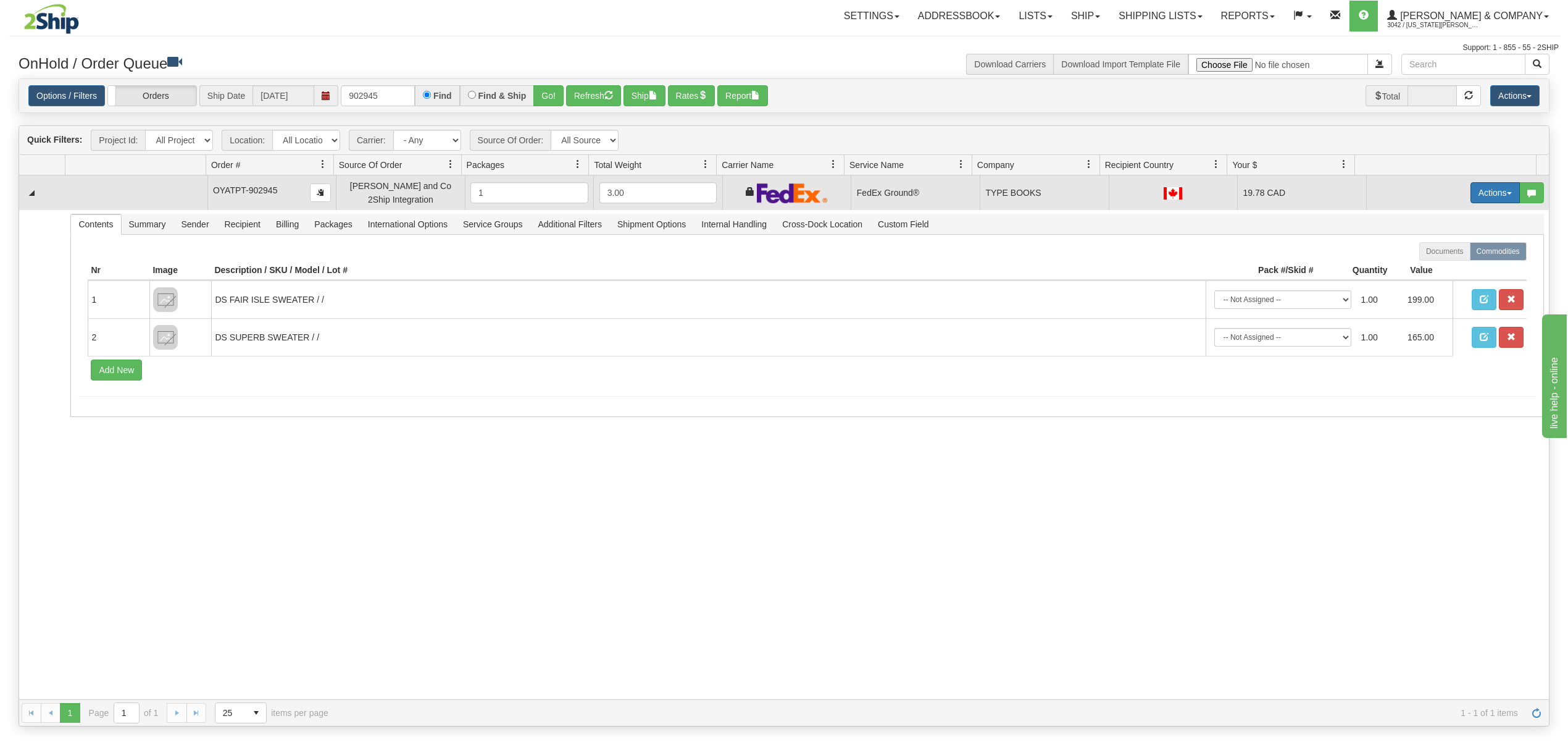
click at [1470, 194] on button "Actions" at bounding box center [1495, 192] width 50 height 21
click at [1439, 269] on span "Ship" at bounding box center [1446, 264] width 26 height 10
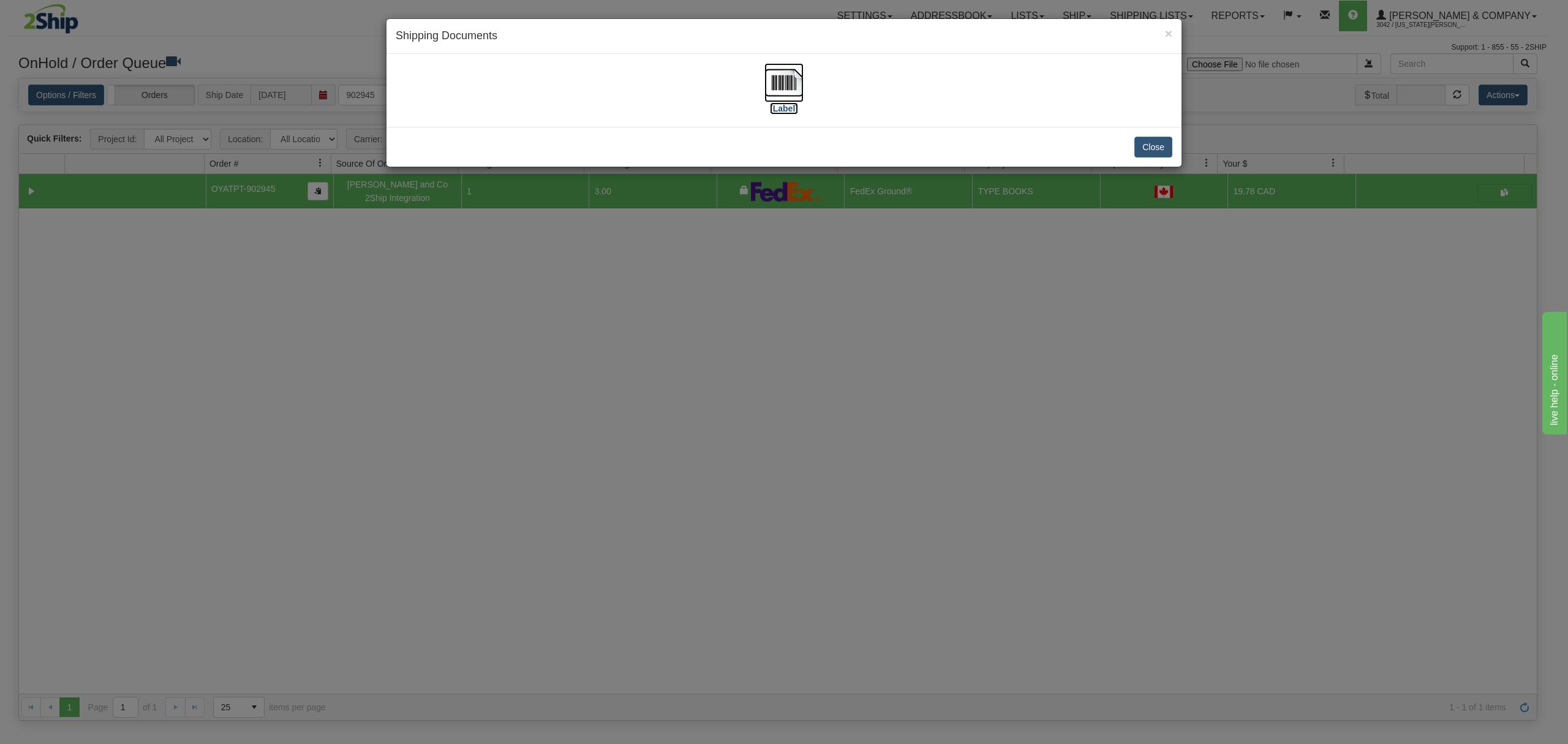
click at [791, 81] on img at bounding box center [784, 83] width 40 height 40
click at [1160, 142] on button "Close" at bounding box center [1153, 146] width 38 height 21
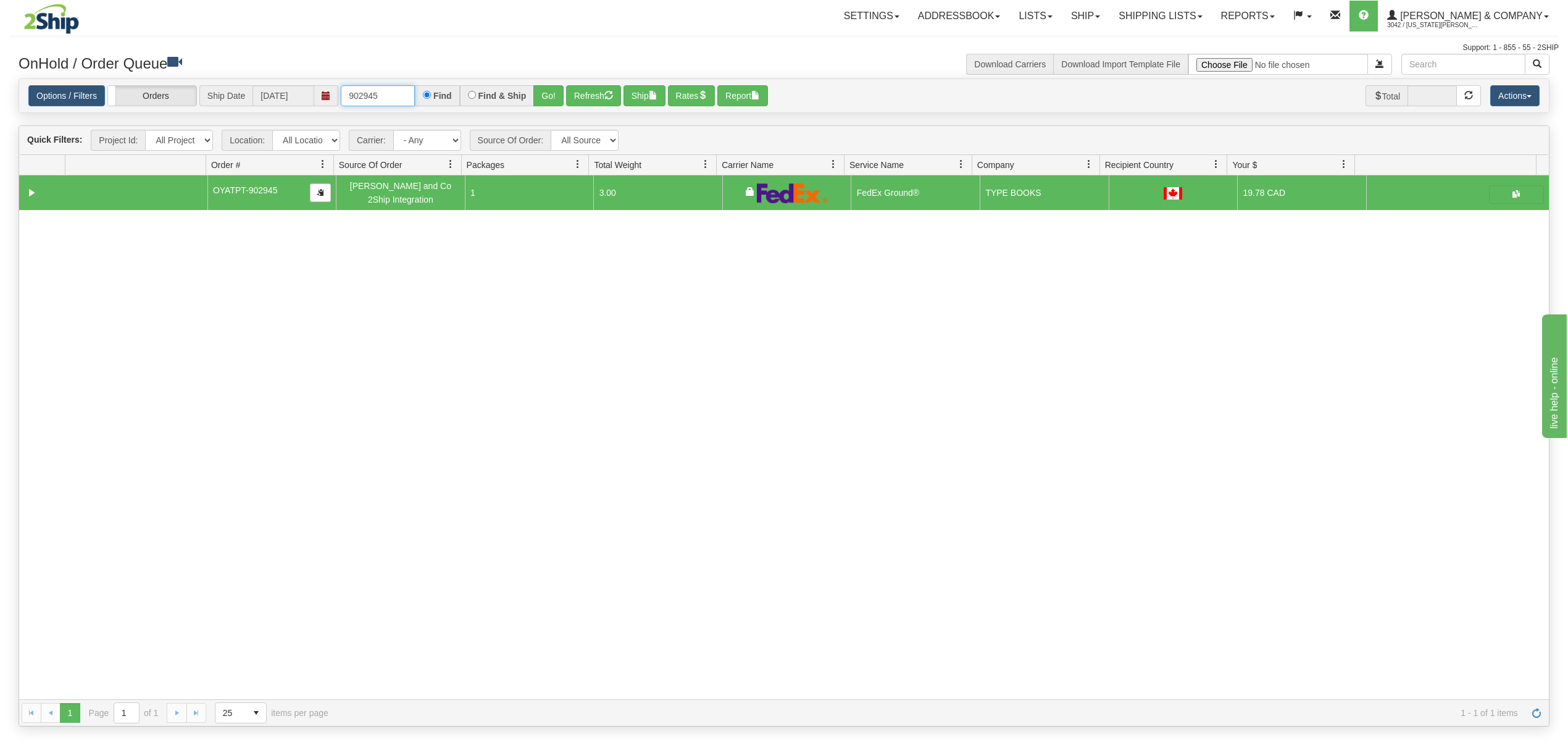
click at [394, 102] on input "902945" at bounding box center [377, 96] width 74 height 21
drag, startPoint x: 522, startPoint y: 97, endPoint x: 544, endPoint y: 93, distance: 22.4
click at [529, 95] on div "Find & Ship" at bounding box center [497, 96] width 75 height 21
click at [544, 93] on button "Go!" at bounding box center [549, 96] width 30 height 21
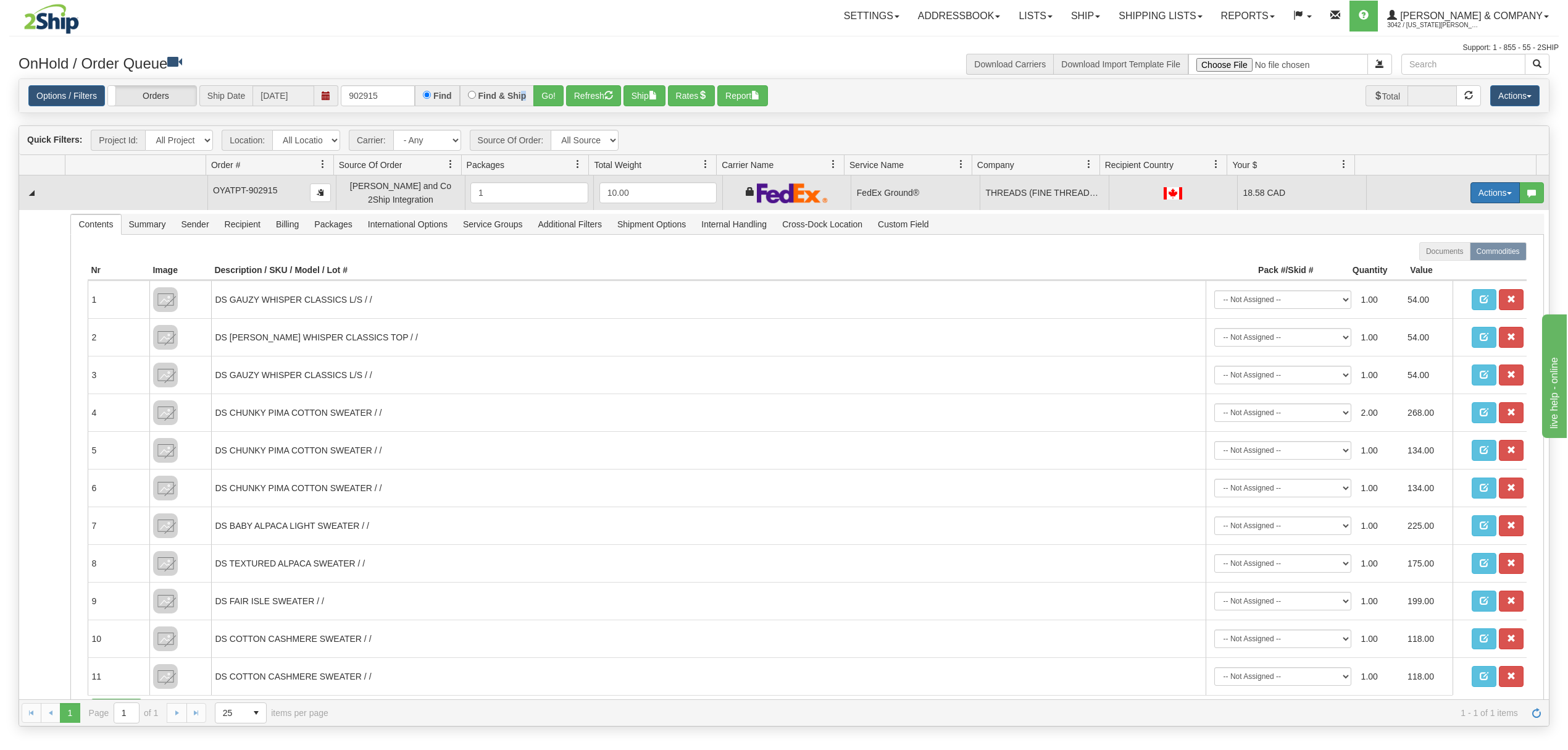
click at [1474, 194] on button "Actions" at bounding box center [1495, 192] width 50 height 21
click at [1440, 266] on span "Ship" at bounding box center [1446, 264] width 26 height 10
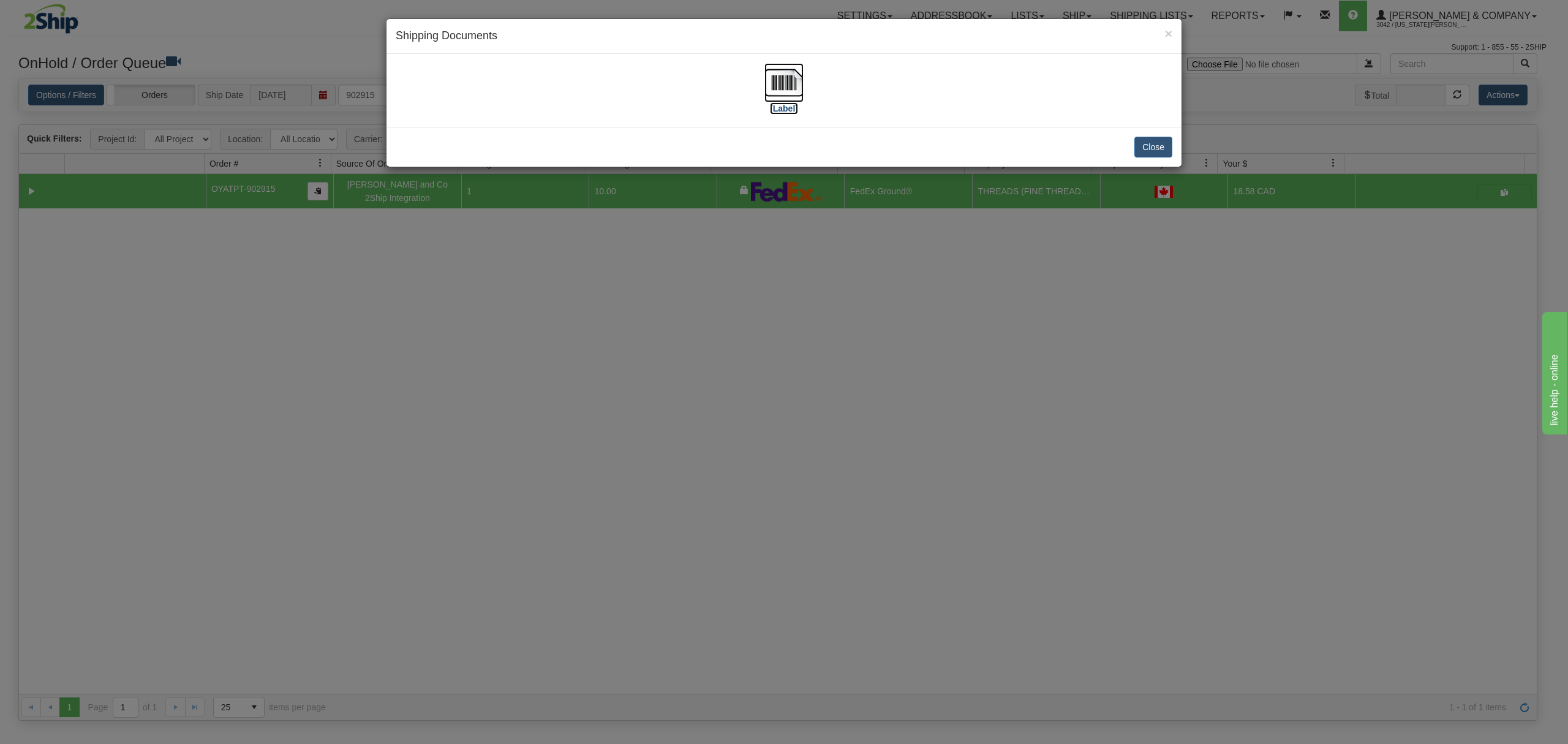
click at [784, 76] on img at bounding box center [784, 83] width 40 height 40
click at [1152, 142] on button "Close" at bounding box center [1153, 146] width 38 height 21
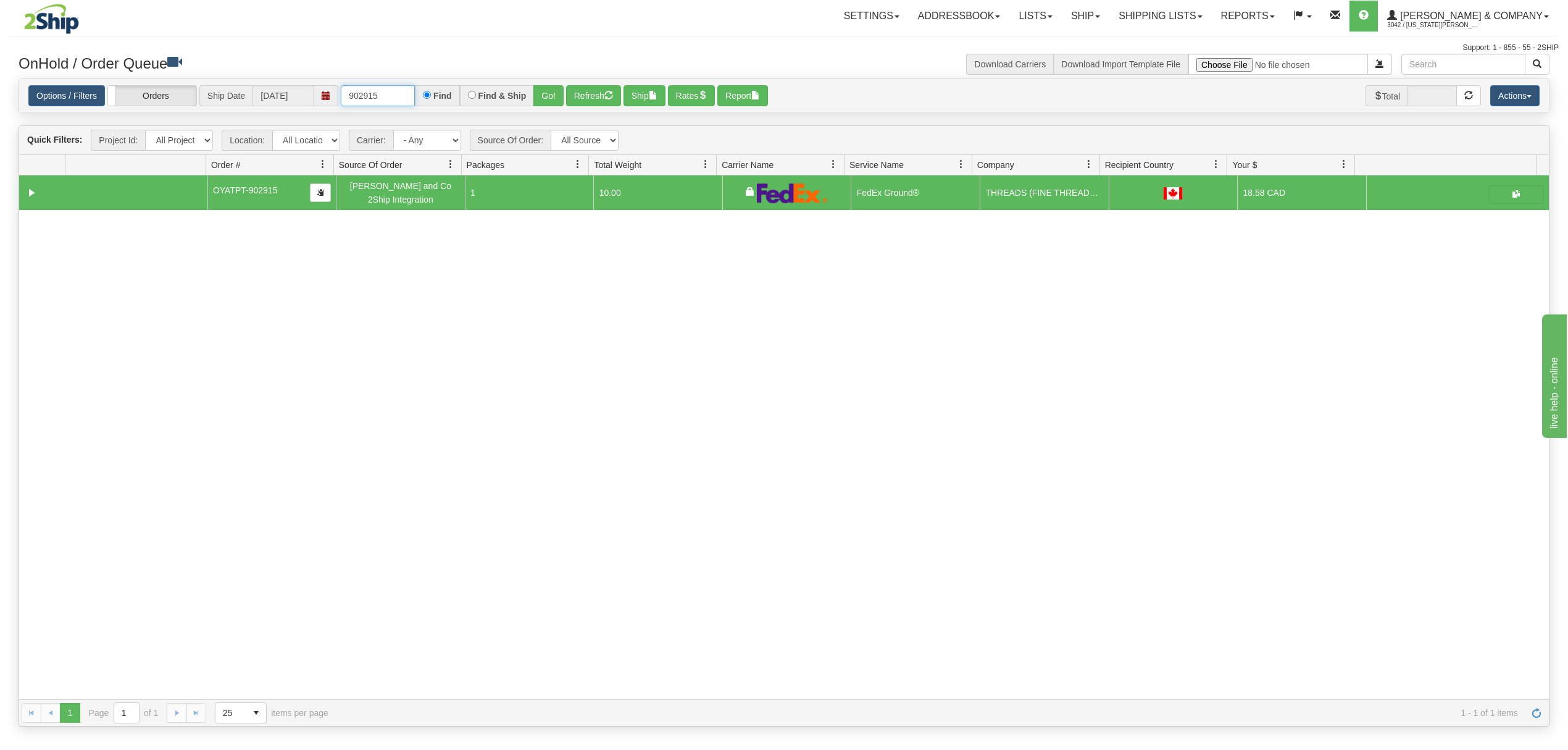
drag, startPoint x: 382, startPoint y: 97, endPoint x: 297, endPoint y: 97, distance: 85.0
click at [297, 97] on div "Options / Filters Group Shipments Orders Ship Date [DATE] 902915 Find Find & Sh…" at bounding box center [784, 97] width 1511 height 22
click at [546, 95] on button "Go!" at bounding box center [549, 96] width 30 height 21
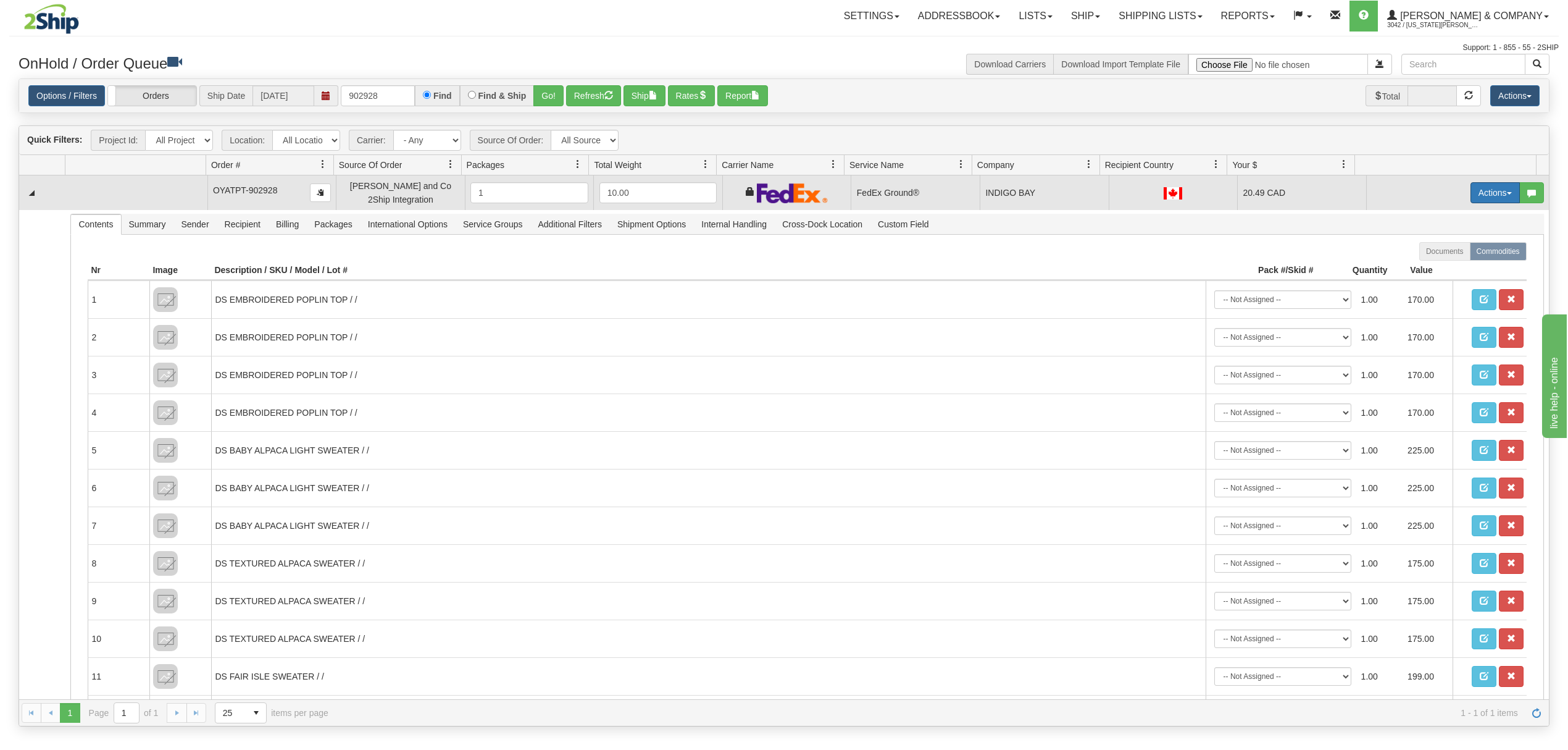
click at [1484, 196] on button "Actions" at bounding box center [1495, 192] width 50 height 21
click at [1434, 261] on link "Ship" at bounding box center [1469, 264] width 99 height 16
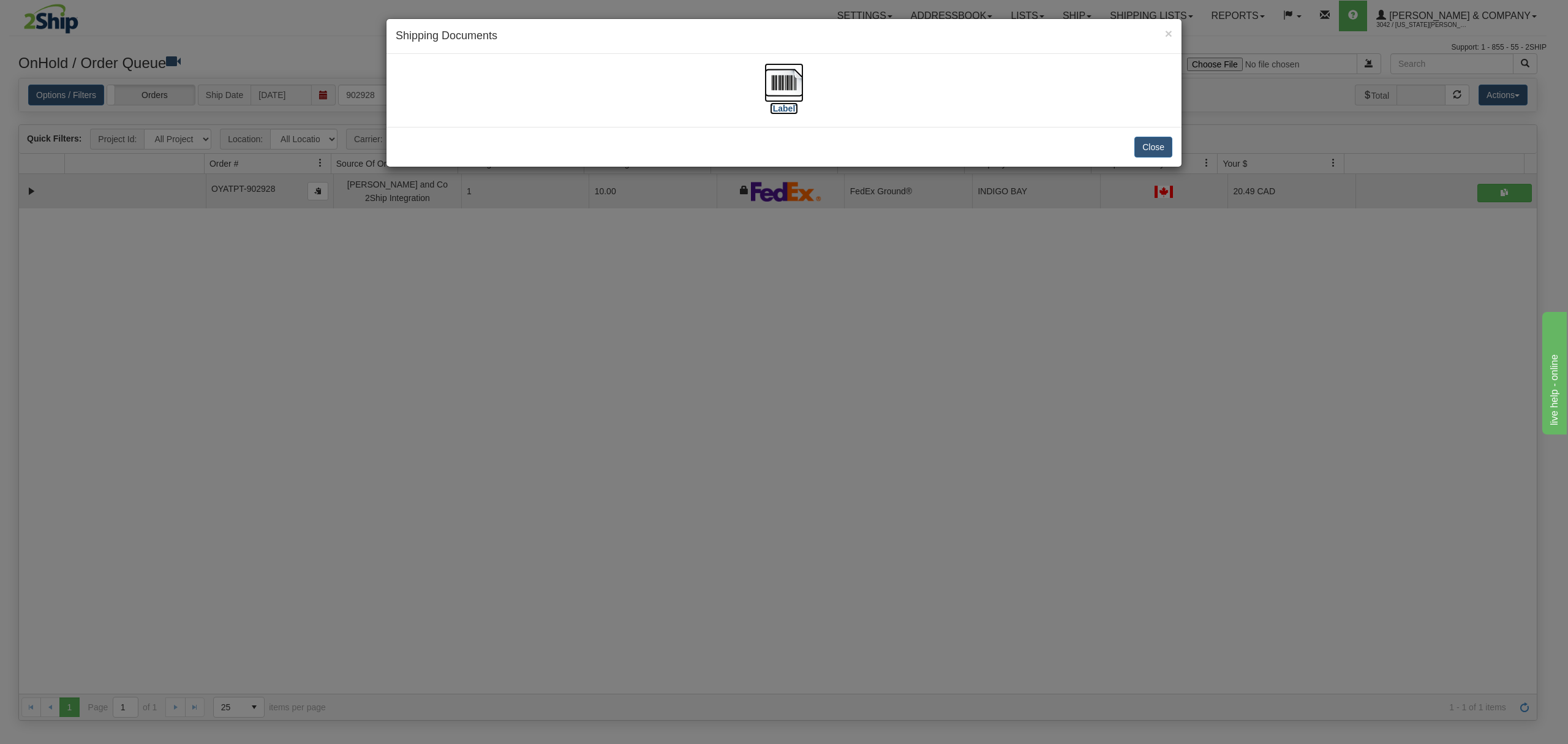
click at [787, 83] on img at bounding box center [784, 83] width 40 height 40
click at [1165, 153] on button "Close" at bounding box center [1153, 146] width 38 height 21
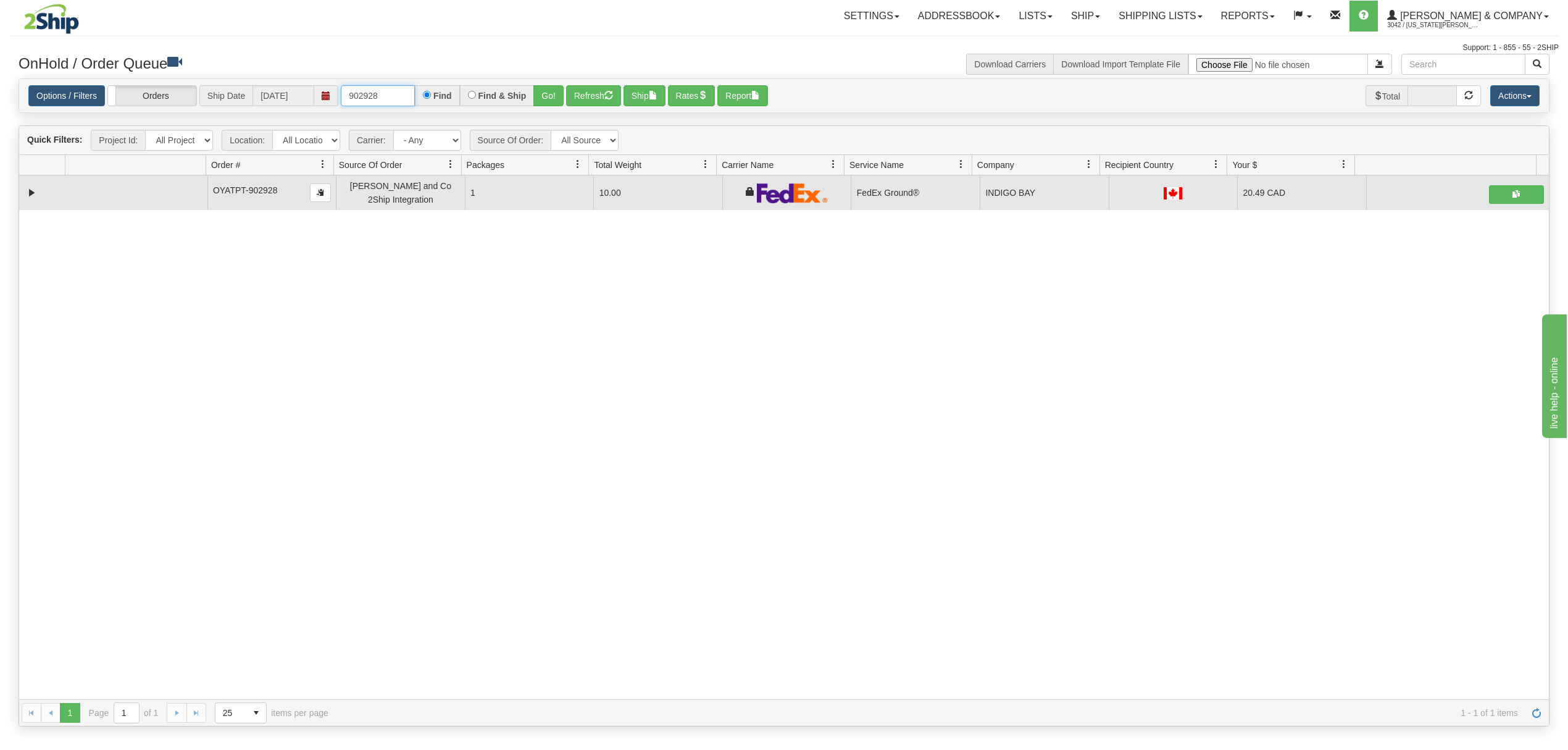
click at [408, 100] on input "902928" at bounding box center [377, 96] width 74 height 21
click at [557, 98] on button "Go!" at bounding box center [549, 96] width 30 height 21
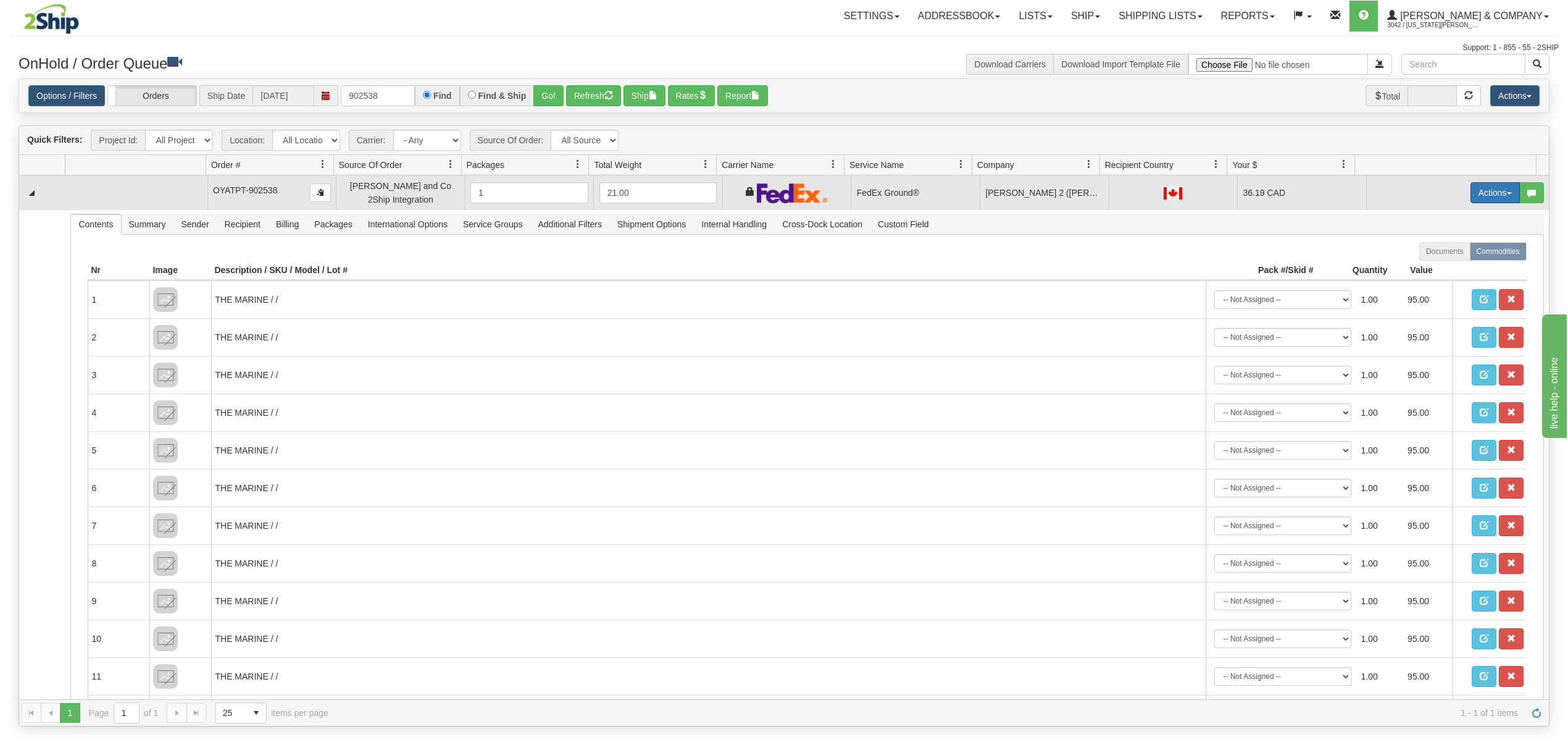
click at [1480, 198] on button "Actions" at bounding box center [1495, 192] width 50 height 21
click at [1437, 269] on span "Ship" at bounding box center [1446, 264] width 26 height 10
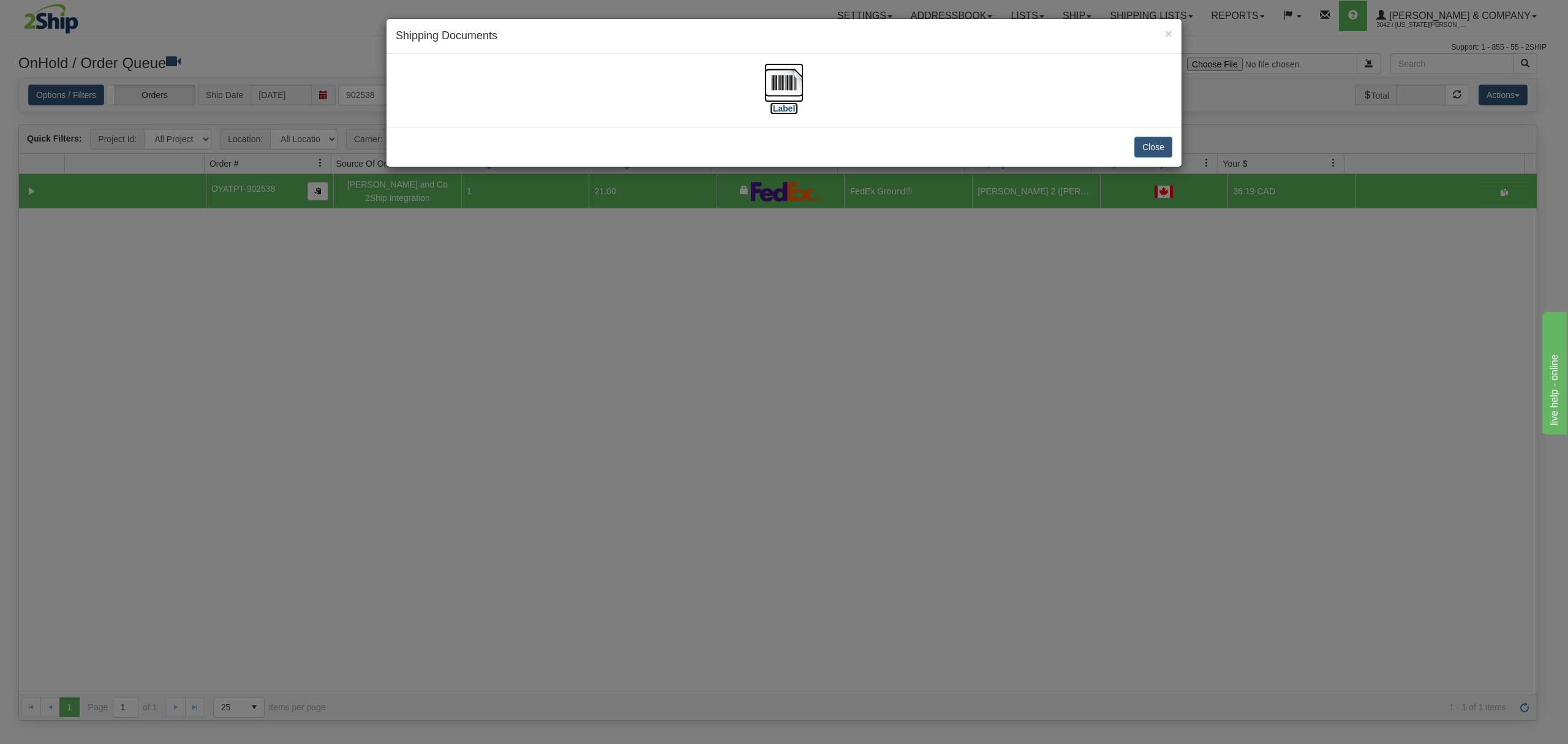
click at [785, 82] on img at bounding box center [784, 83] width 40 height 40
click at [1150, 138] on button "Close" at bounding box center [1153, 146] width 38 height 21
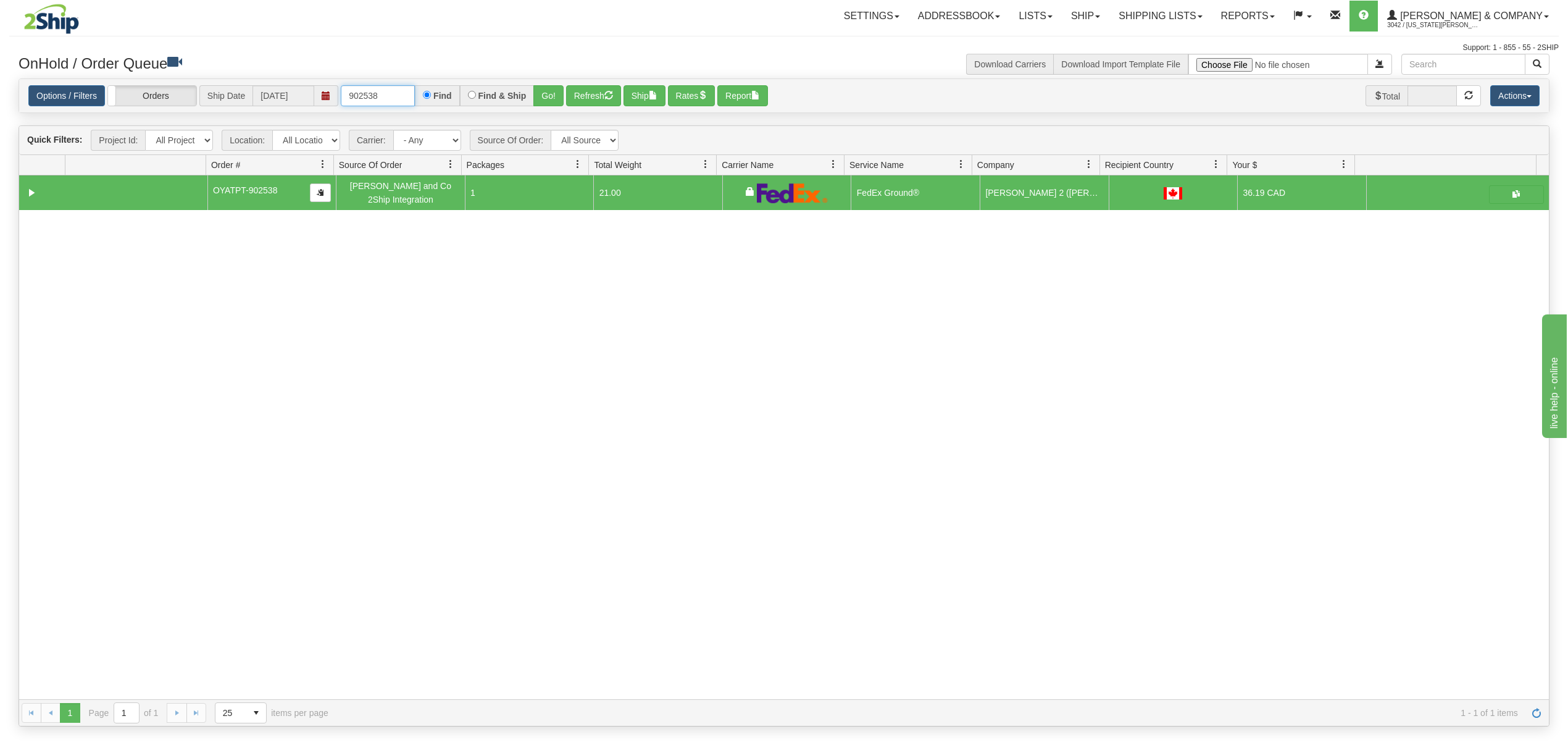
click at [395, 88] on input "902538" at bounding box center [377, 96] width 74 height 21
click at [547, 102] on button "Go!" at bounding box center [549, 96] width 30 height 21
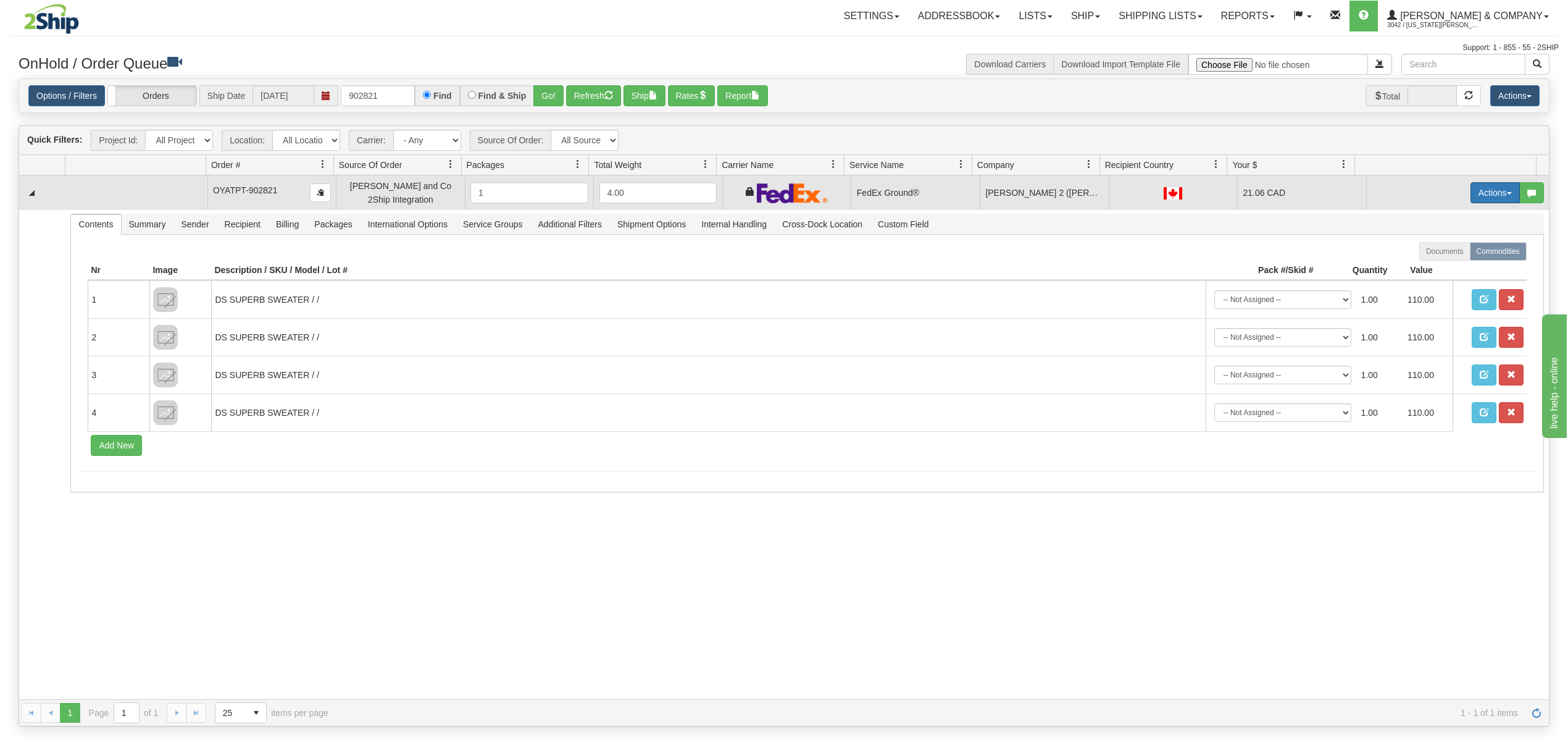
click at [1475, 192] on button "Actions" at bounding box center [1495, 192] width 50 height 21
click at [1433, 269] on span "Ship" at bounding box center [1446, 264] width 26 height 10
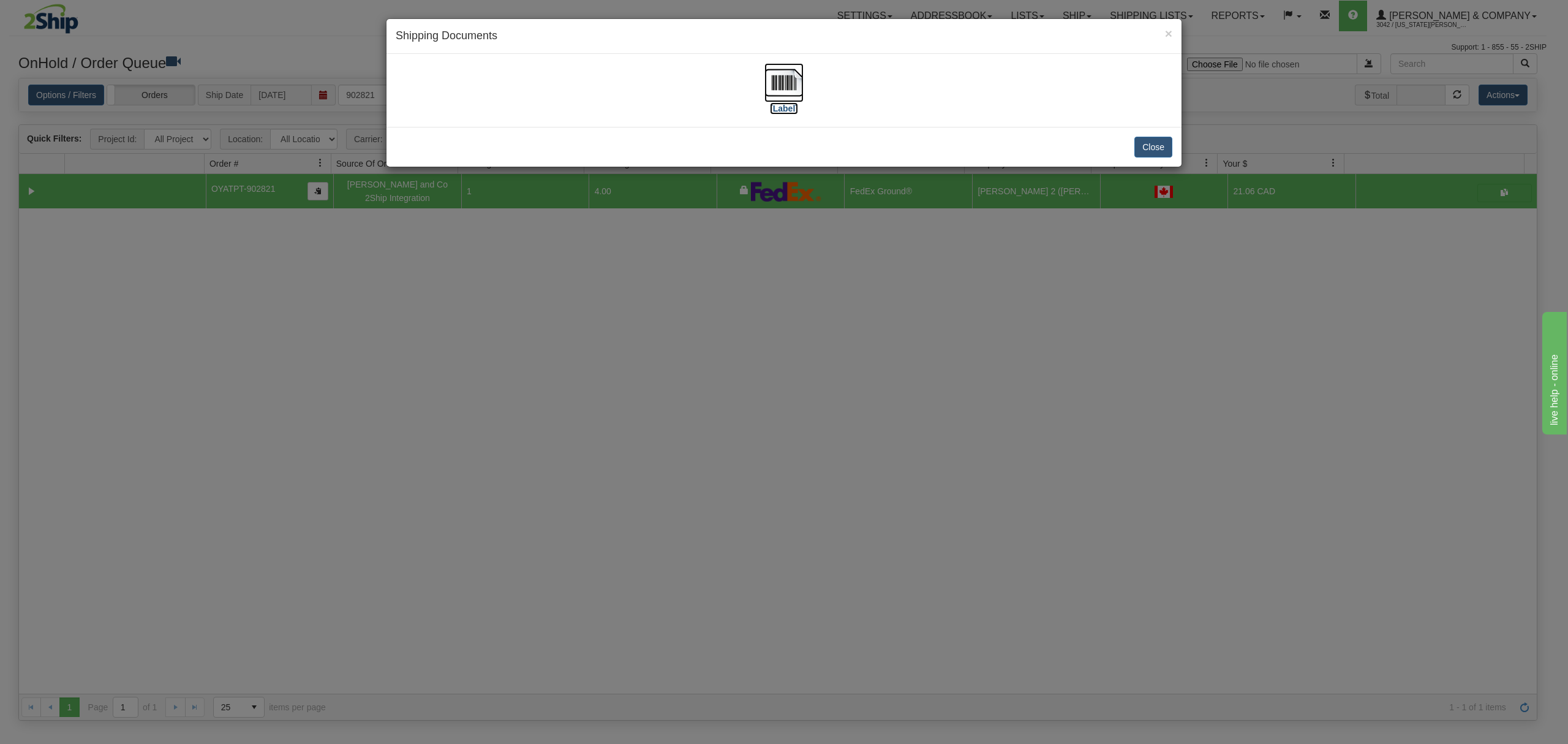
click at [773, 80] on img at bounding box center [784, 83] width 40 height 40
click at [1152, 146] on button "Close" at bounding box center [1153, 146] width 38 height 21
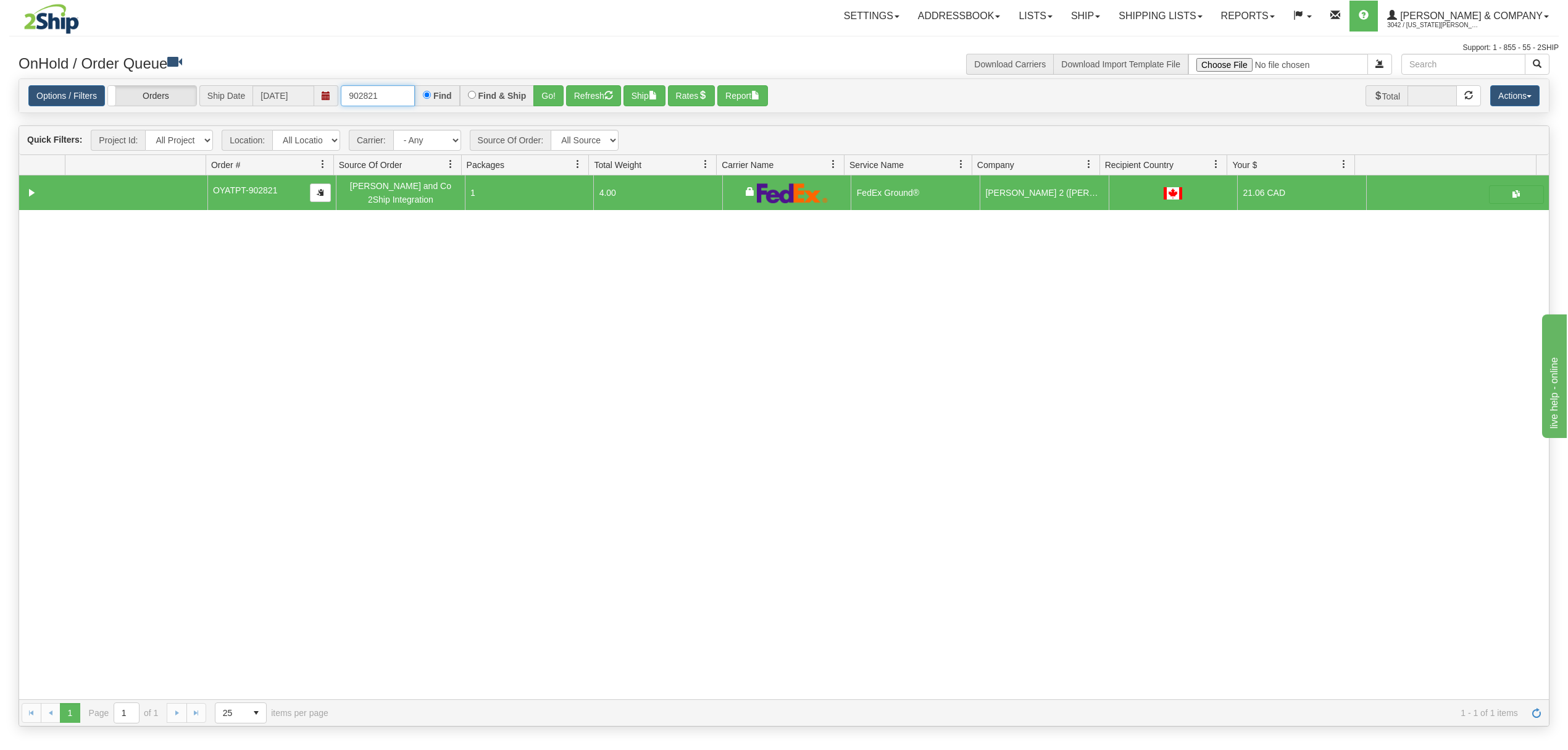
click at [410, 90] on input "902821" at bounding box center [377, 96] width 74 height 21
type input "902817"
click at [554, 90] on button "Go!" at bounding box center [549, 96] width 30 height 21
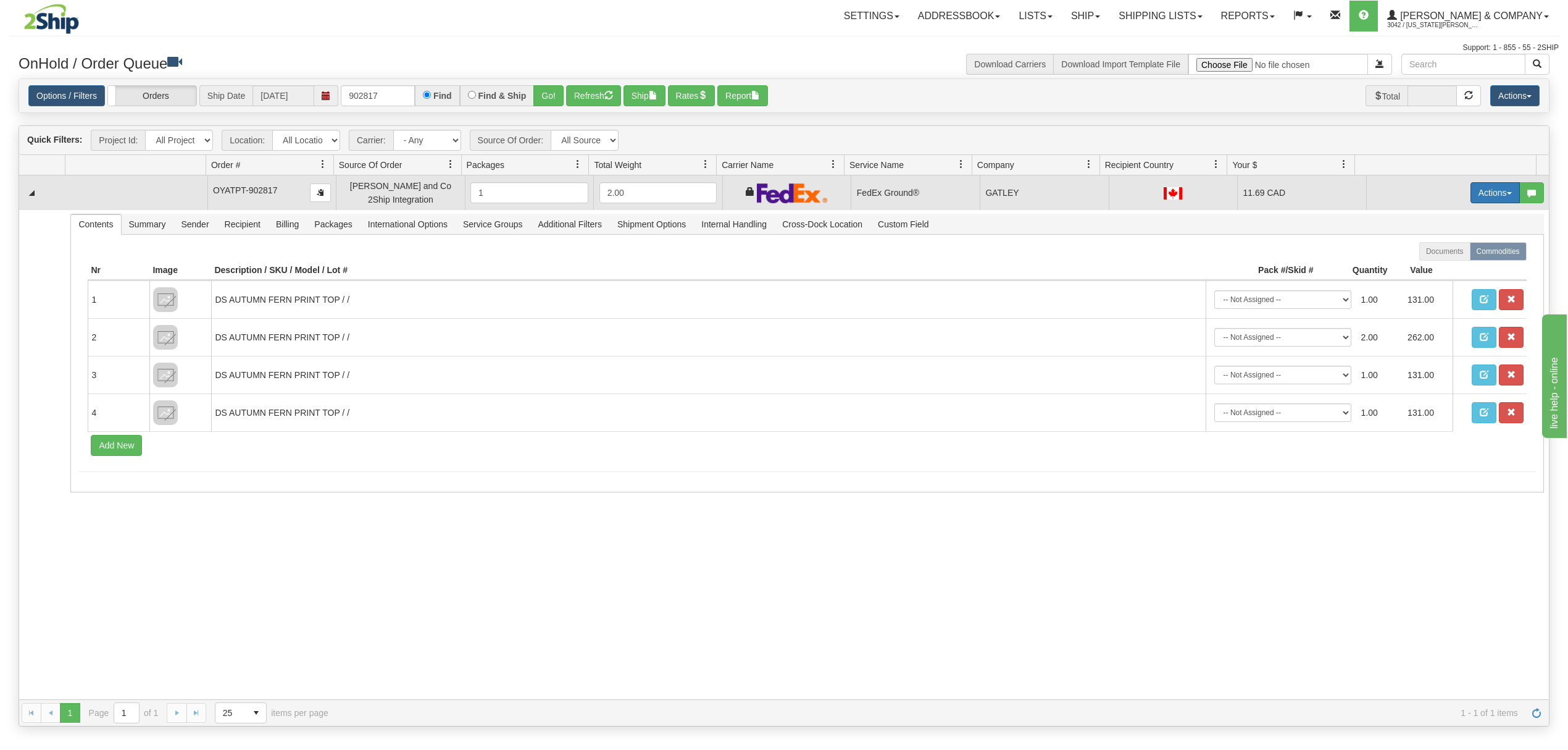
click at [1472, 198] on button "Actions" at bounding box center [1495, 192] width 50 height 21
click at [1429, 261] on link "Ship" at bounding box center [1469, 264] width 99 height 16
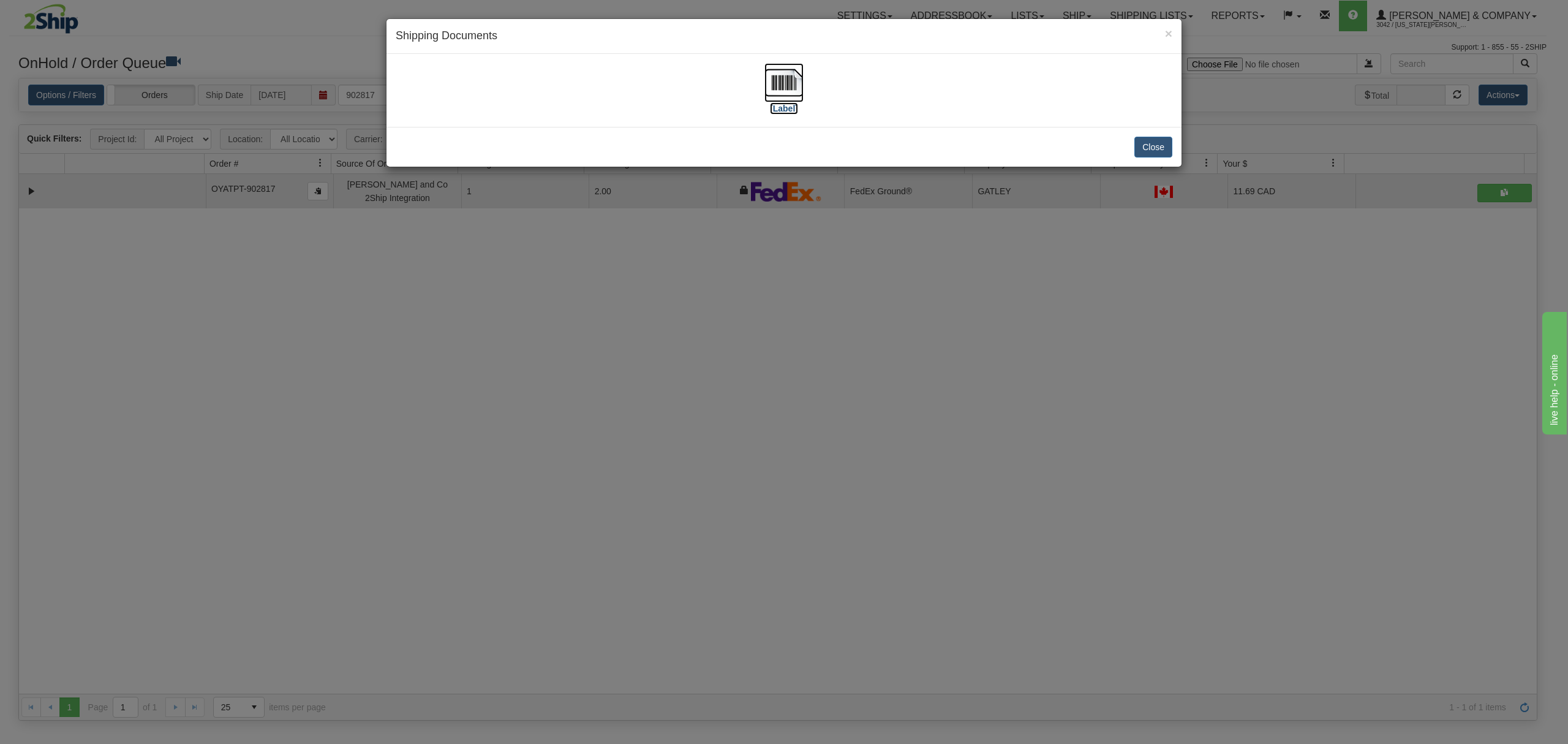
click at [771, 81] on img at bounding box center [784, 83] width 40 height 40
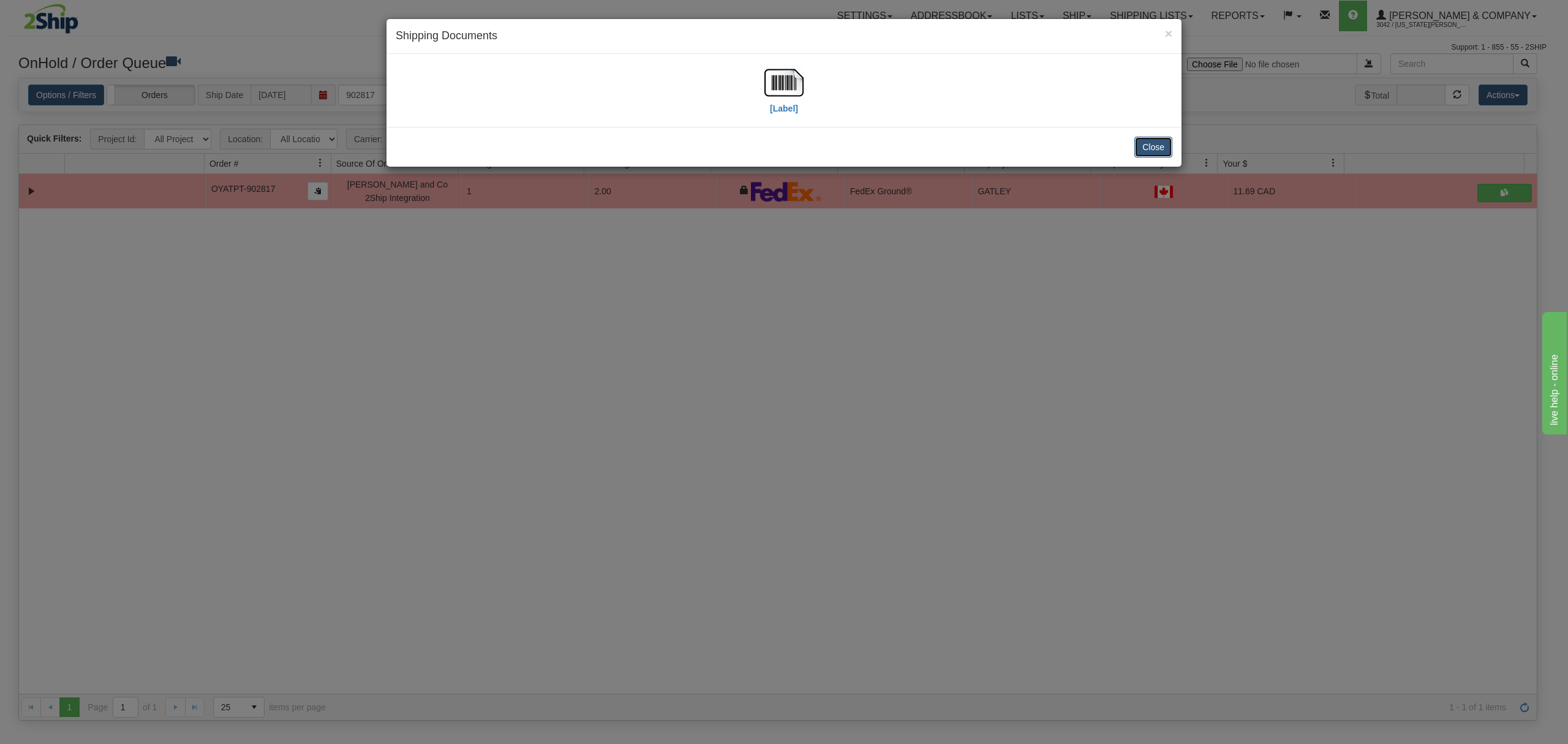
click at [1158, 146] on button "Close" at bounding box center [1153, 146] width 38 height 21
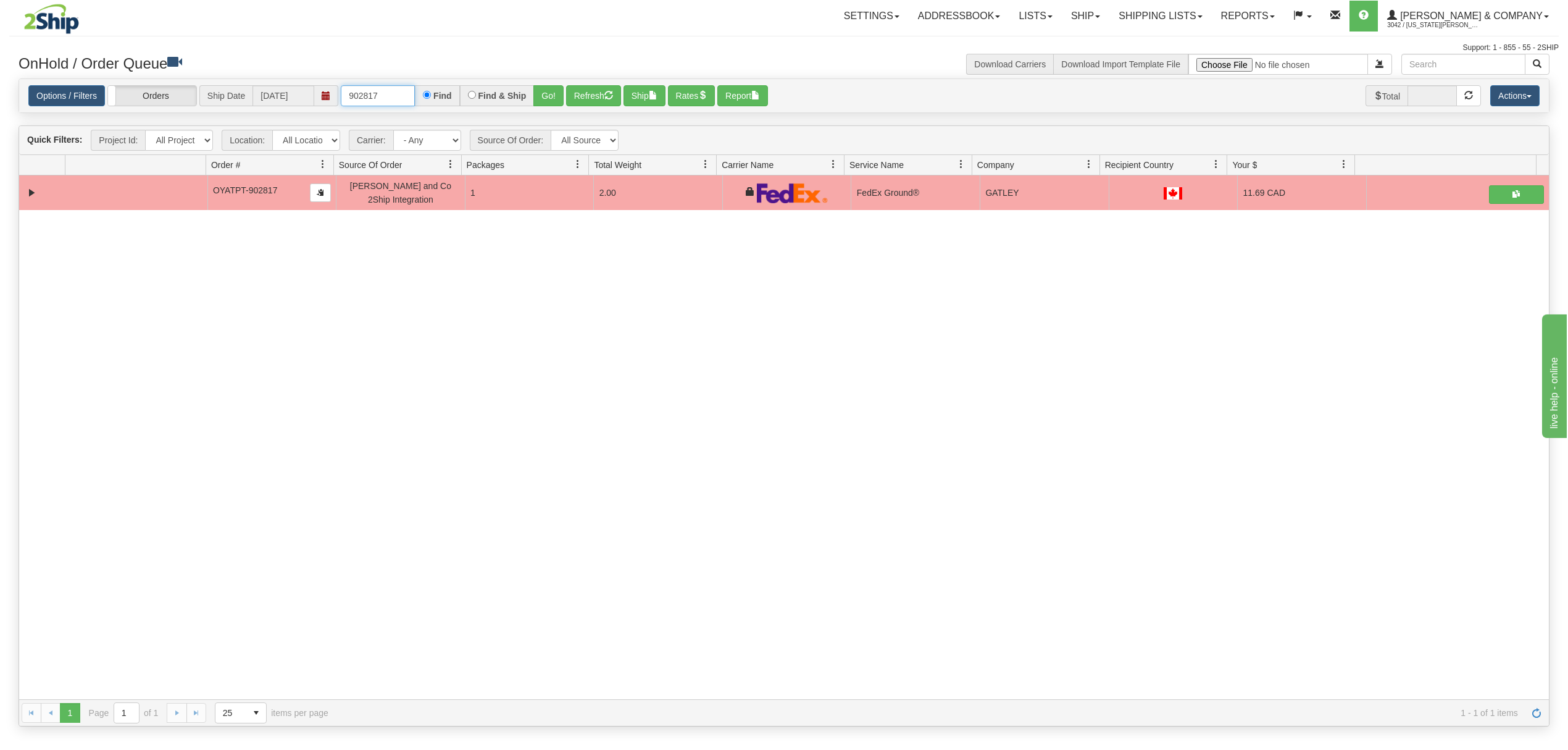
drag, startPoint x: 397, startPoint y: 92, endPoint x: 336, endPoint y: 92, distance: 61.0
click at [336, 92] on div "Options / Filters Group Shipments Orders Ship Date 08/14/2025 902817 Find Find …" at bounding box center [784, 97] width 1511 height 22
type input "0"
click at [537, 90] on button "Go!" at bounding box center [549, 96] width 30 height 21
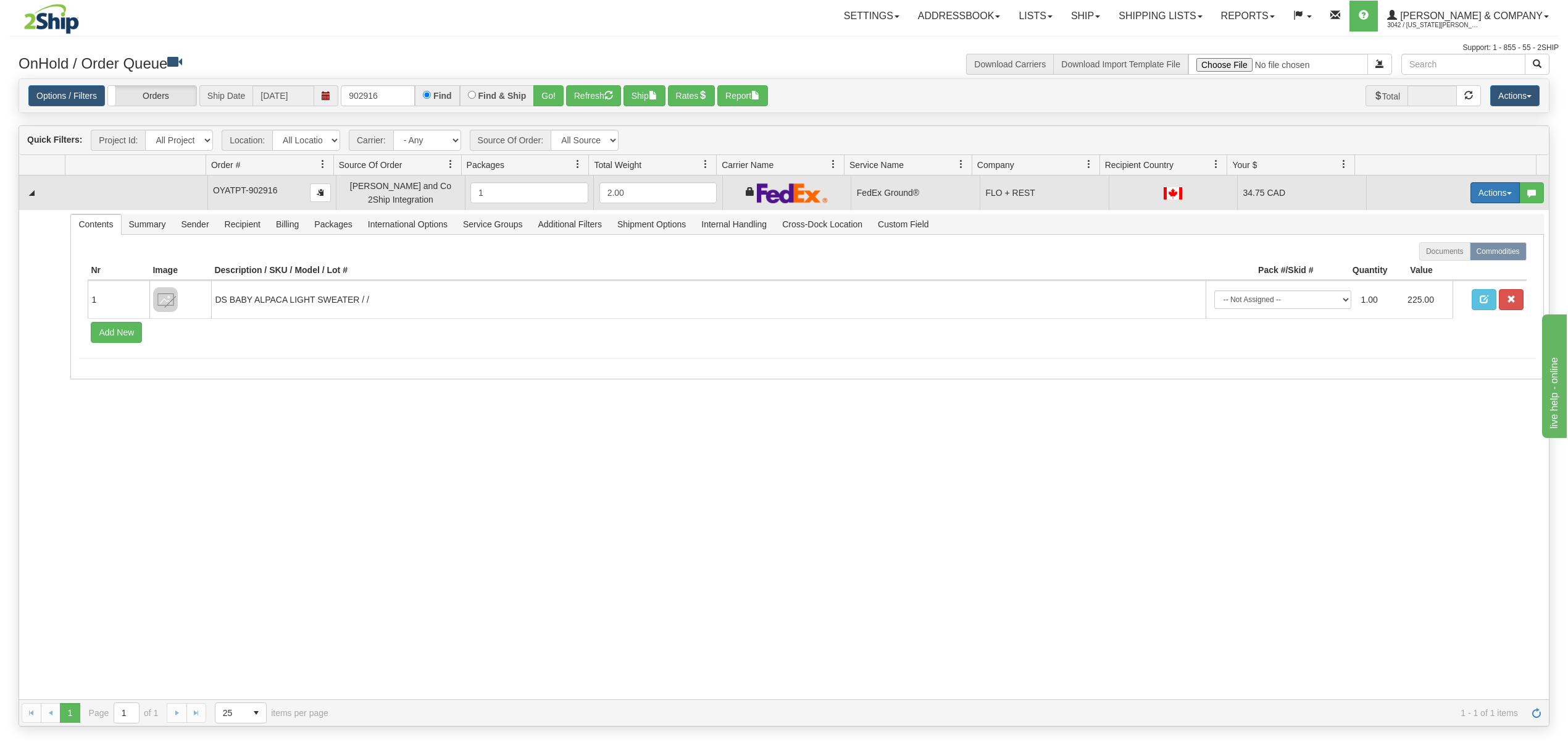
click at [1480, 191] on button "Actions" at bounding box center [1495, 192] width 50 height 21
click at [1433, 266] on span "Ship" at bounding box center [1446, 264] width 26 height 10
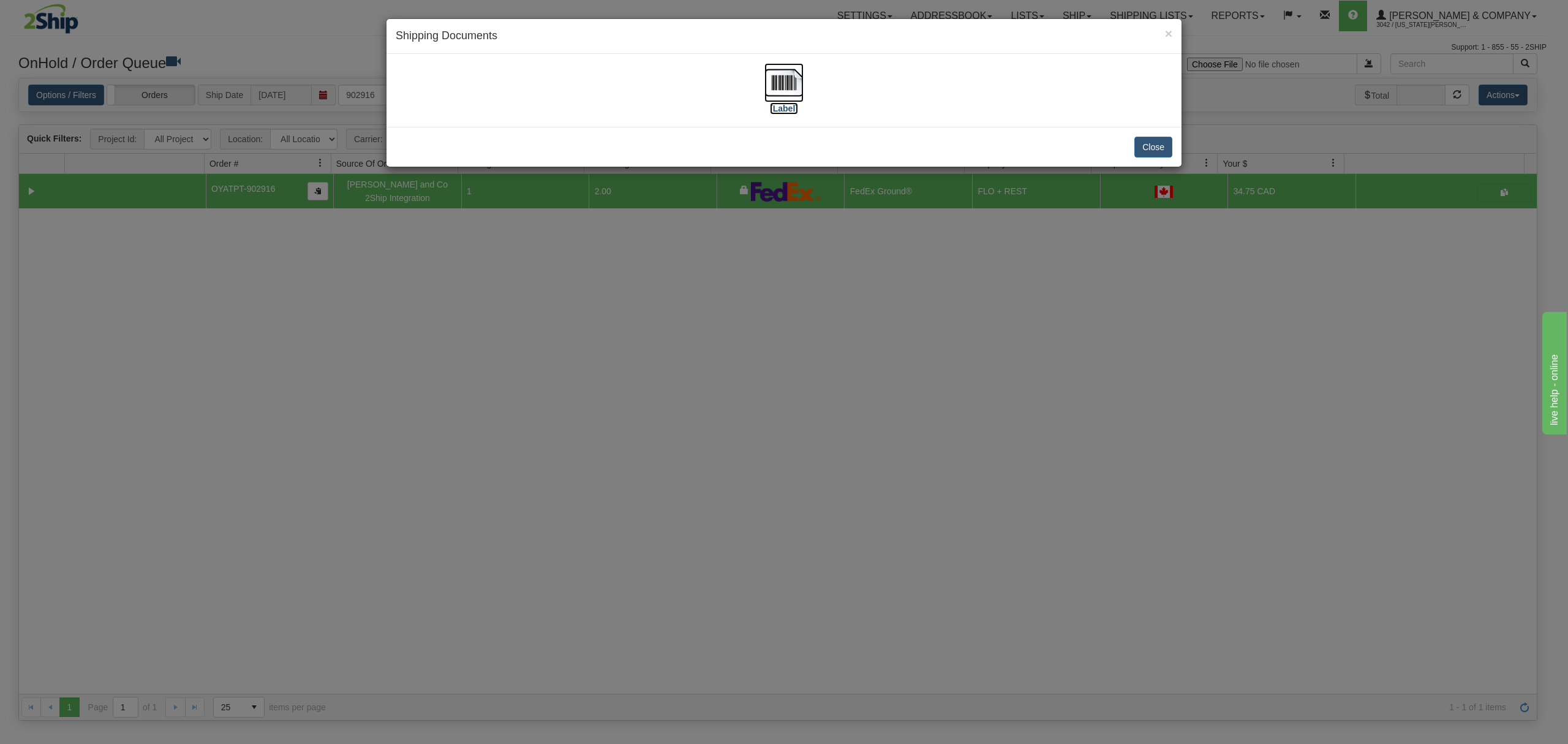
click at [789, 80] on img at bounding box center [784, 83] width 40 height 40
click at [1160, 154] on button "Close" at bounding box center [1153, 146] width 38 height 21
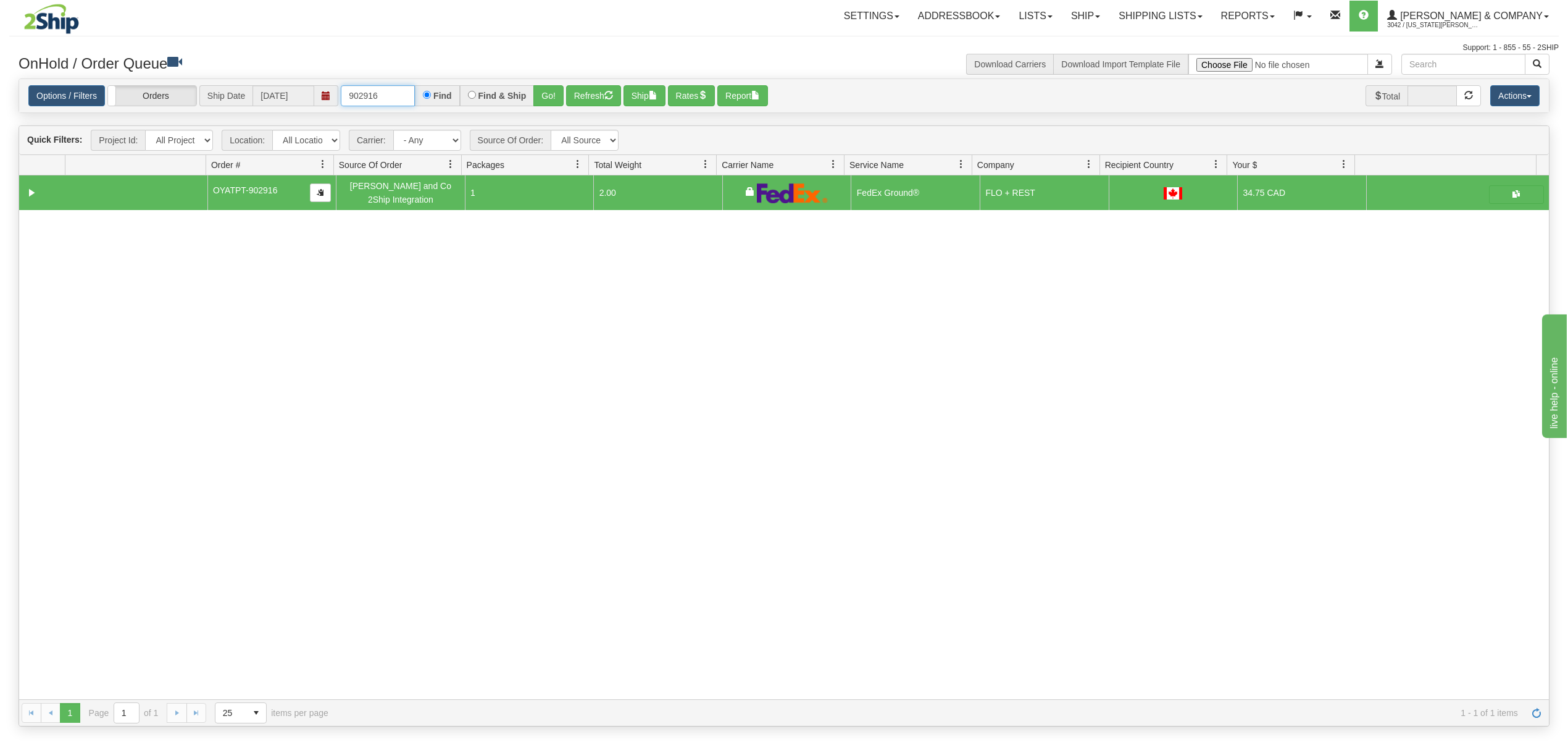
click at [397, 93] on input "902916" at bounding box center [377, 96] width 74 height 21
click at [539, 99] on button "Go!" at bounding box center [549, 96] width 30 height 21
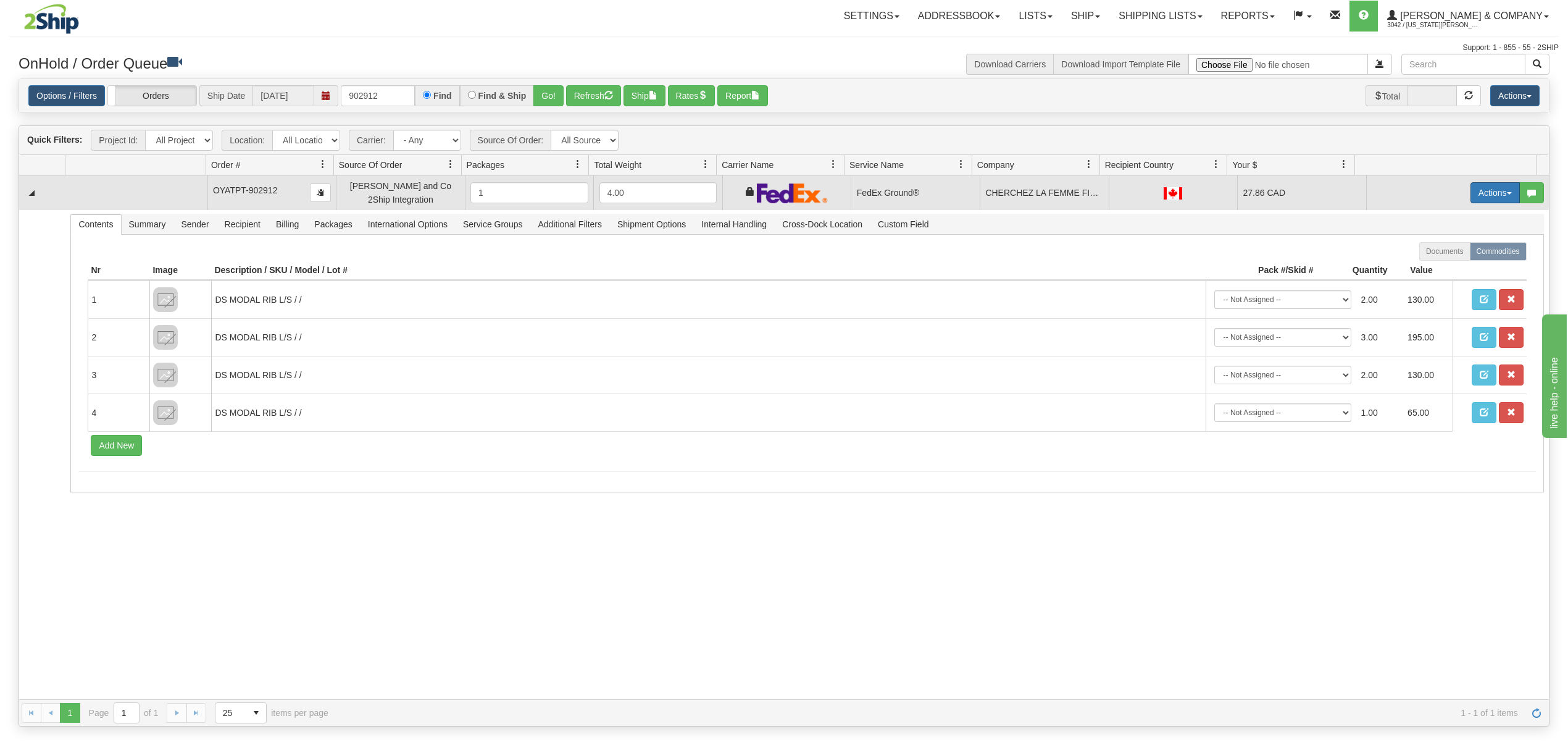
click at [1470, 196] on button "Actions" at bounding box center [1495, 192] width 50 height 21
click at [1433, 264] on span at bounding box center [1437, 263] width 9 height 9
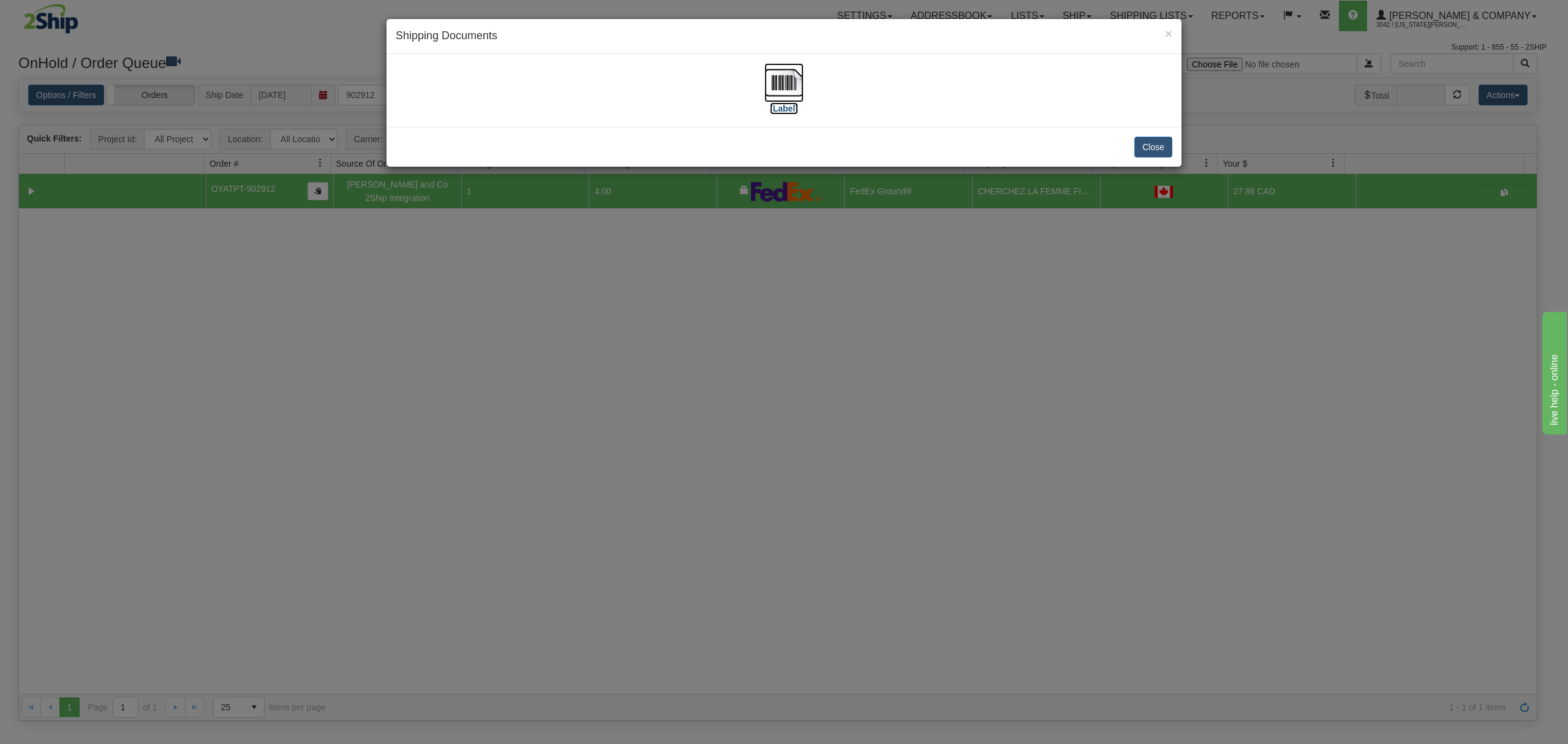
click at [792, 81] on img at bounding box center [784, 83] width 40 height 40
click at [1160, 141] on button "Close" at bounding box center [1153, 146] width 38 height 21
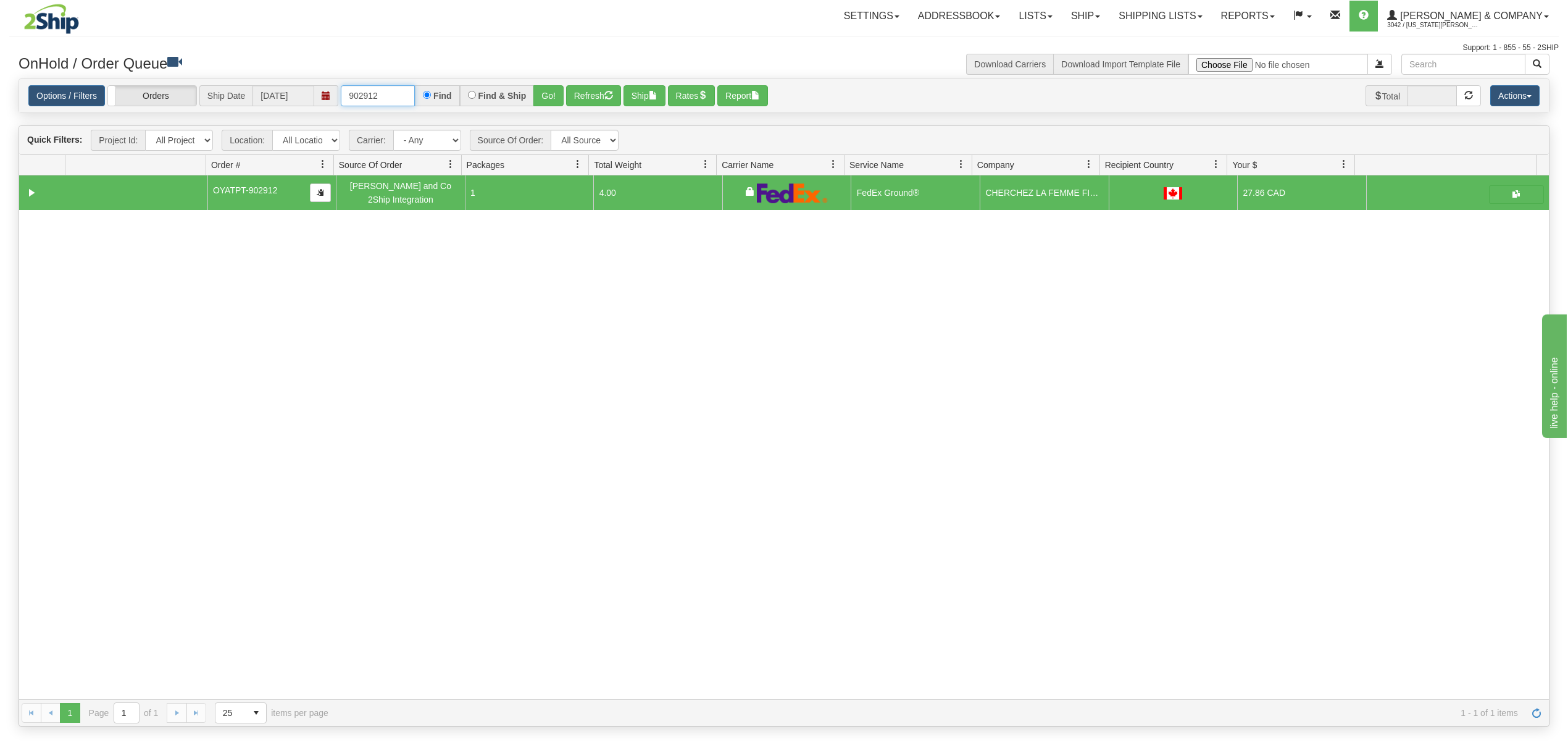
click at [395, 93] on input "902912" at bounding box center [377, 96] width 74 height 21
click at [552, 94] on button "Go!" at bounding box center [549, 96] width 30 height 21
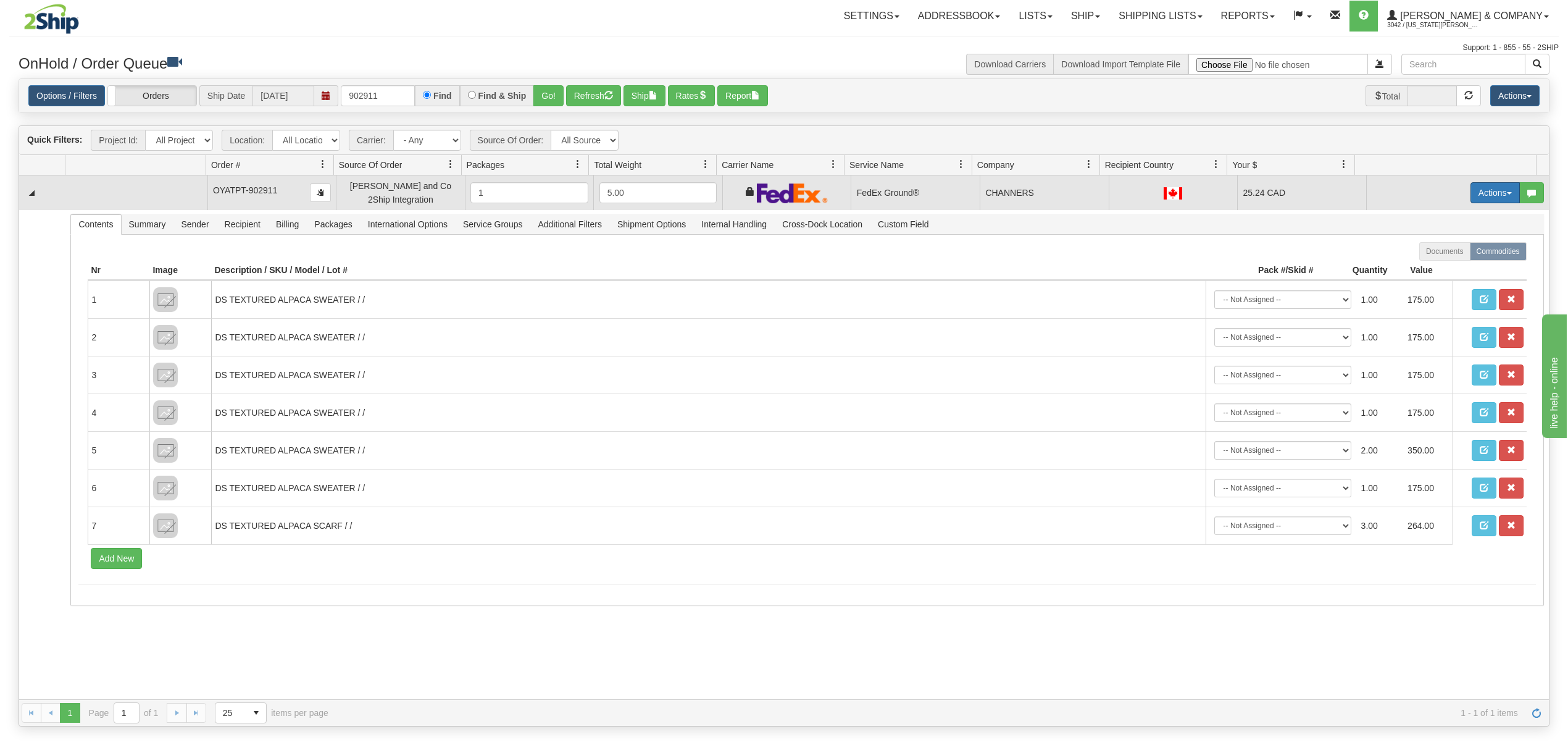
click at [1479, 190] on button "Actions" at bounding box center [1495, 192] width 50 height 21
click at [1433, 269] on span "Ship" at bounding box center [1446, 264] width 26 height 10
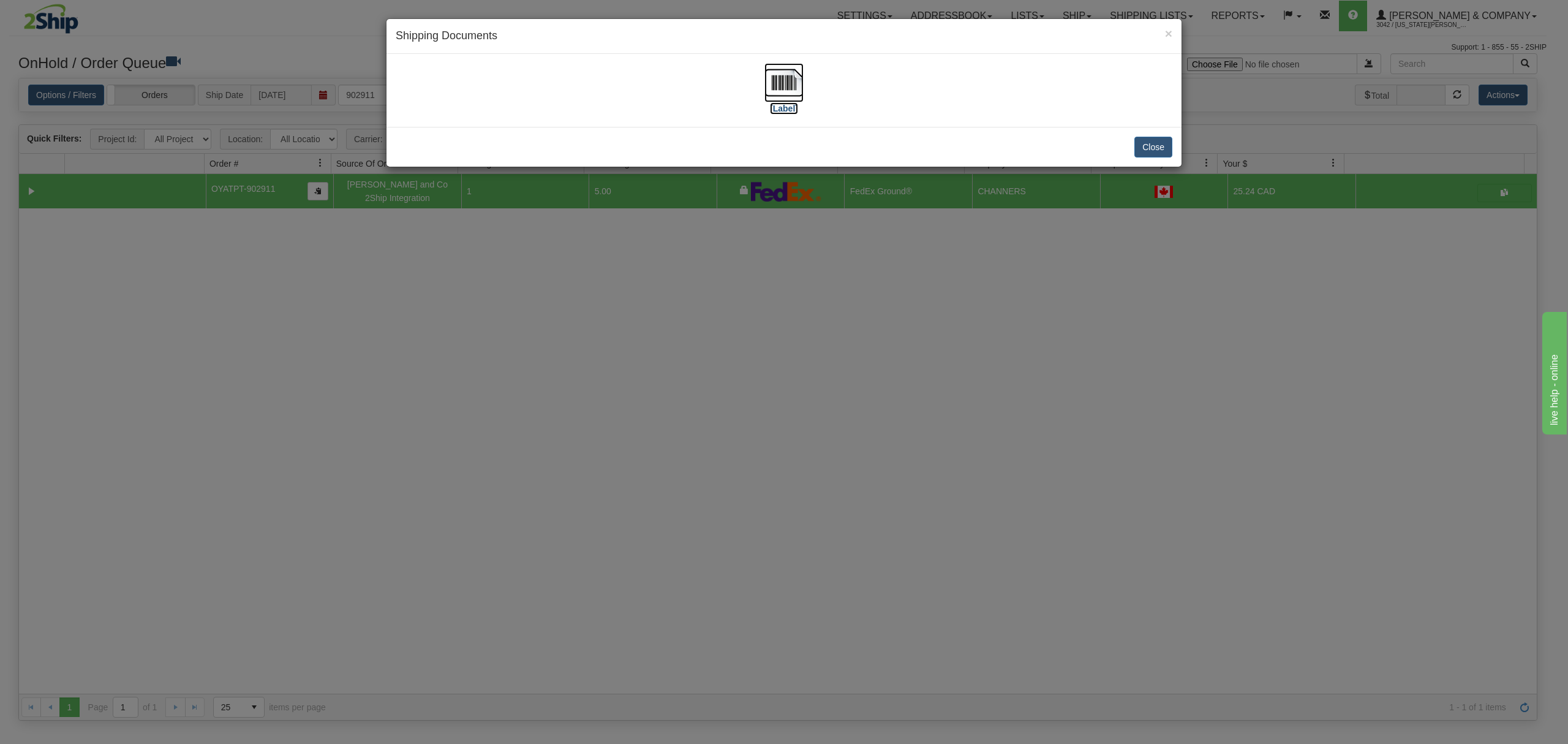
click at [780, 82] on img at bounding box center [784, 83] width 40 height 40
click at [1154, 149] on button "Close" at bounding box center [1153, 146] width 38 height 21
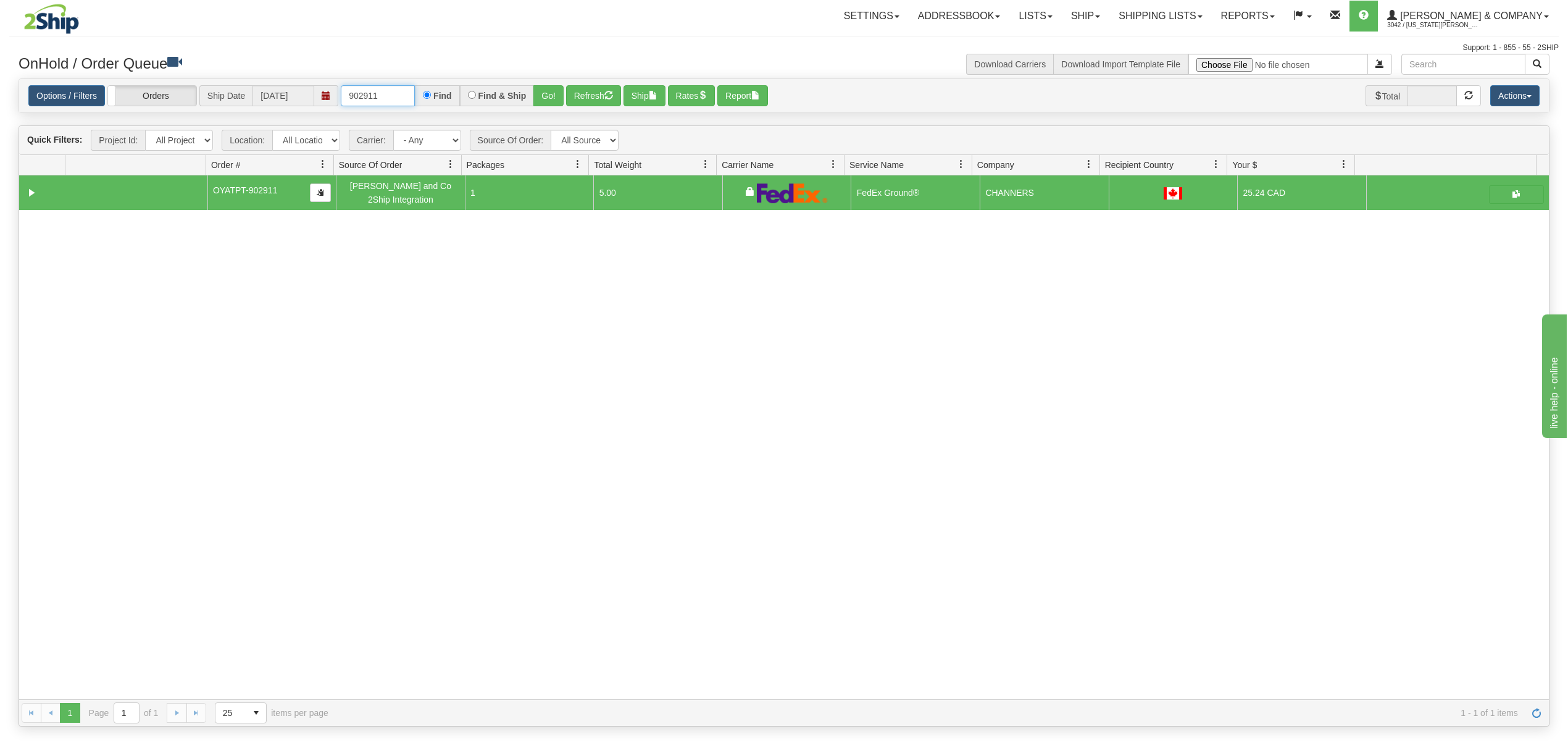
drag, startPoint x: 397, startPoint y: 93, endPoint x: 297, endPoint y: 99, distance: 100.2
click at [297, 99] on div "Options / Filters Group Shipments Orders Ship Date 08/14/2025 902911 Find Find …" at bounding box center [784, 97] width 1511 height 22
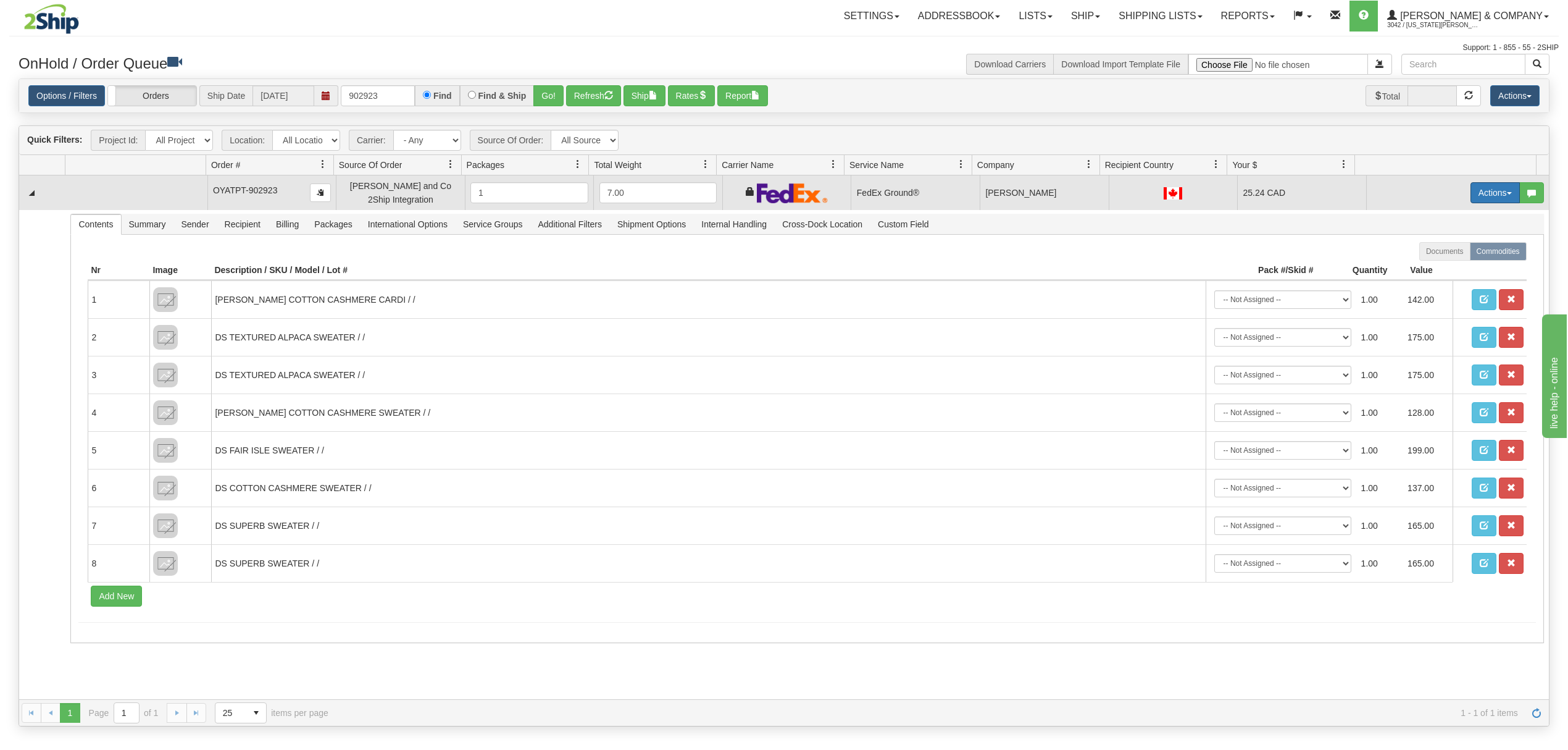
click at [1481, 192] on button "Actions" at bounding box center [1495, 192] width 50 height 21
click at [1445, 269] on link "Ship" at bounding box center [1469, 264] width 99 height 16
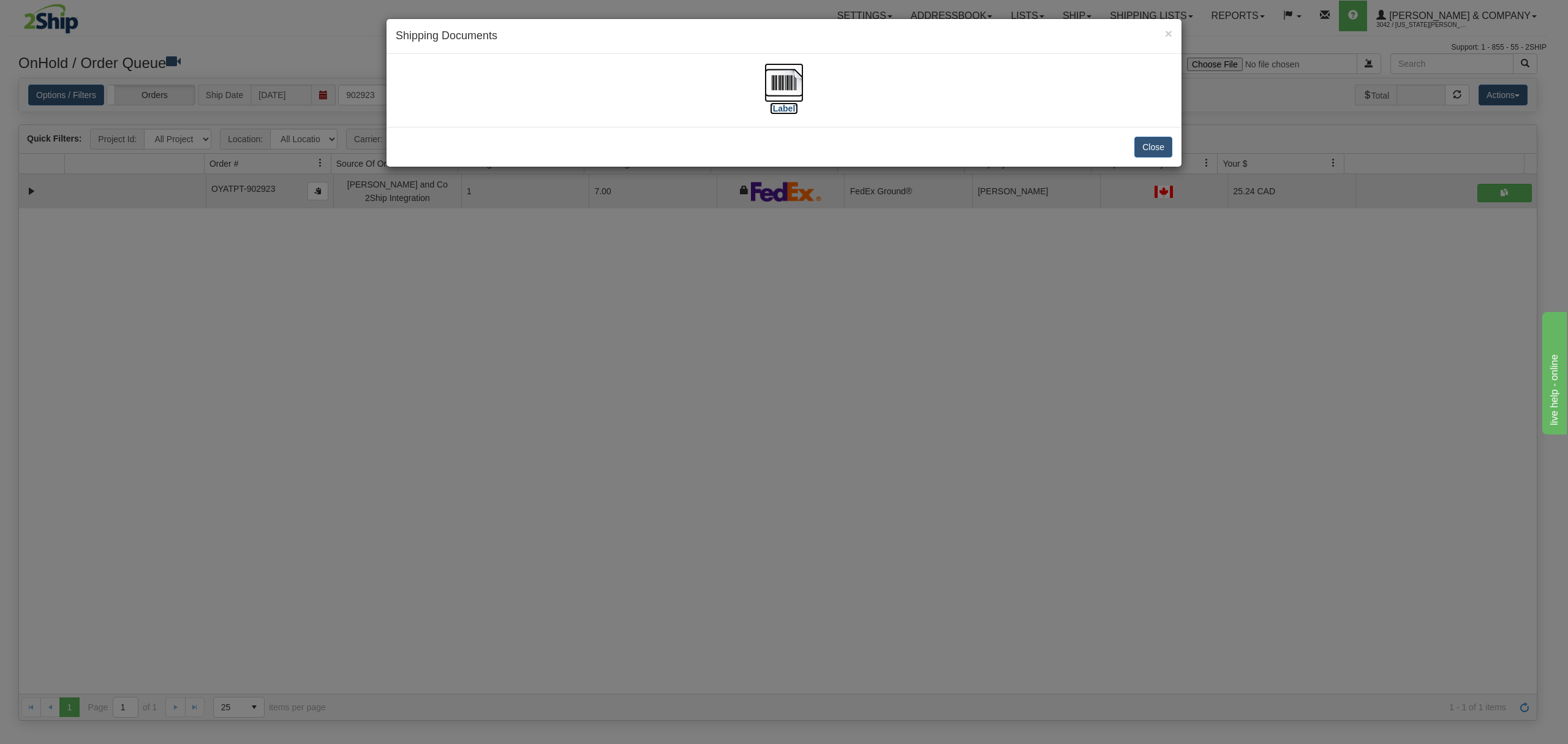
click at [782, 82] on img at bounding box center [784, 83] width 40 height 40
click at [1140, 157] on button "Close" at bounding box center [1153, 146] width 38 height 21
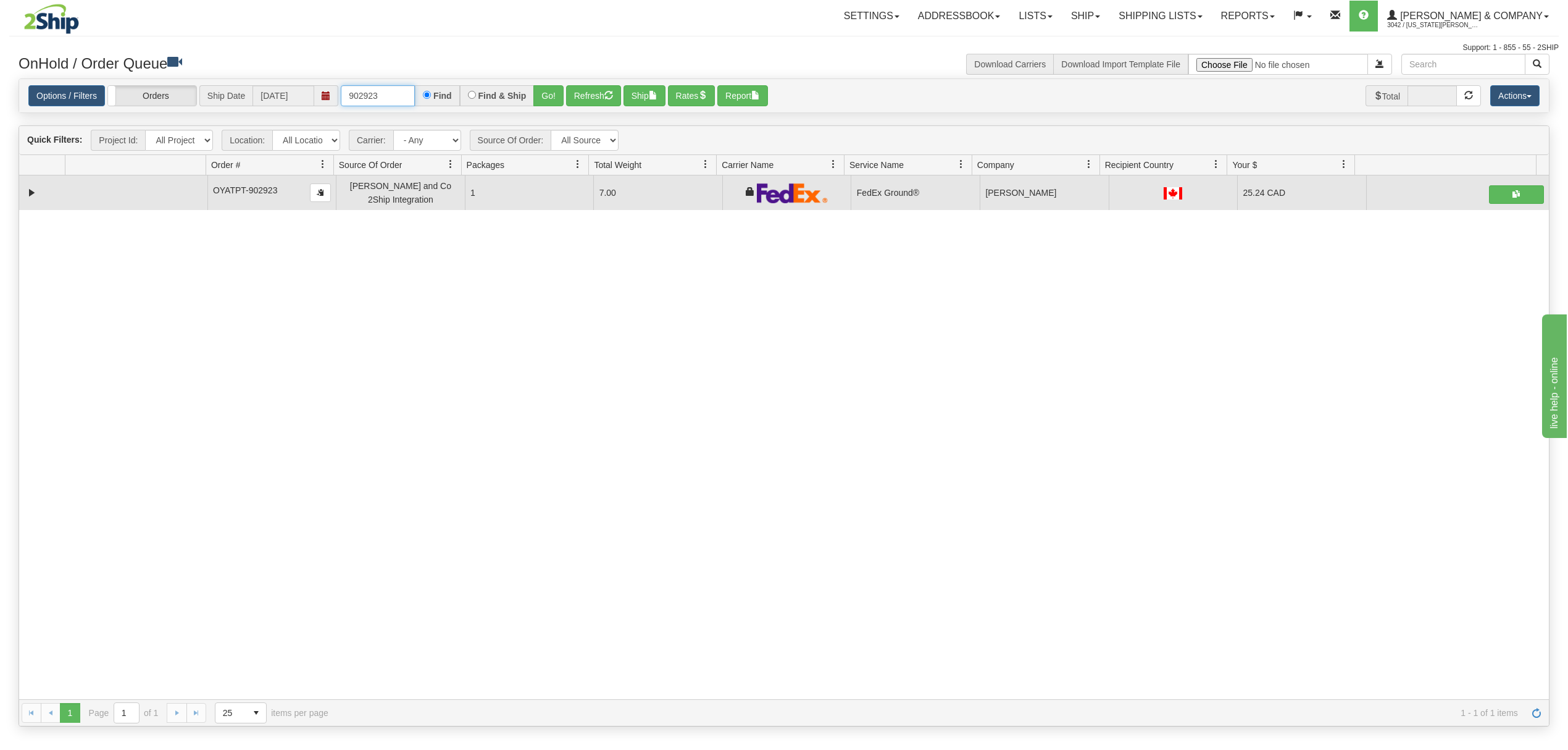
drag, startPoint x: 391, startPoint y: 94, endPoint x: 251, endPoint y: 100, distance: 140.1
click at [251, 100] on div "Options / Filters Group Shipments Orders Ship Date 08/14/2025 902923 Find Find …" at bounding box center [784, 97] width 1511 height 22
click at [558, 105] on button "Go!" at bounding box center [549, 96] width 30 height 21
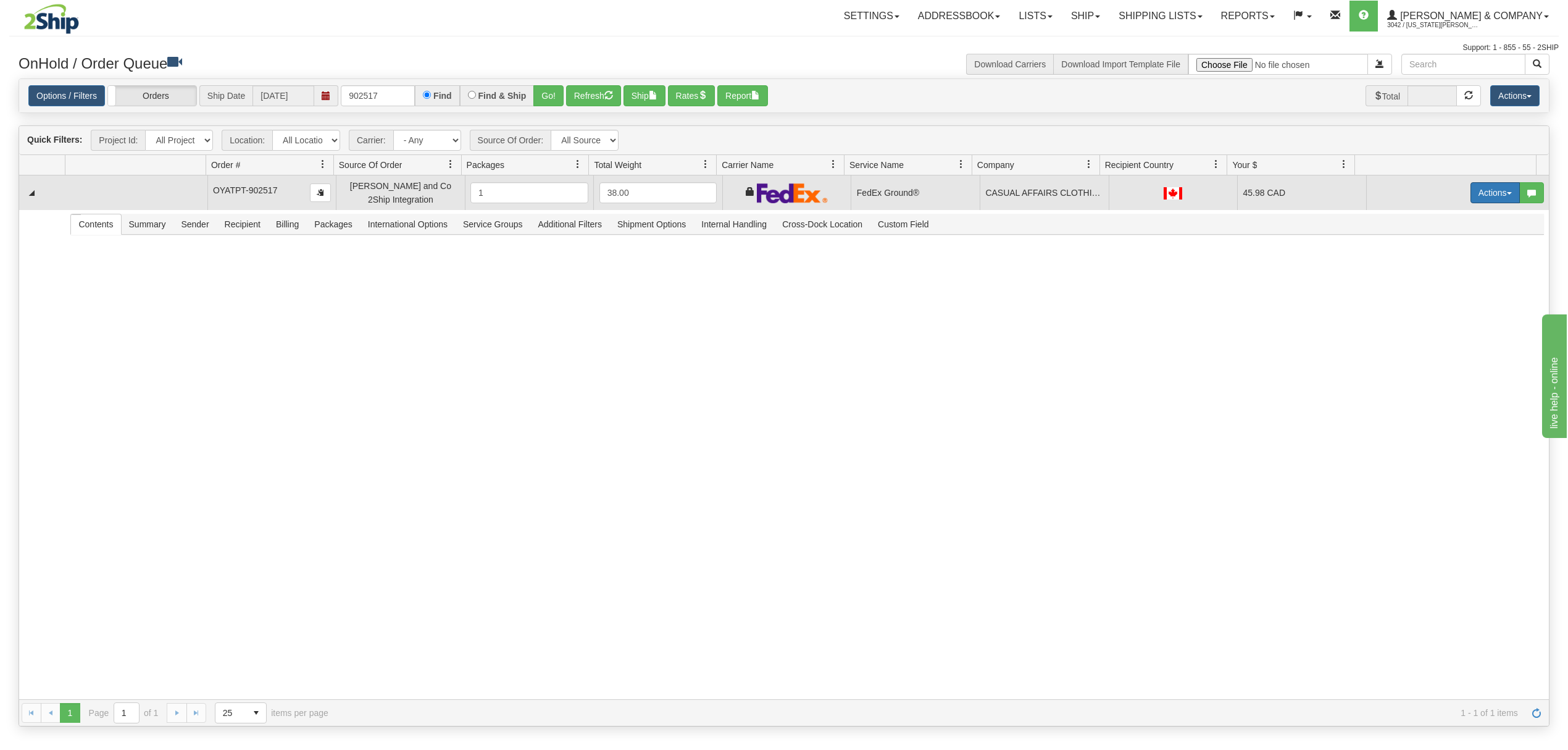
click at [1482, 198] on button "Actions" at bounding box center [1495, 192] width 50 height 21
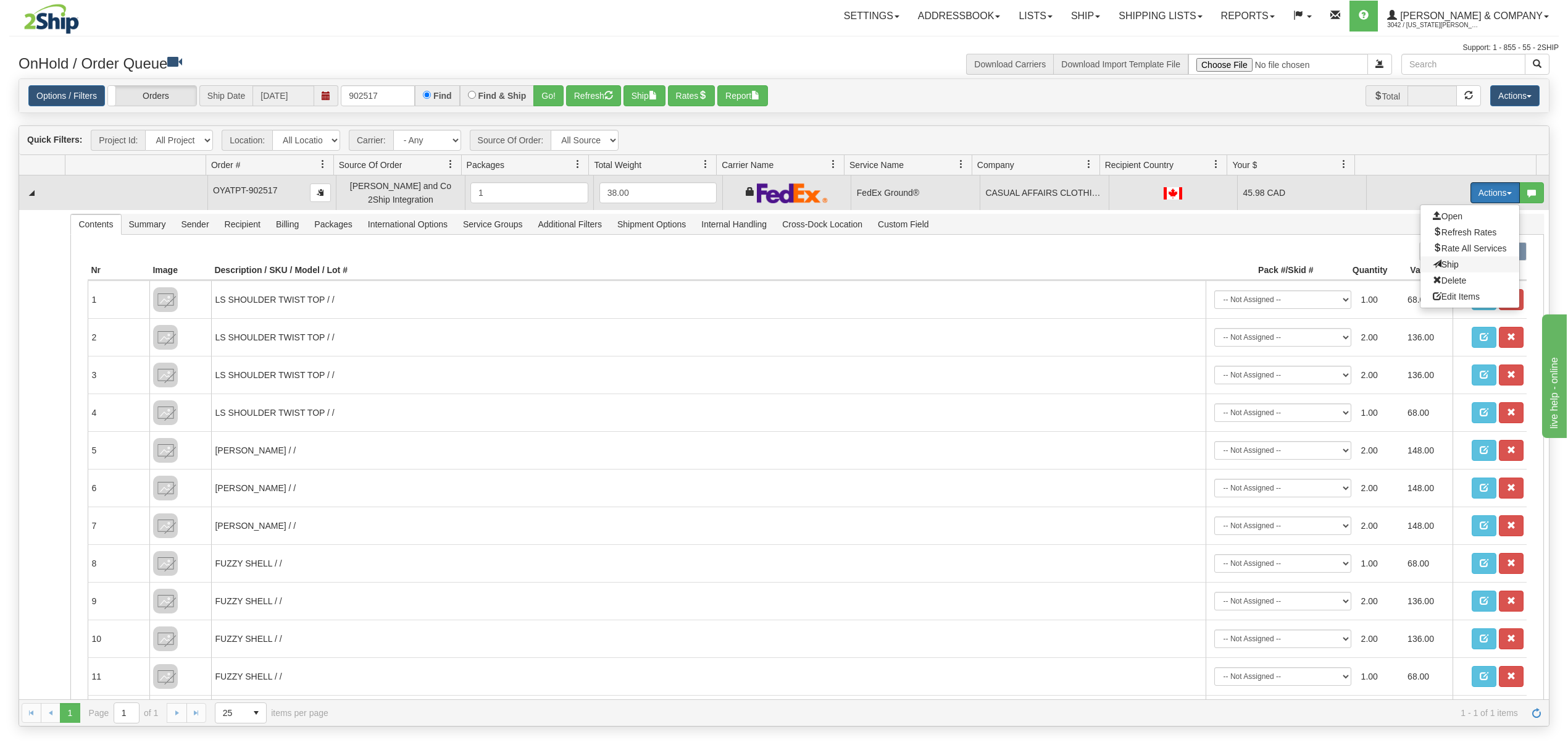
click at [1434, 269] on span "Ship" at bounding box center [1446, 264] width 26 height 10
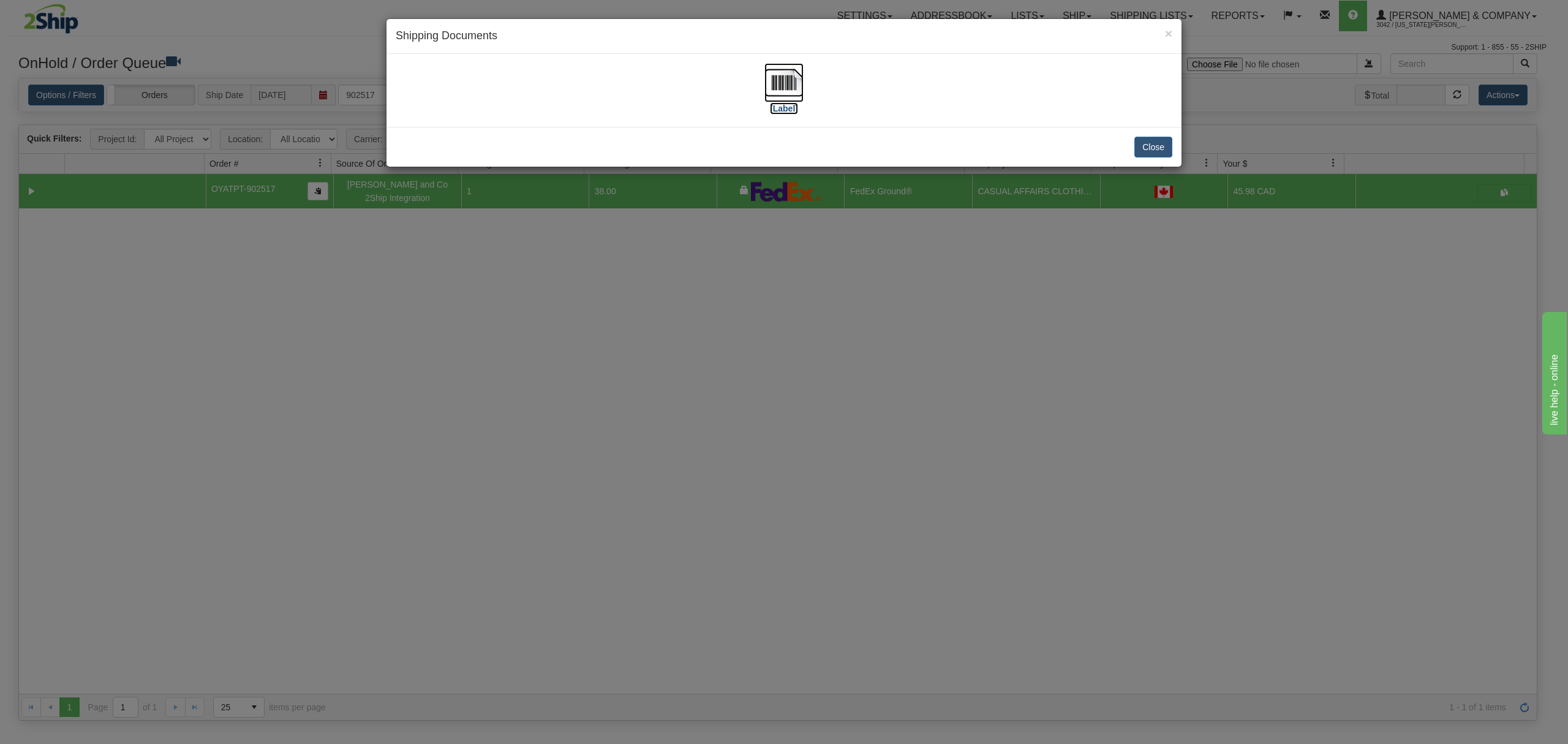
click at [785, 80] on img at bounding box center [784, 83] width 40 height 40
click at [1164, 152] on button "Close" at bounding box center [1153, 146] width 38 height 21
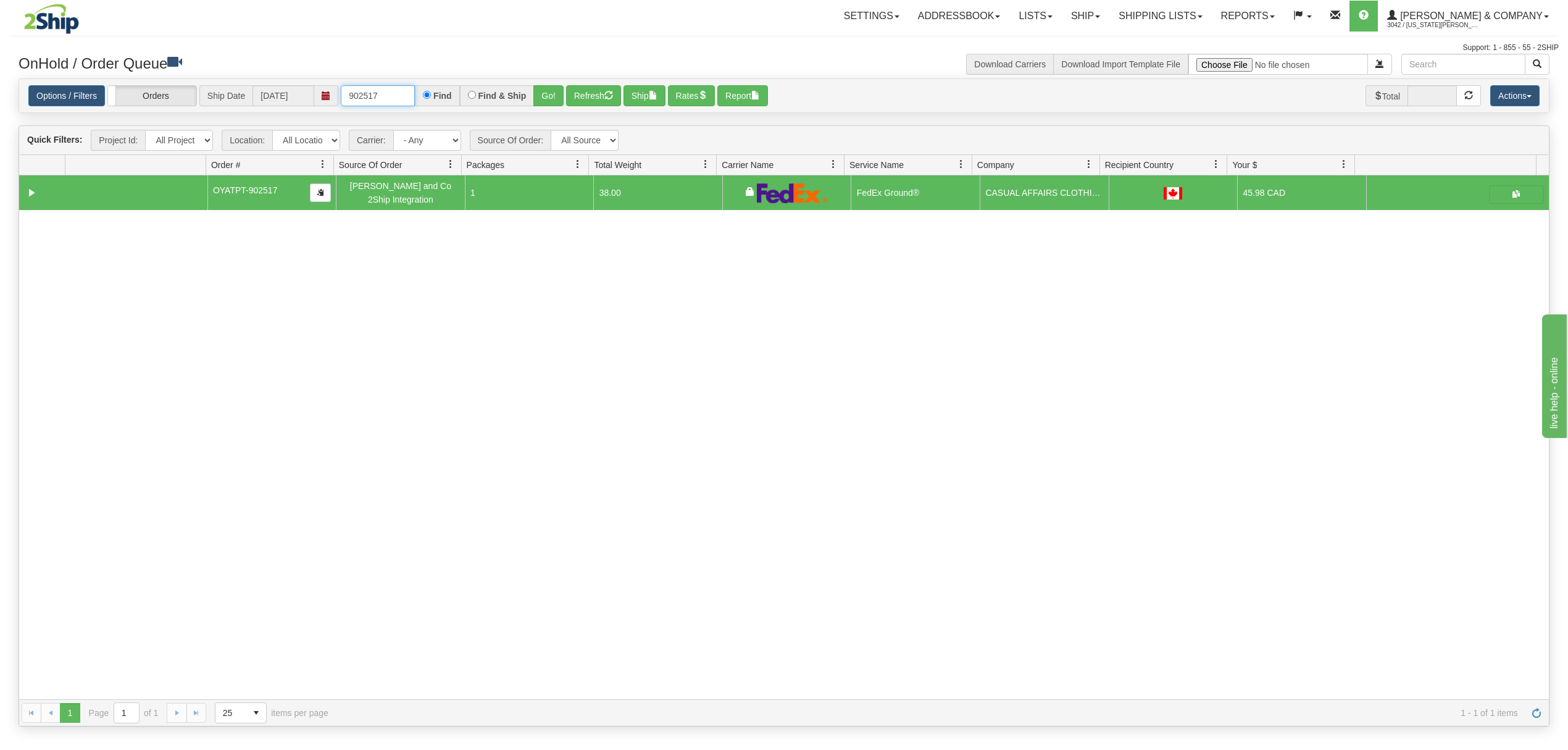
drag, startPoint x: 396, startPoint y: 92, endPoint x: 325, endPoint y: 100, distance: 71.4
click at [325, 100] on div "Options / Filters Group Shipments Orders Ship Date 08/14/2025 902517 Find Find …" at bounding box center [784, 97] width 1511 height 22
click at [544, 88] on button "Go!" at bounding box center [549, 96] width 30 height 21
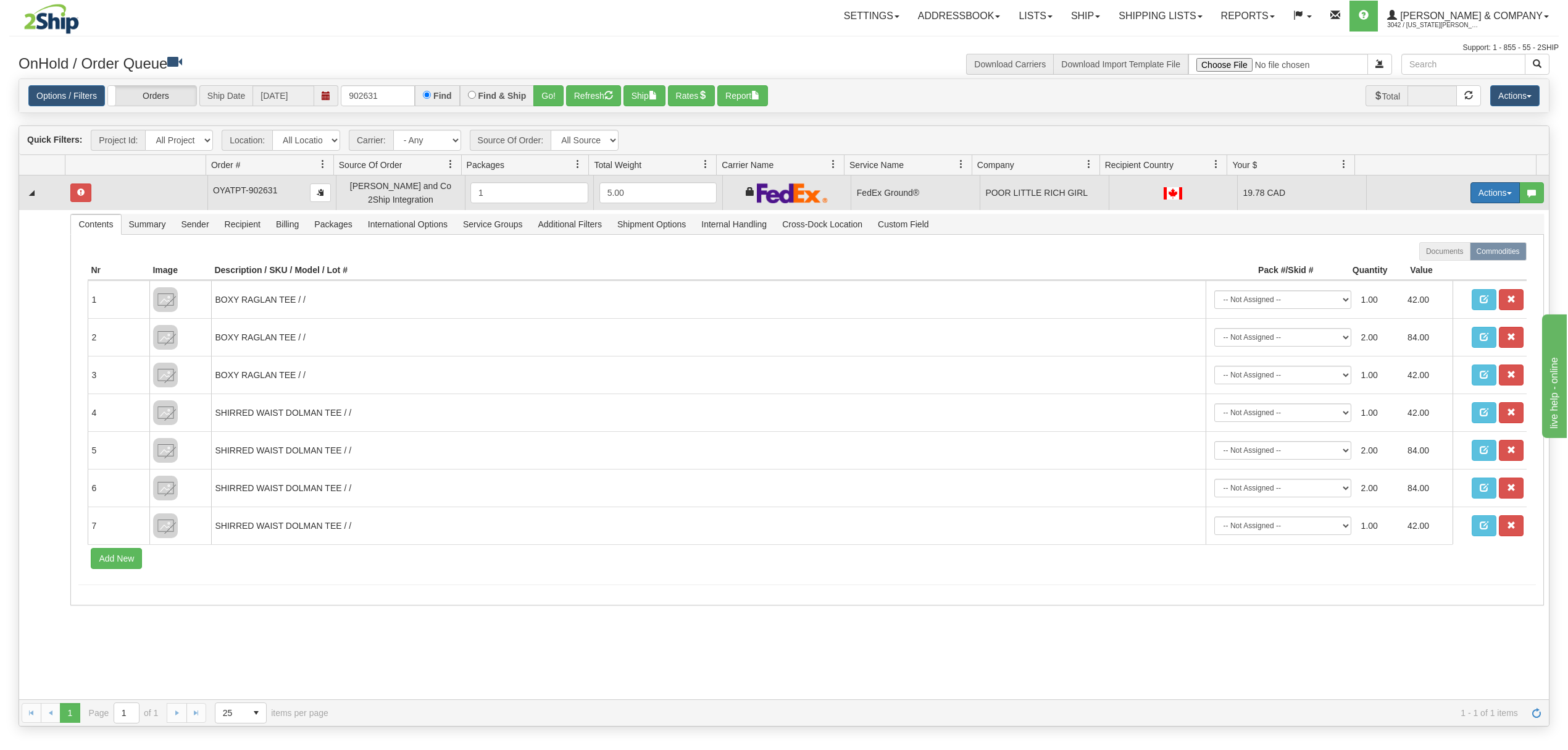
click at [1476, 201] on button "Actions" at bounding box center [1495, 192] width 50 height 21
click at [1436, 268] on span "Ship" at bounding box center [1446, 264] width 26 height 10
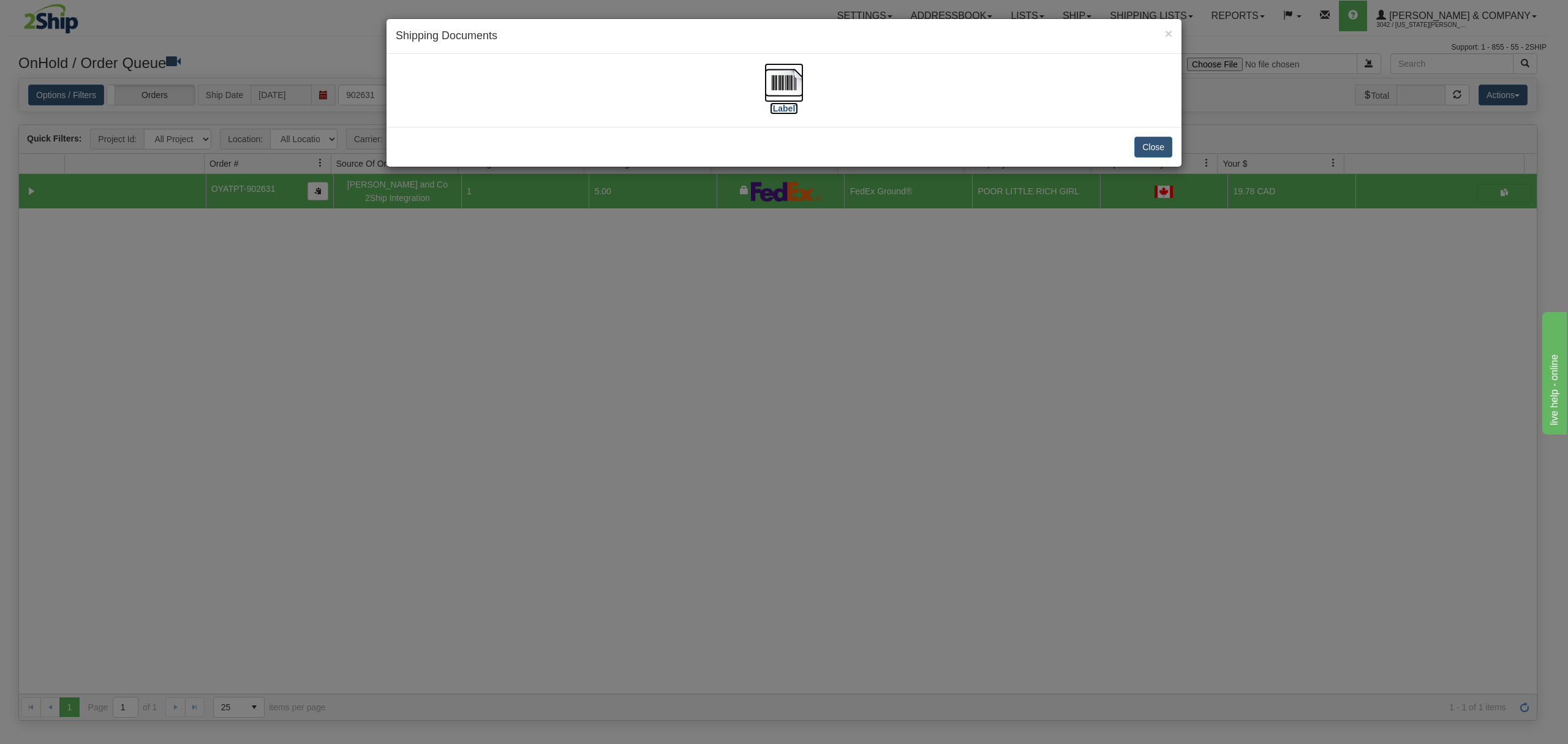
click at [777, 90] on img at bounding box center [784, 83] width 40 height 40
click at [1157, 148] on button "Close" at bounding box center [1153, 146] width 38 height 21
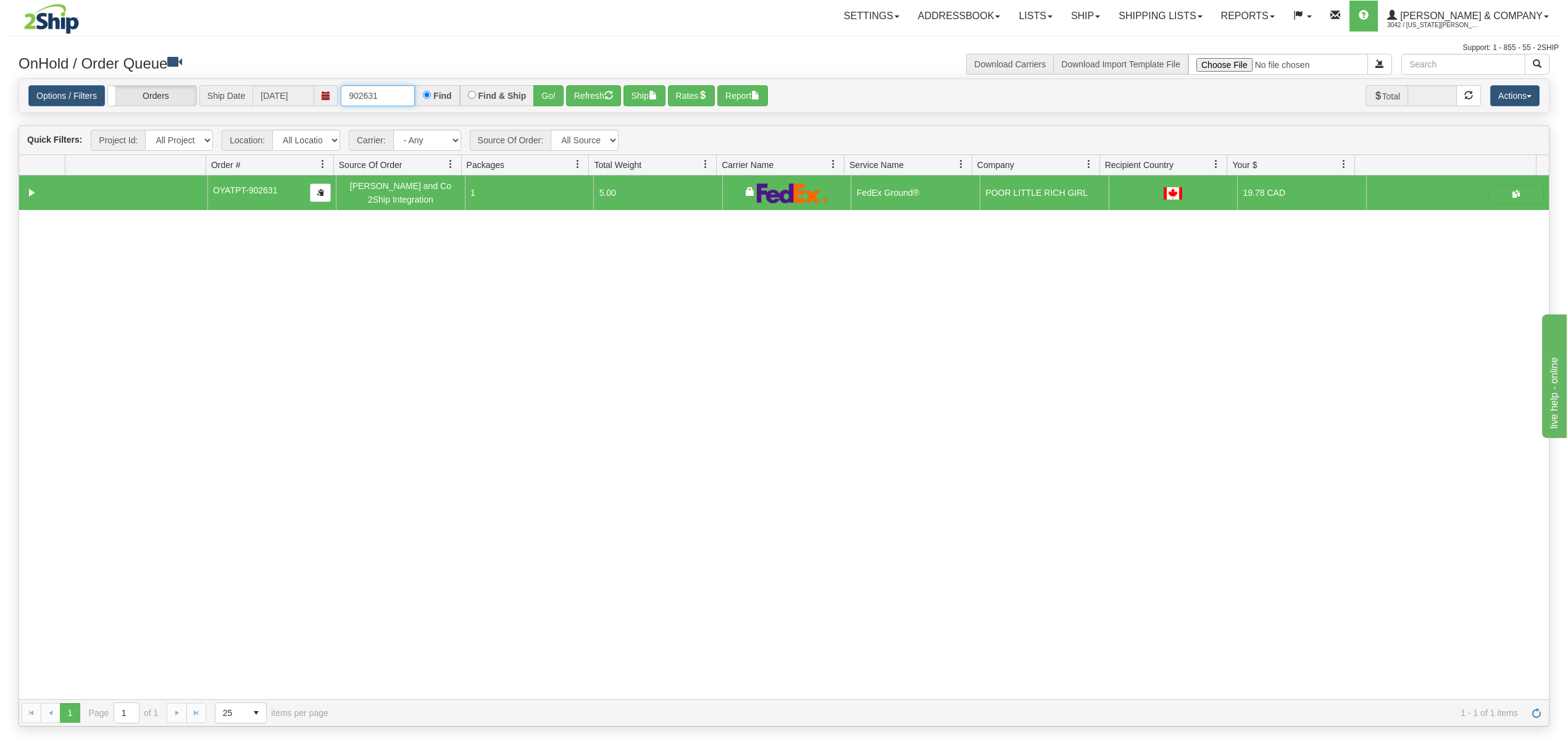
drag, startPoint x: 399, startPoint y: 91, endPoint x: 327, endPoint y: 88, distance: 72.1
click at [327, 88] on div "Options / Filters Group Shipments Orders Ship Date 08/14/2025 902631 Find Find …" at bounding box center [784, 97] width 1511 height 22
click at [551, 95] on button "Go!" at bounding box center [549, 96] width 30 height 21
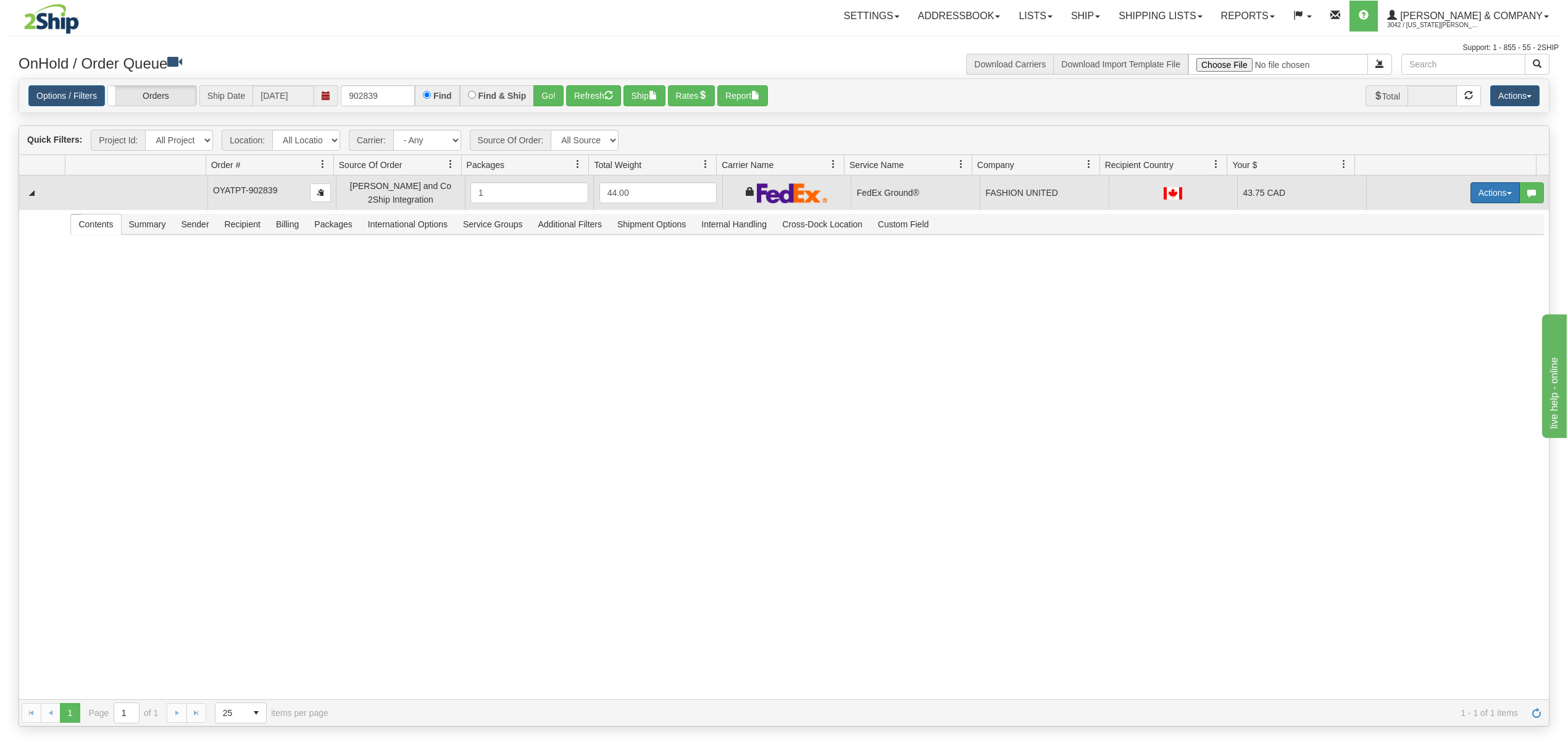
click at [1497, 186] on button "Actions" at bounding box center [1495, 192] width 50 height 21
click at [1433, 263] on span "Ship" at bounding box center [1446, 264] width 26 height 10
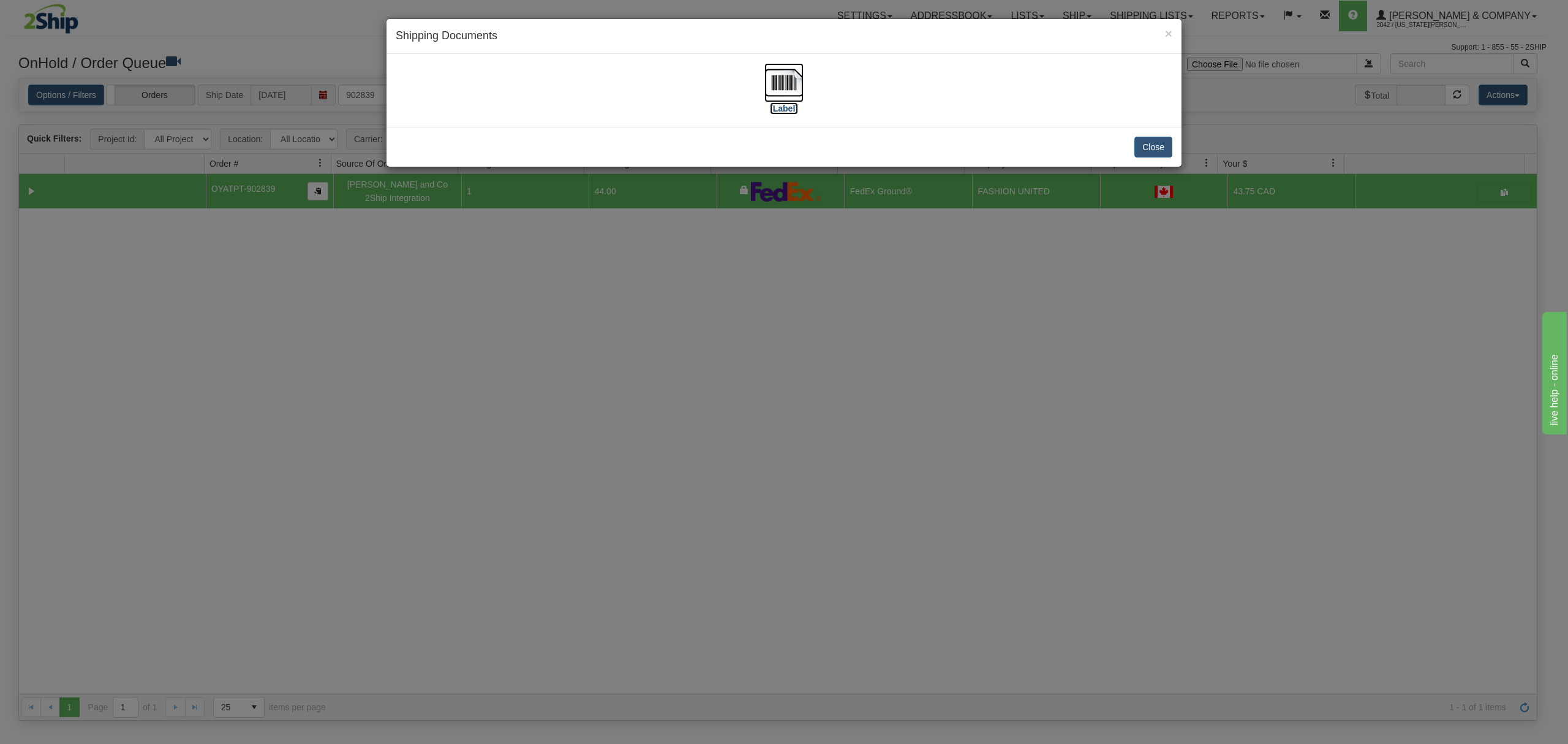
click at [785, 80] on img at bounding box center [784, 83] width 40 height 40
drag, startPoint x: 810, startPoint y: 72, endPoint x: 1143, endPoint y: 147, distance: 341.3
click at [1158, 147] on button "Close" at bounding box center [1153, 146] width 38 height 21
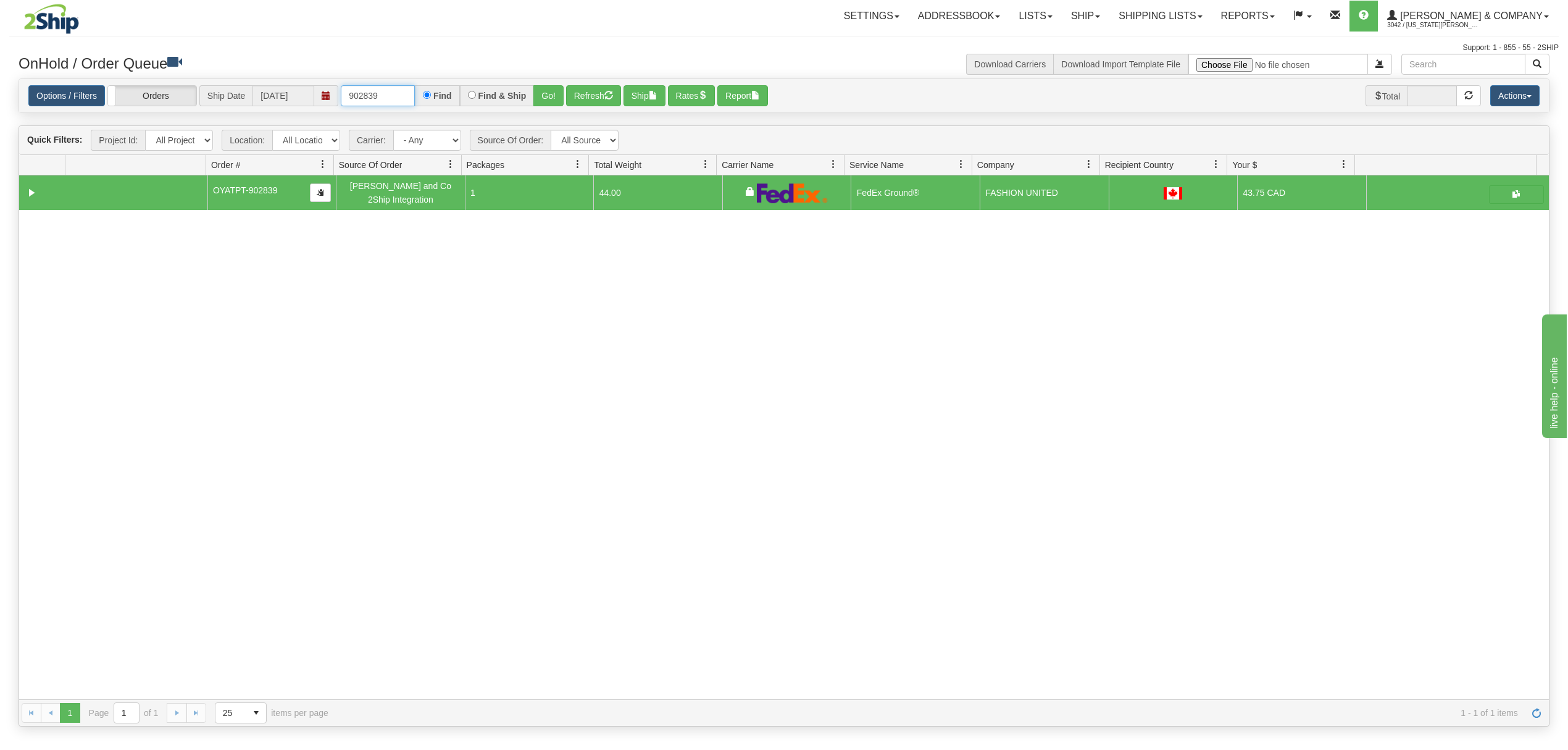
drag, startPoint x: 395, startPoint y: 105, endPoint x: 351, endPoint y: 102, distance: 44.1
click at [351, 102] on input "902839" at bounding box center [377, 96] width 74 height 21
click at [561, 98] on button "Go!" at bounding box center [549, 96] width 30 height 21
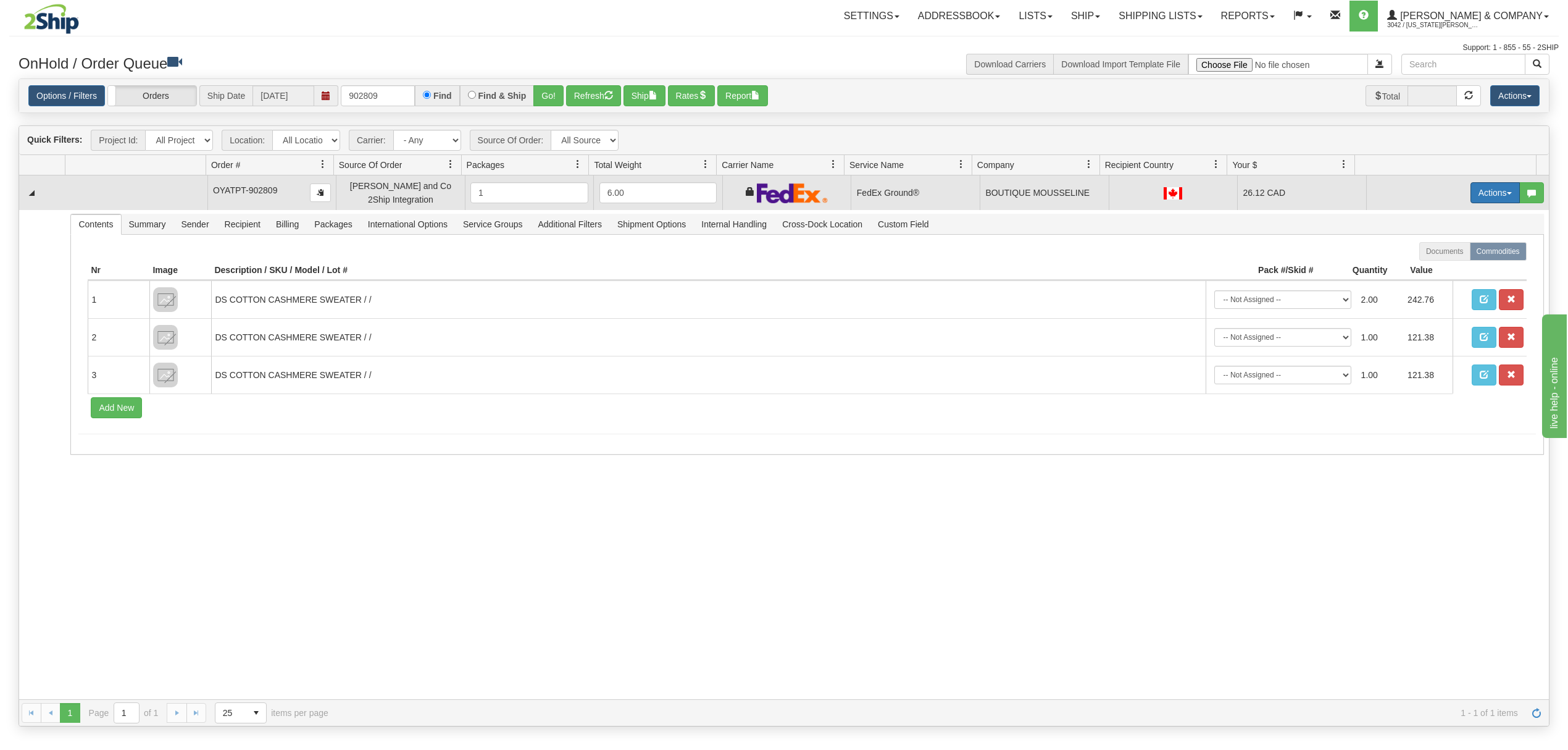
click at [1472, 192] on button "Actions" at bounding box center [1495, 192] width 50 height 21
click at [1433, 264] on span at bounding box center [1437, 263] width 9 height 9
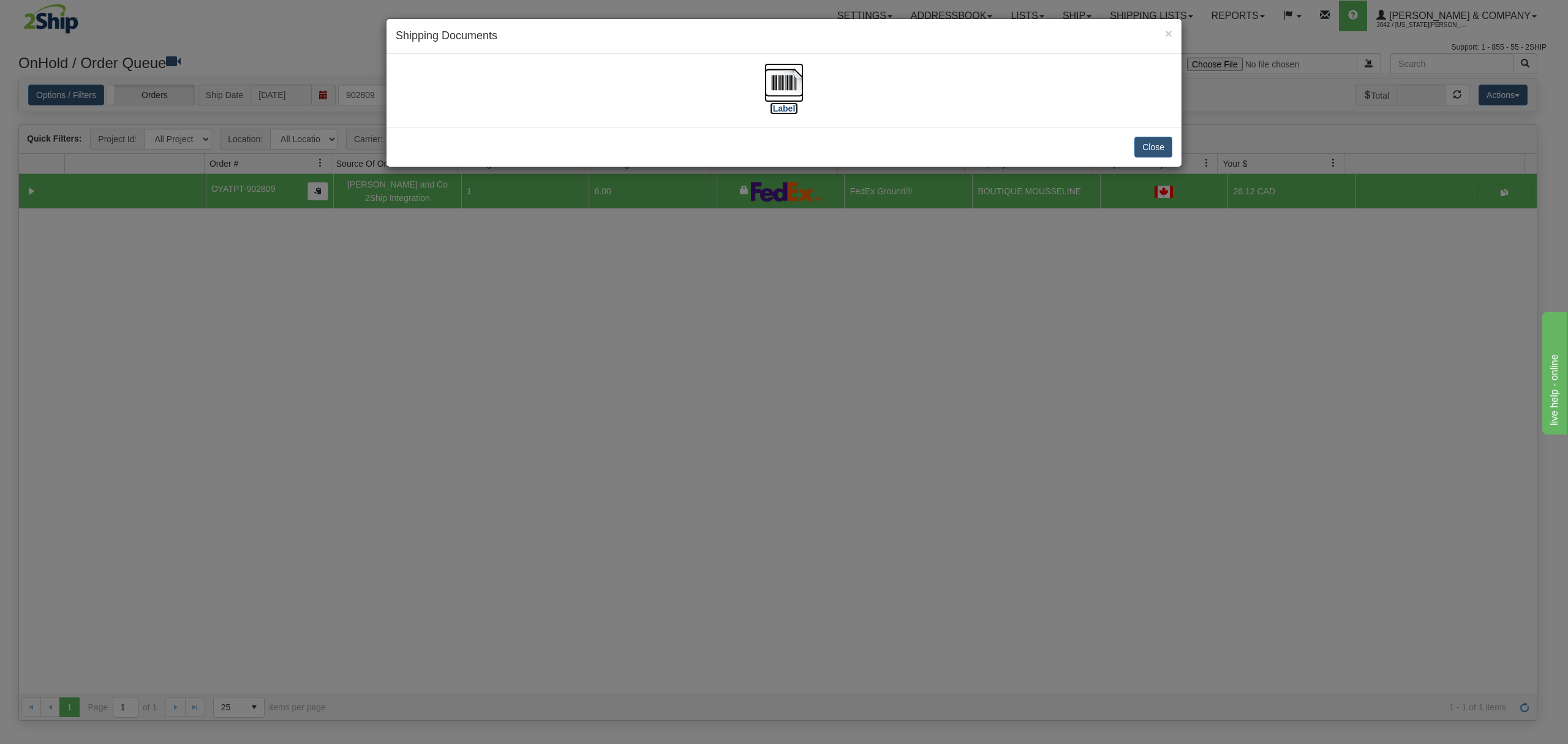
click at [783, 82] on img at bounding box center [784, 83] width 40 height 40
click at [1143, 150] on button "Close" at bounding box center [1153, 146] width 38 height 21
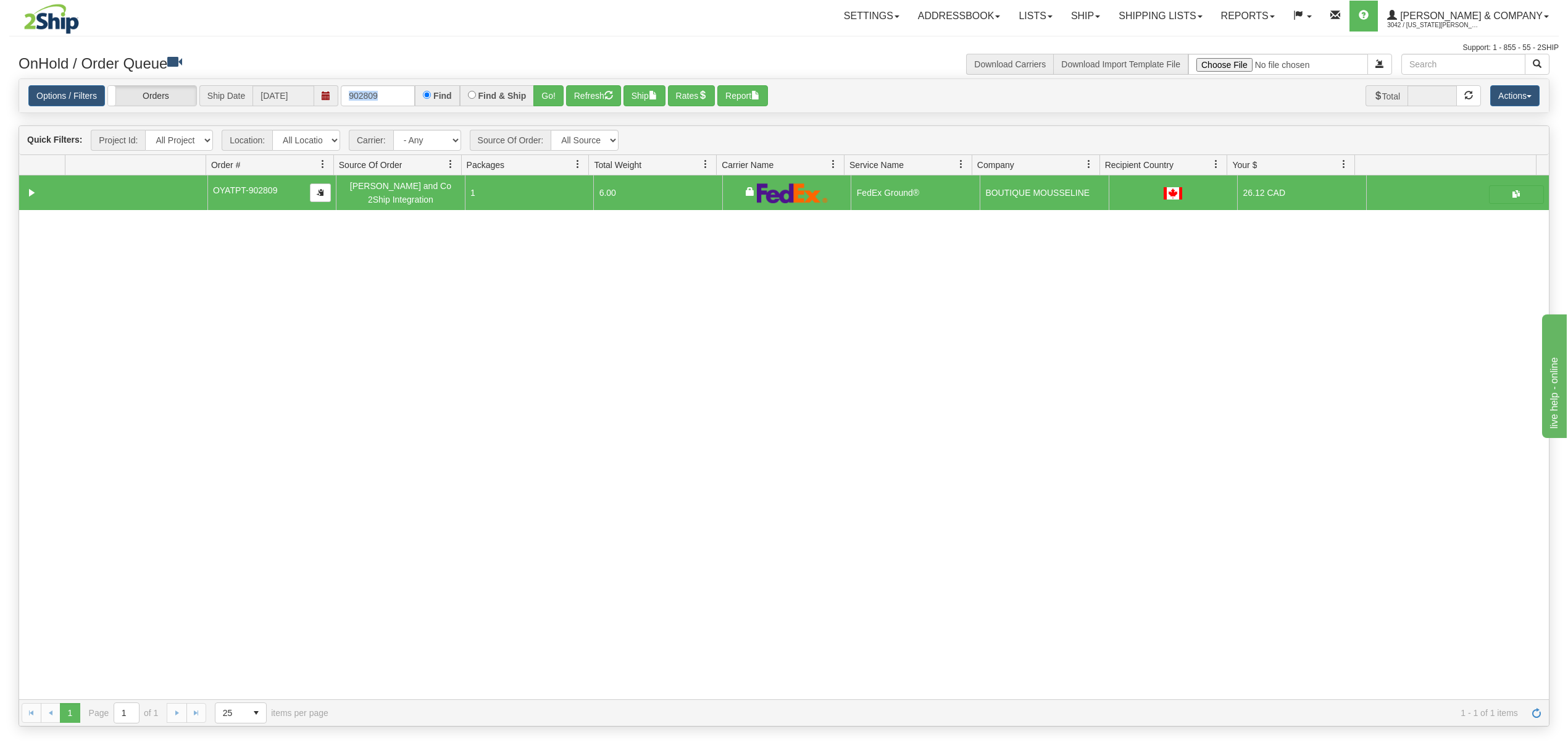
drag, startPoint x: 416, startPoint y: 92, endPoint x: 365, endPoint y: 94, distance: 51.0
click at [365, 94] on div "902809 Find Find & Ship Go!" at bounding box center [452, 96] width 223 height 21
drag, startPoint x: 384, startPoint y: 94, endPoint x: 293, endPoint y: 99, distance: 91.1
click at [293, 99] on div "Options / Filters Group Shipments Orders Ship Date 08/14/2025 902809 Find Find …" at bounding box center [784, 97] width 1511 height 22
type input "902914"
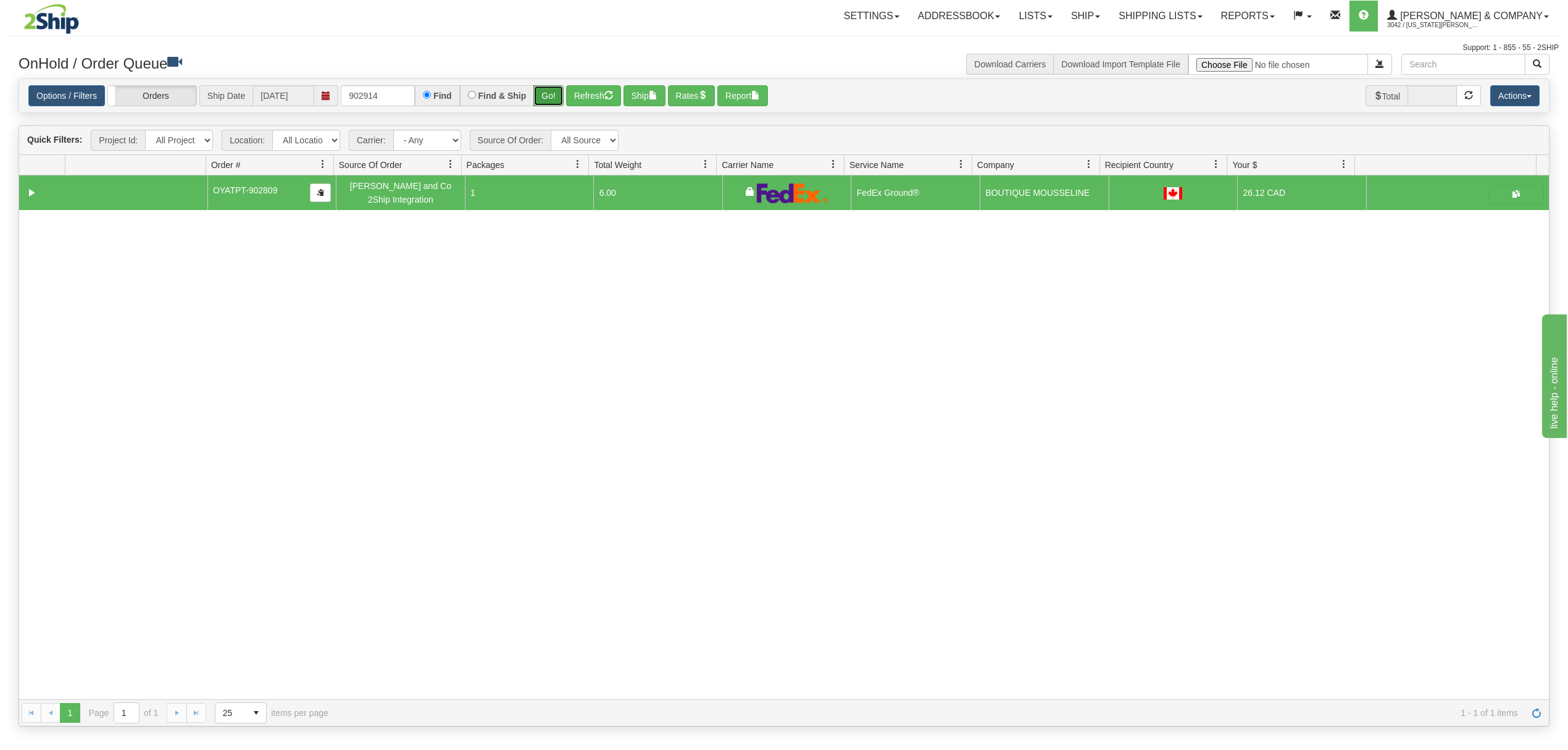
click at [539, 90] on button "Go!" at bounding box center [549, 96] width 30 height 21
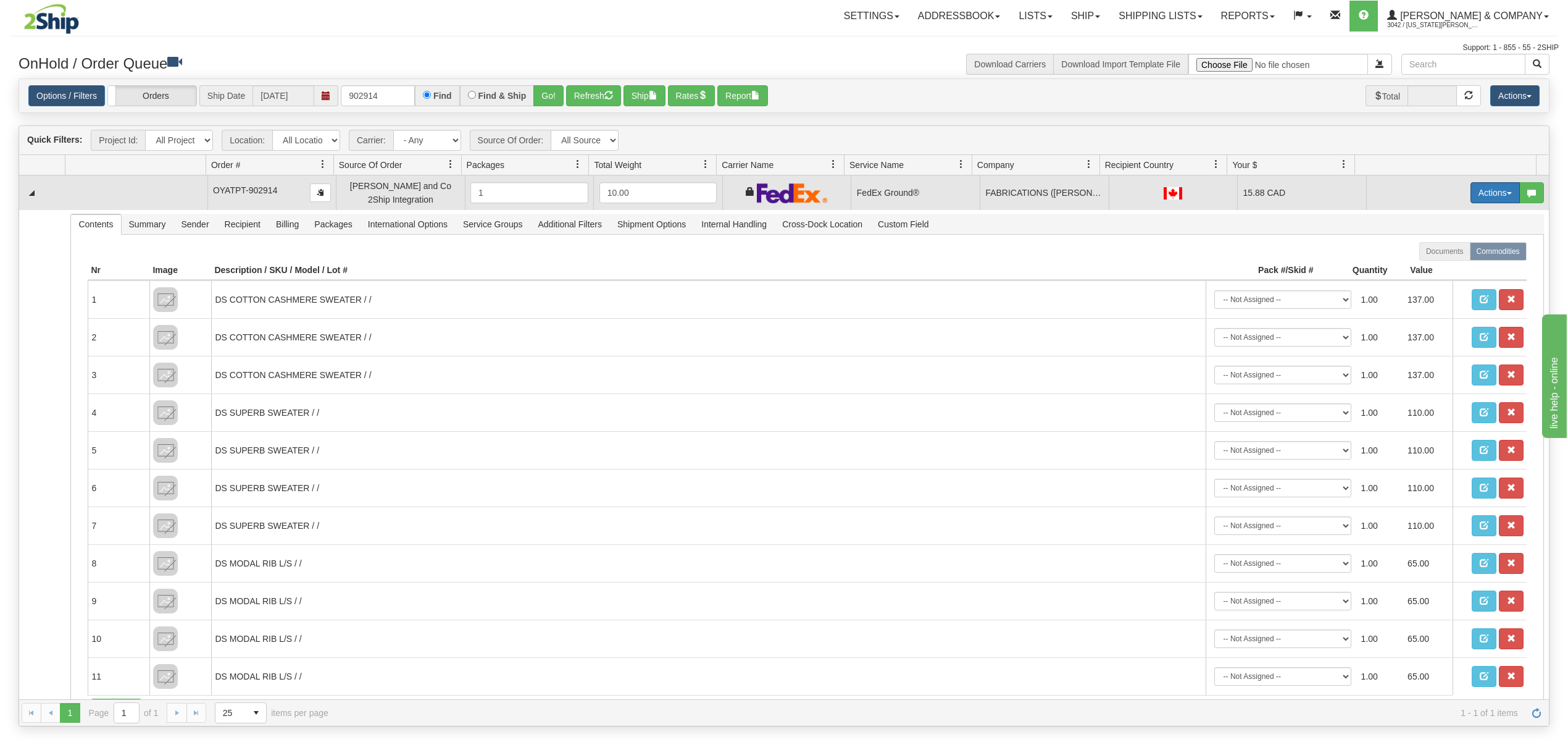
click at [1485, 190] on button "Actions" at bounding box center [1495, 192] width 50 height 21
click at [1433, 265] on span at bounding box center [1437, 263] width 9 height 9
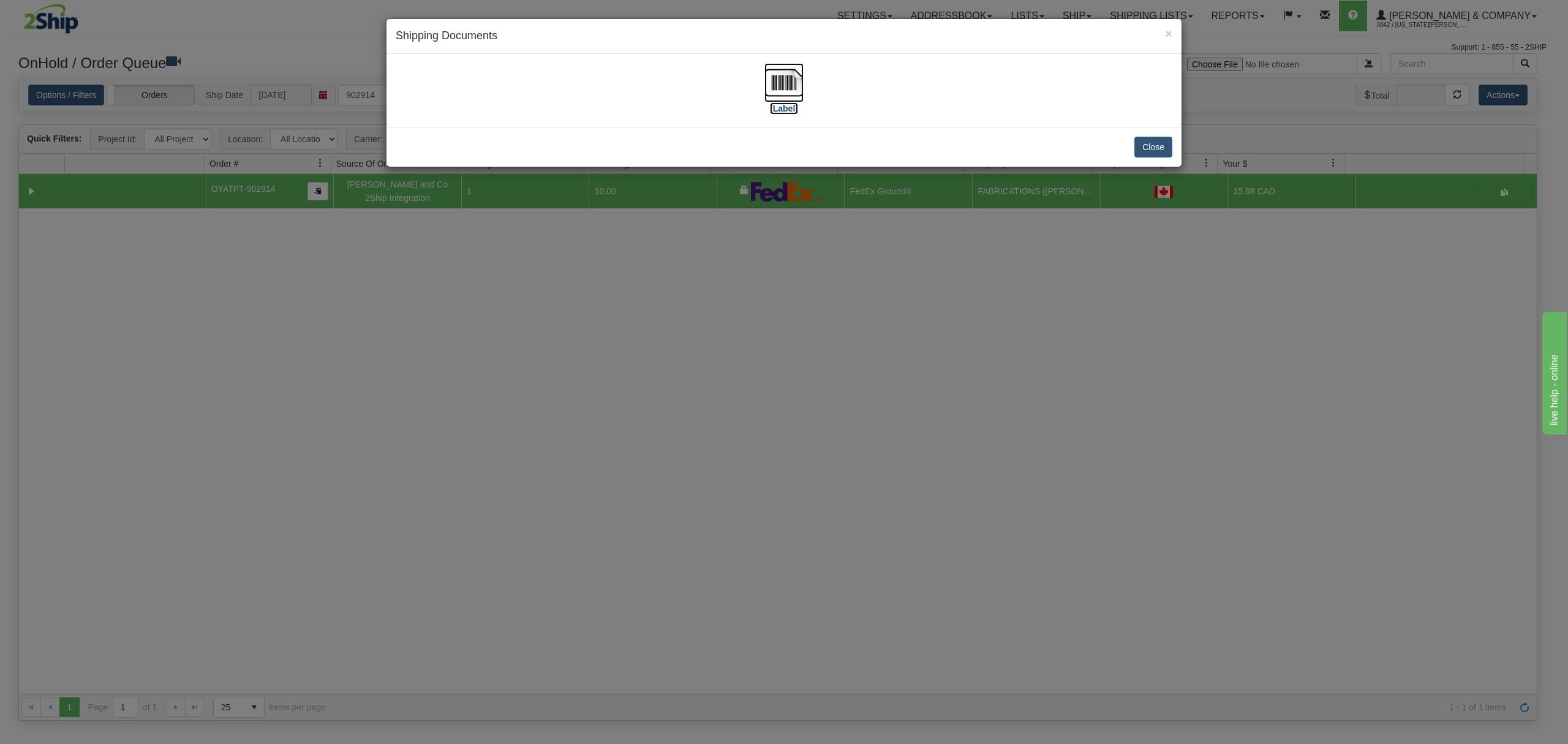
click at [778, 74] on img at bounding box center [784, 83] width 40 height 40
click at [1152, 142] on button "Close" at bounding box center [1153, 146] width 38 height 21
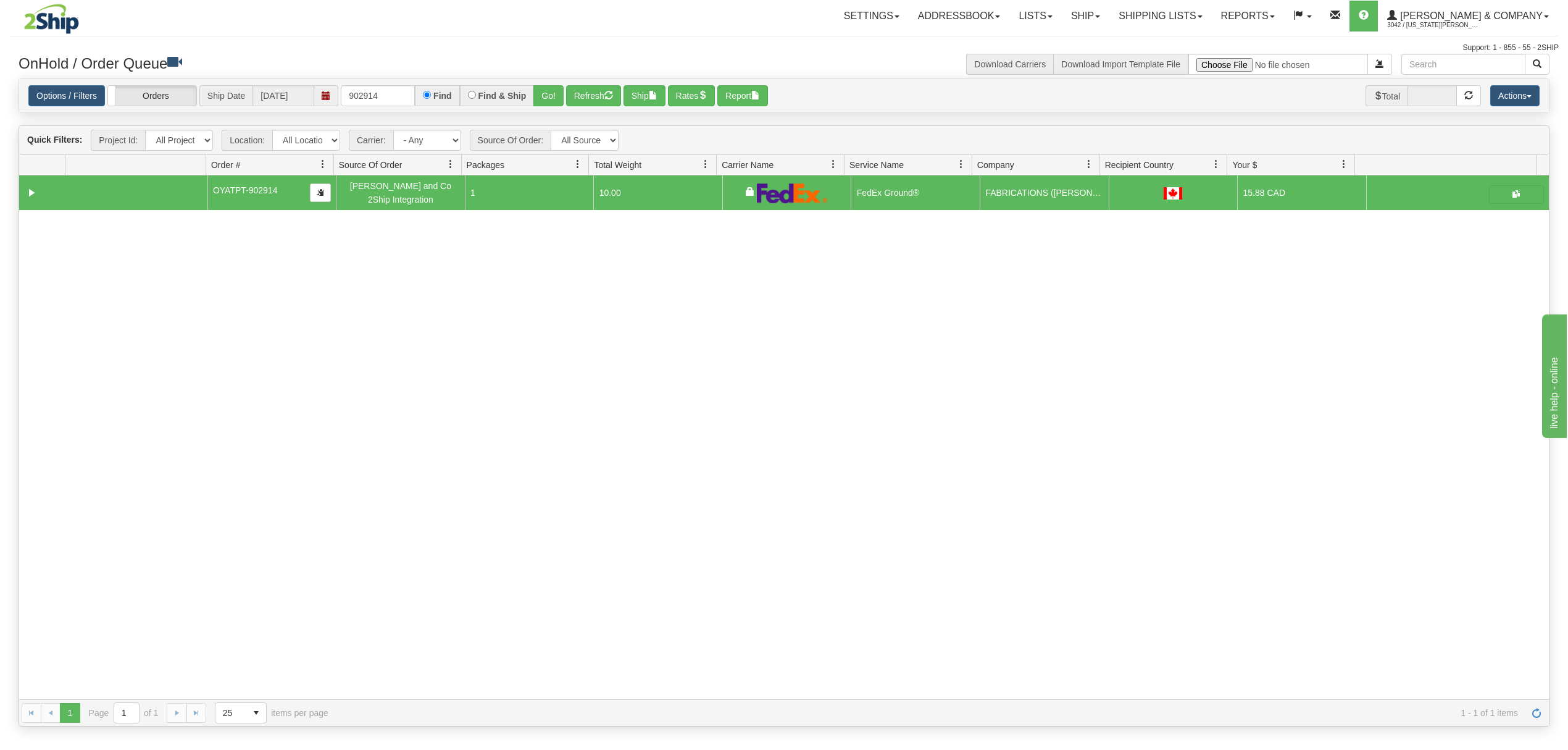
click at [1493, 32] on nav "Toggle navigation Settings Shipping Preferences Fields Preferences New" at bounding box center [918, 16] width 1282 height 32
click at [1479, 24] on span "3042 / [US_STATE][PERSON_NAME]" at bounding box center [1433, 25] width 93 height 12
click at [1476, 73] on span "LOG OUT" at bounding box center [1475, 76] width 39 height 10
